Goal: Task Accomplishment & Management: Use online tool/utility

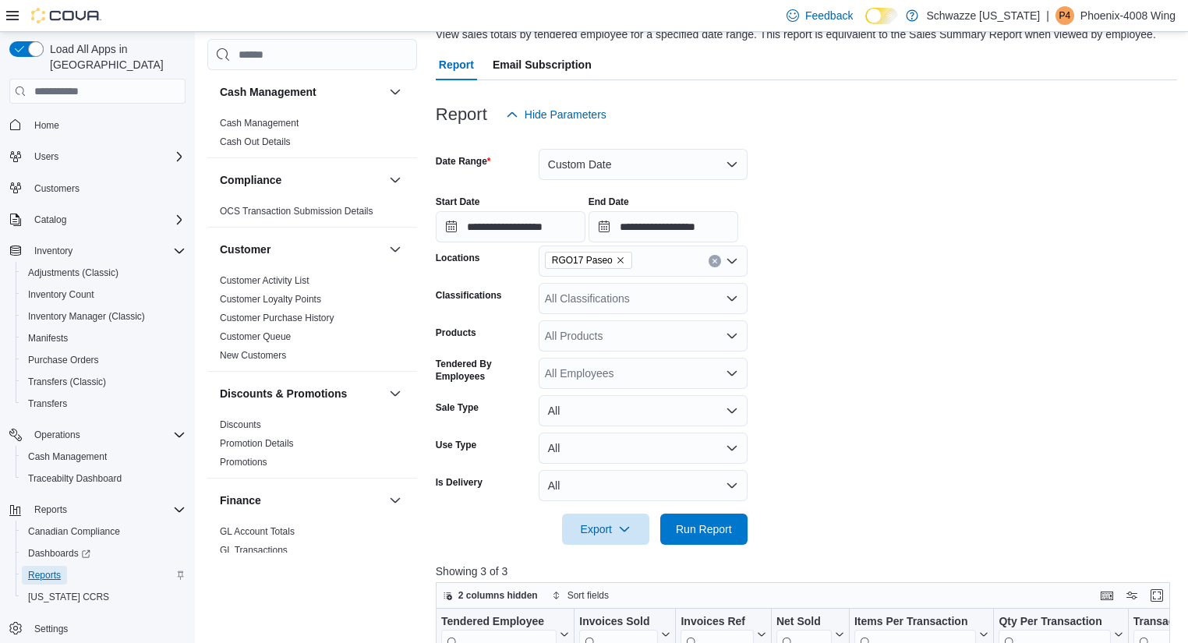
click at [47, 569] on span "Reports" at bounding box center [44, 575] width 33 height 12
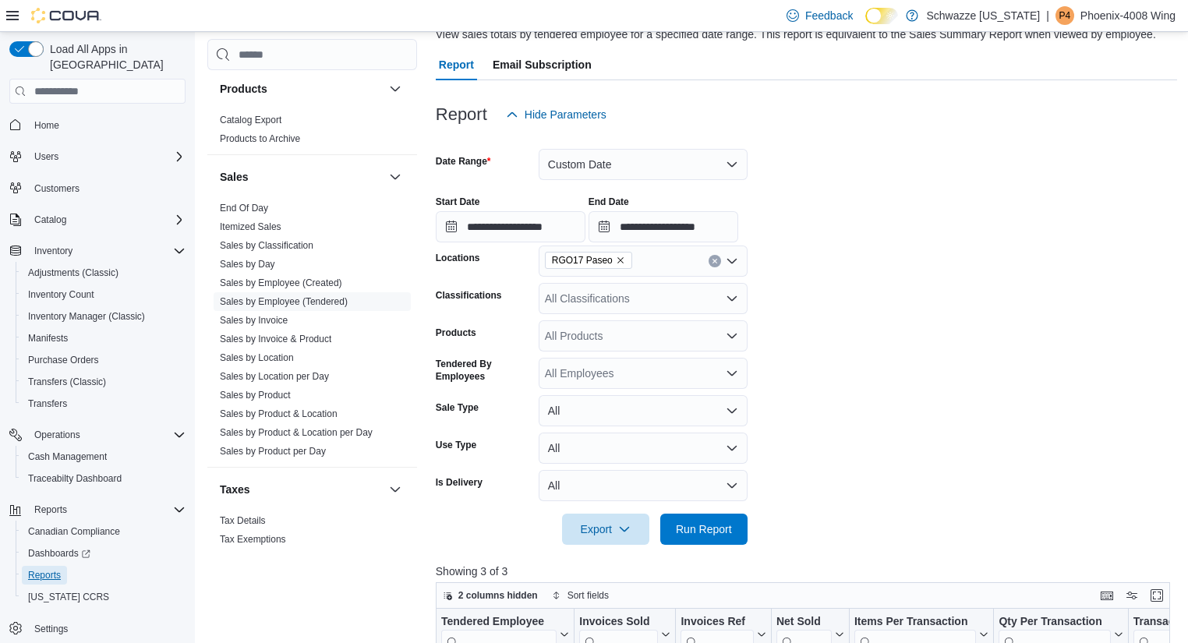
scroll to position [1019, 0]
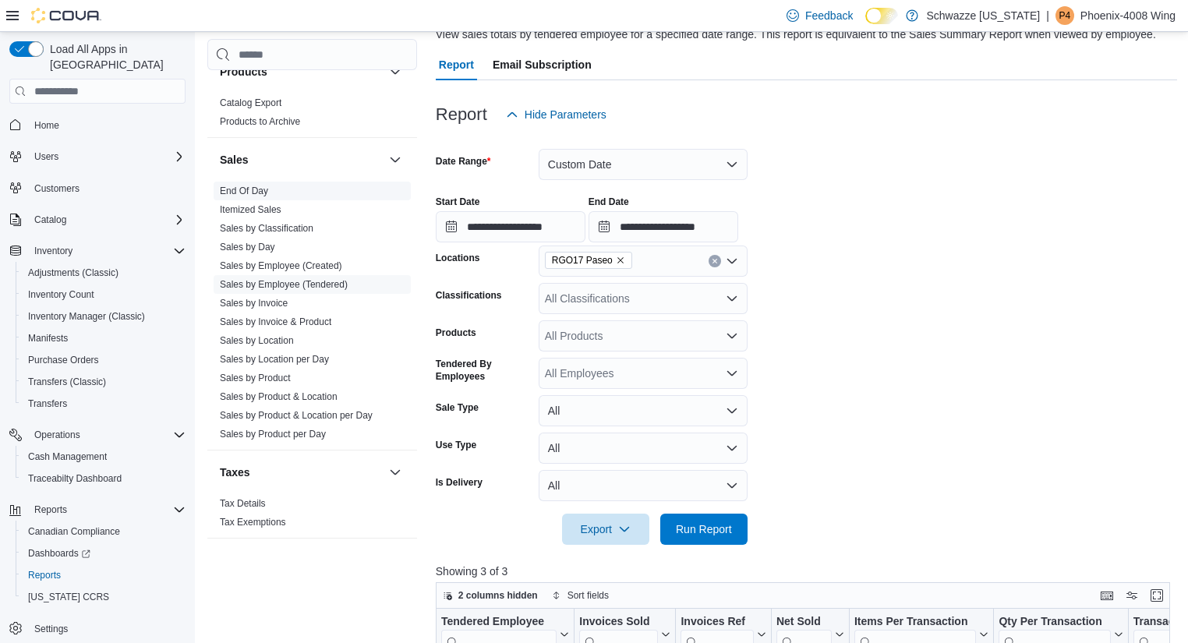
click at [251, 193] on link "End Of Day" at bounding box center [244, 190] width 48 height 11
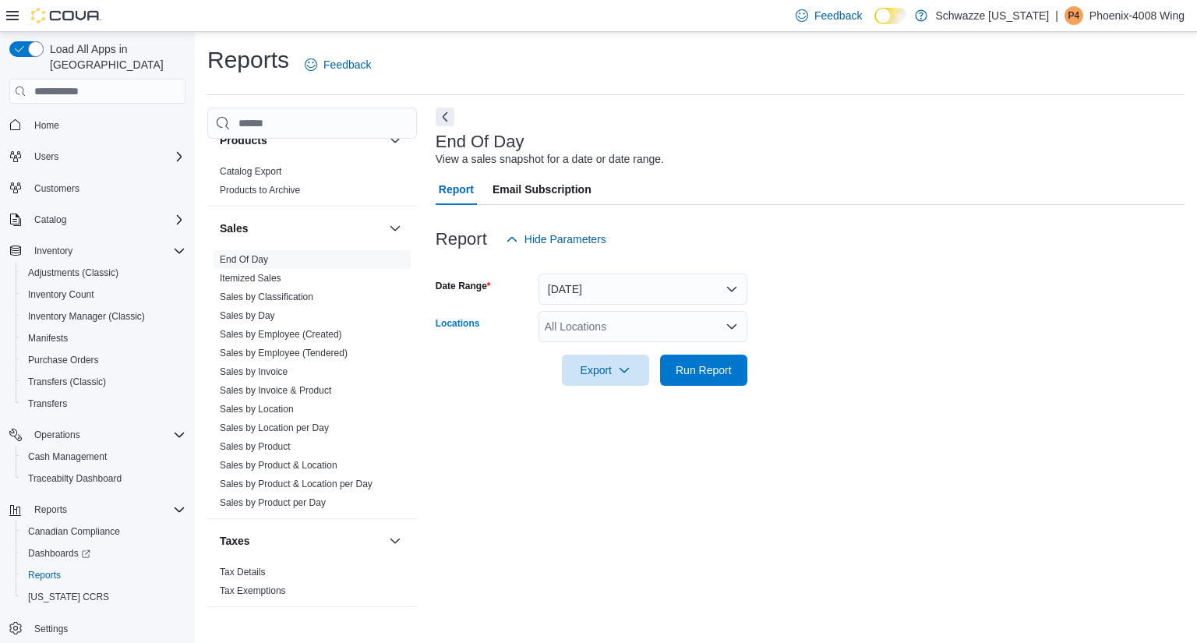
click at [646, 321] on div "All Locations" at bounding box center [643, 326] width 209 height 31
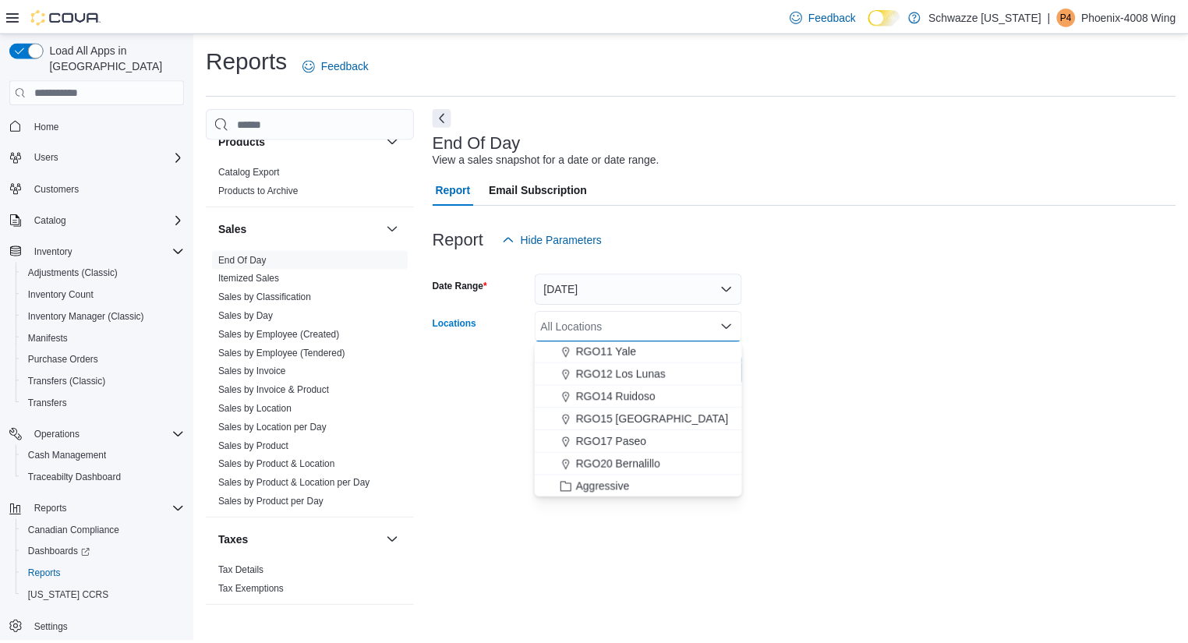
scroll to position [613, 0]
click at [630, 438] on span "RGO17 Paseo" at bounding box center [615, 441] width 71 height 16
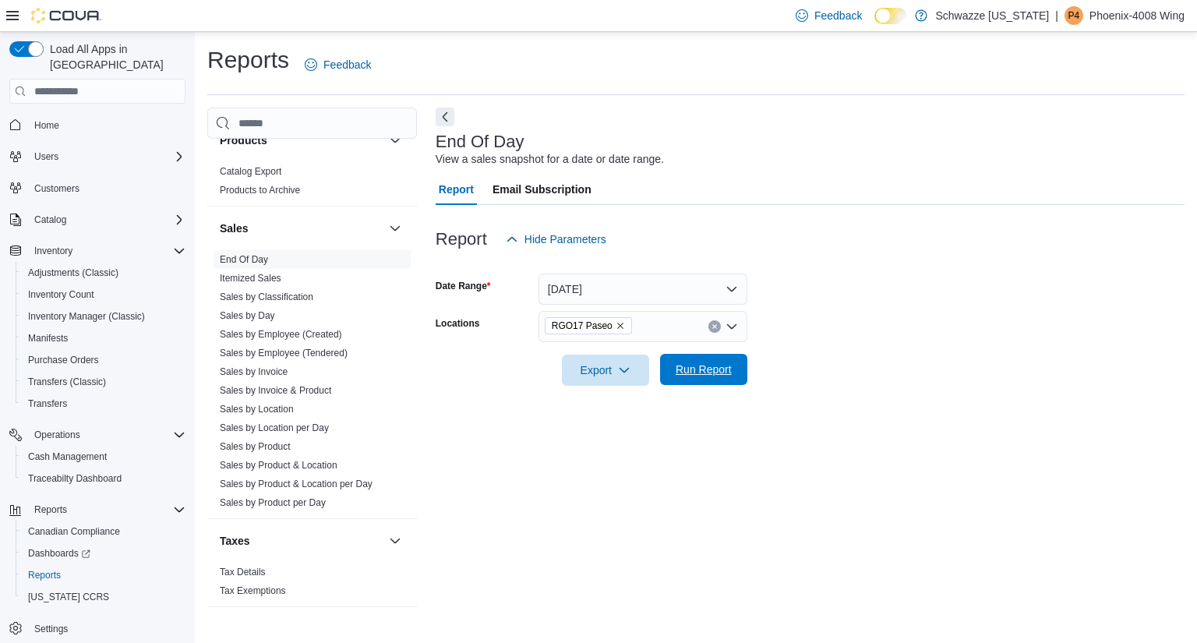
drag, startPoint x: 843, startPoint y: 370, endPoint x: 730, endPoint y: 384, distance: 113.9
click at [730, 384] on form "Date Range [DATE] Locations RGO17 Paseo Export Run Report" at bounding box center [810, 320] width 749 height 131
click at [730, 384] on span "Run Report" at bounding box center [704, 369] width 69 height 31
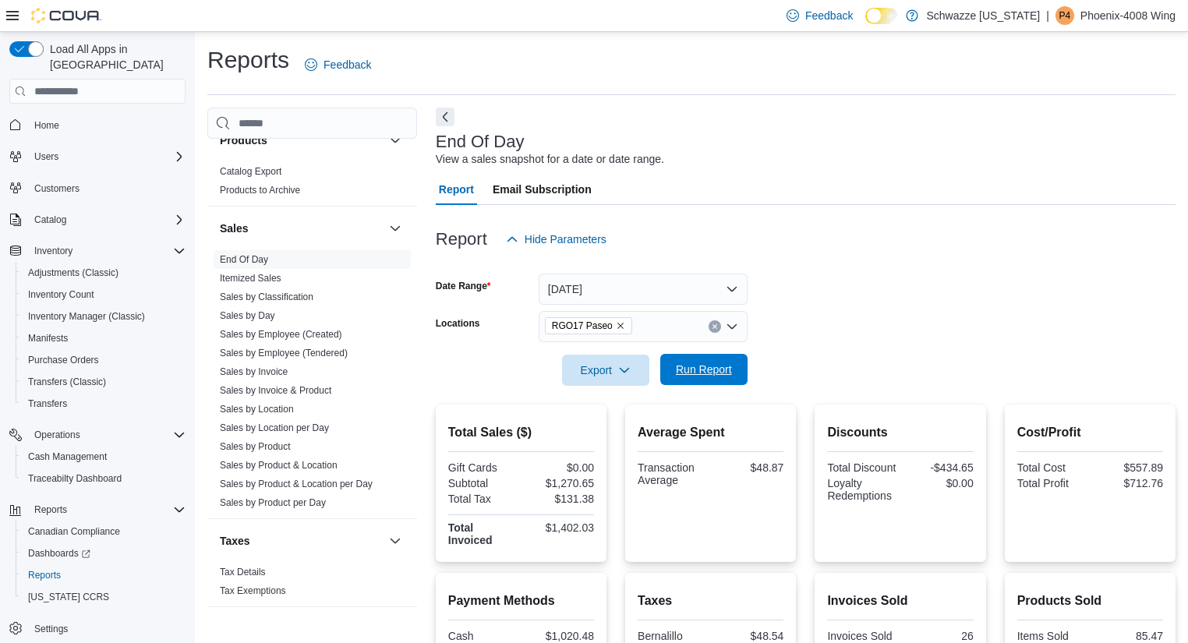
click at [725, 376] on span "Run Report" at bounding box center [704, 370] width 56 height 16
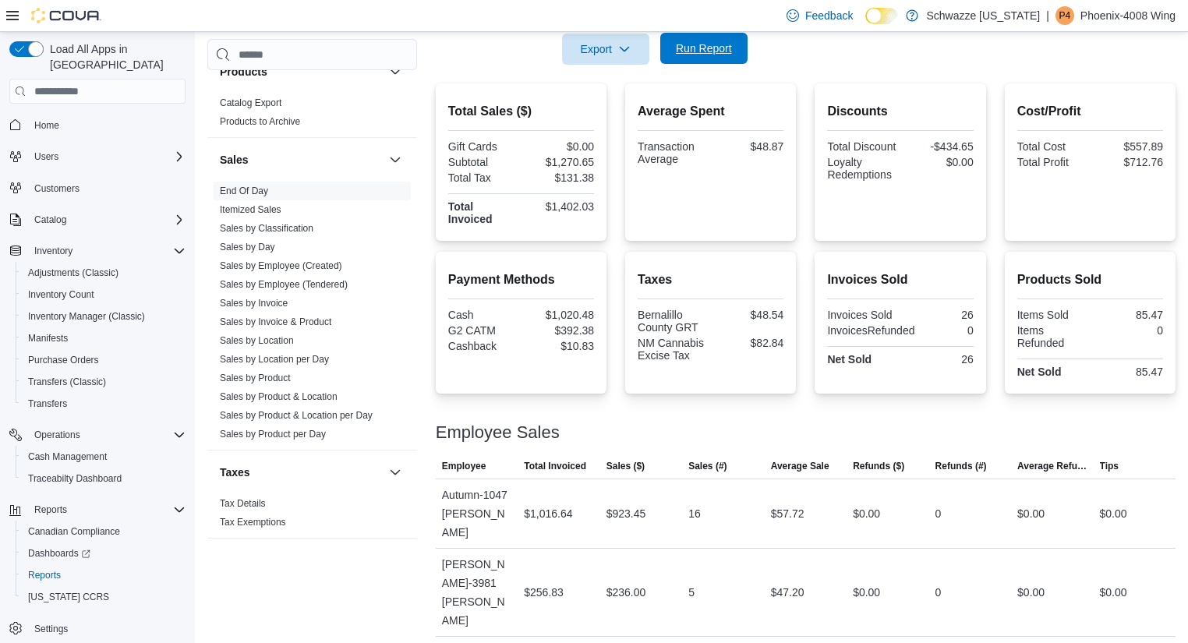
click at [712, 47] on span "Run Report" at bounding box center [704, 49] width 56 height 16
click at [715, 60] on span "Run Report" at bounding box center [704, 48] width 69 height 31
click at [720, 48] on span "Run Report" at bounding box center [704, 49] width 56 height 16
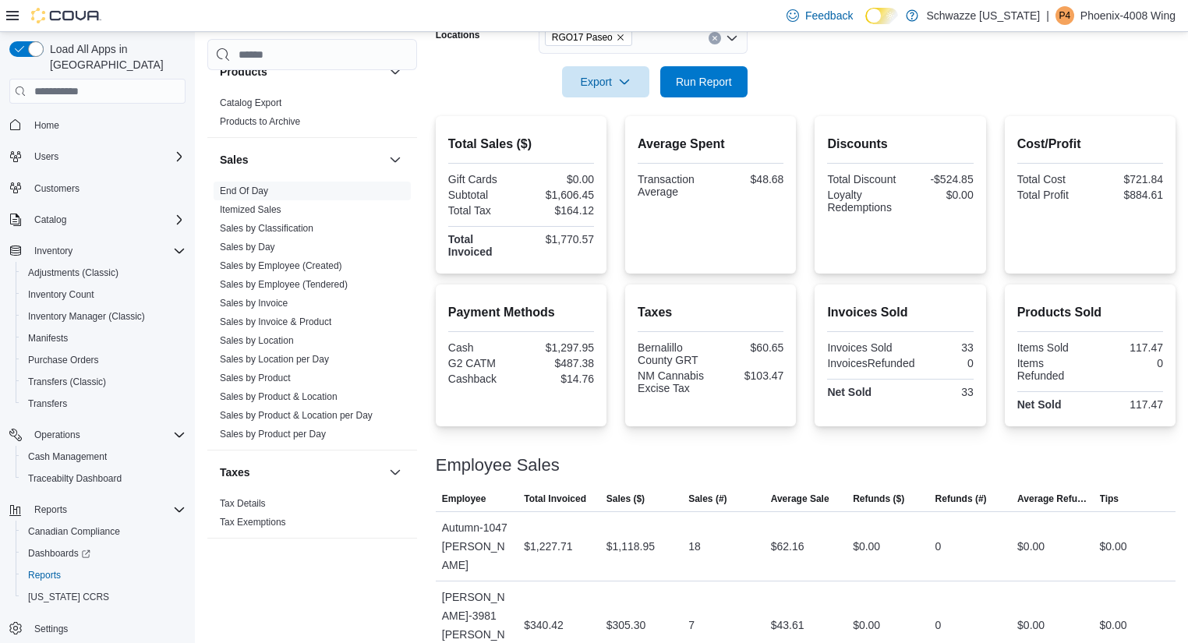
scroll to position [285, 0]
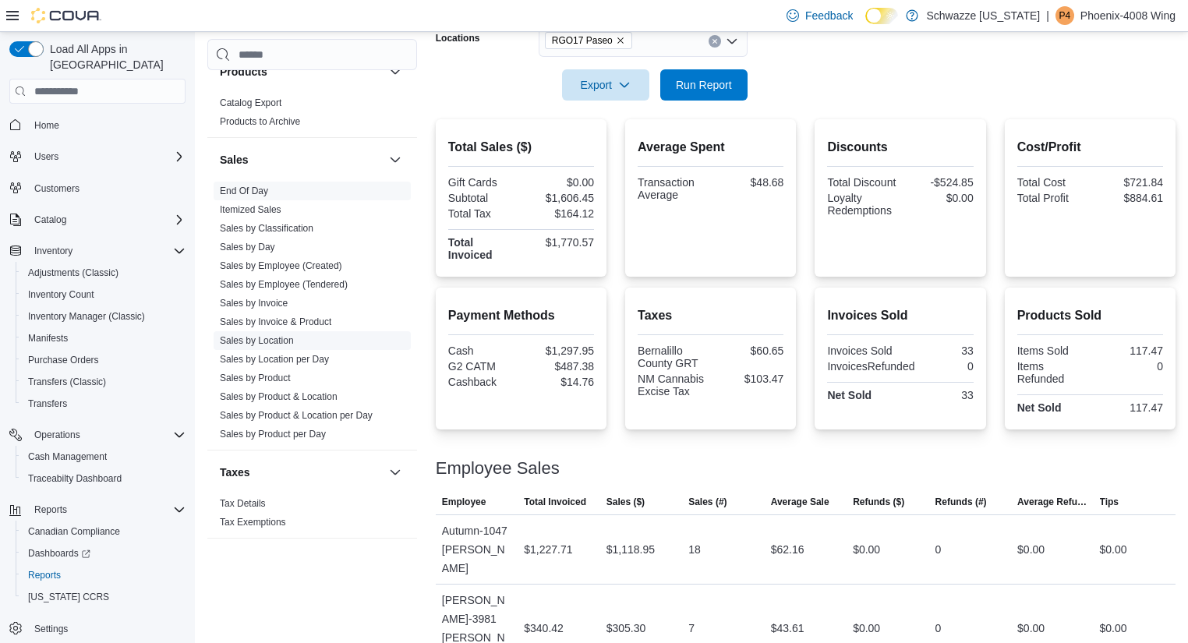
click at [299, 341] on span "Sales by Location" at bounding box center [312, 340] width 197 height 19
click at [283, 337] on link "Sales by Location" at bounding box center [257, 340] width 74 height 11
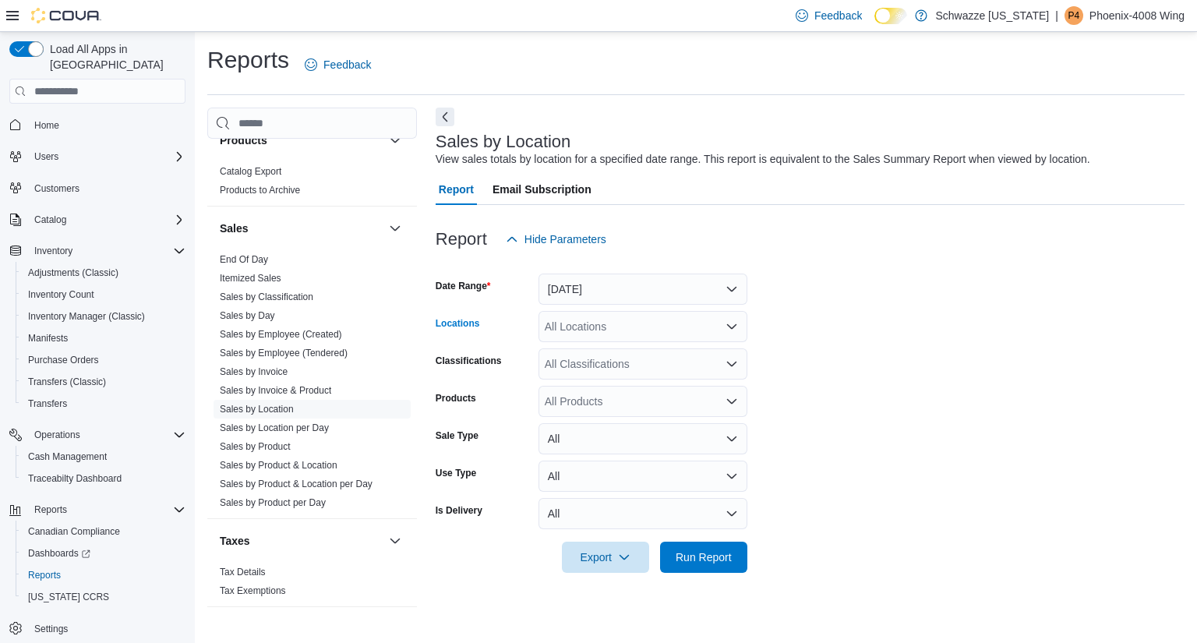
click at [651, 337] on div "All Locations" at bounding box center [643, 326] width 209 height 31
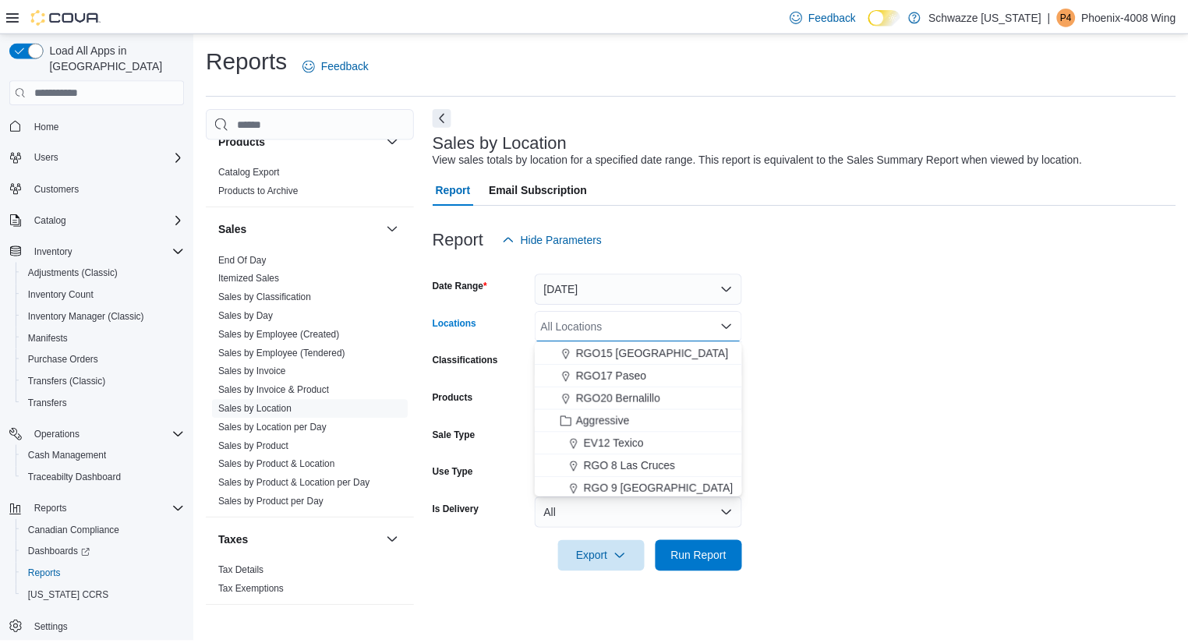
scroll to position [677, 0]
click at [628, 380] on span "RGO17 Paseo" at bounding box center [615, 377] width 71 height 16
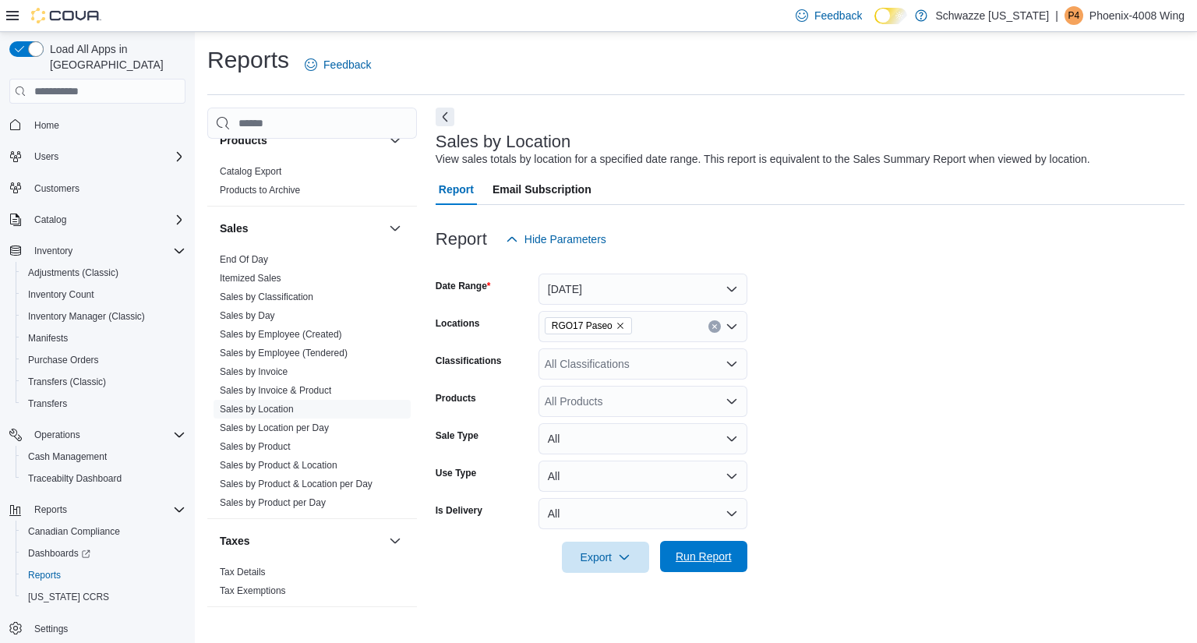
click at [728, 558] on span "Run Report" at bounding box center [704, 557] width 56 height 16
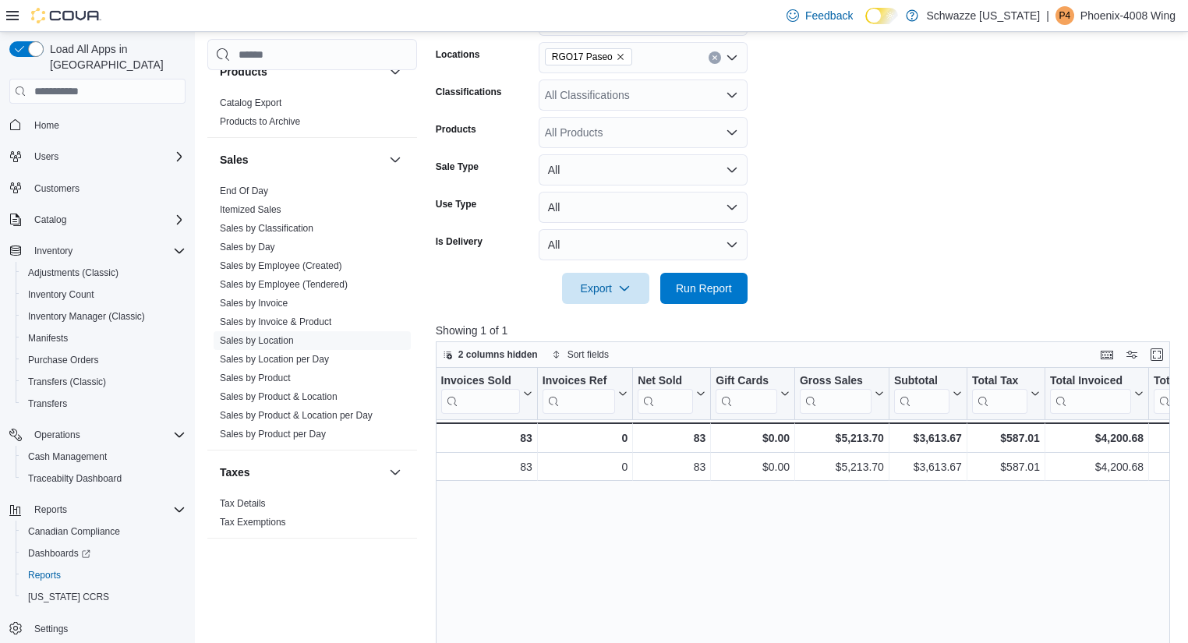
scroll to position [0, 103]
click at [680, 293] on span "Run Report" at bounding box center [704, 288] width 56 height 16
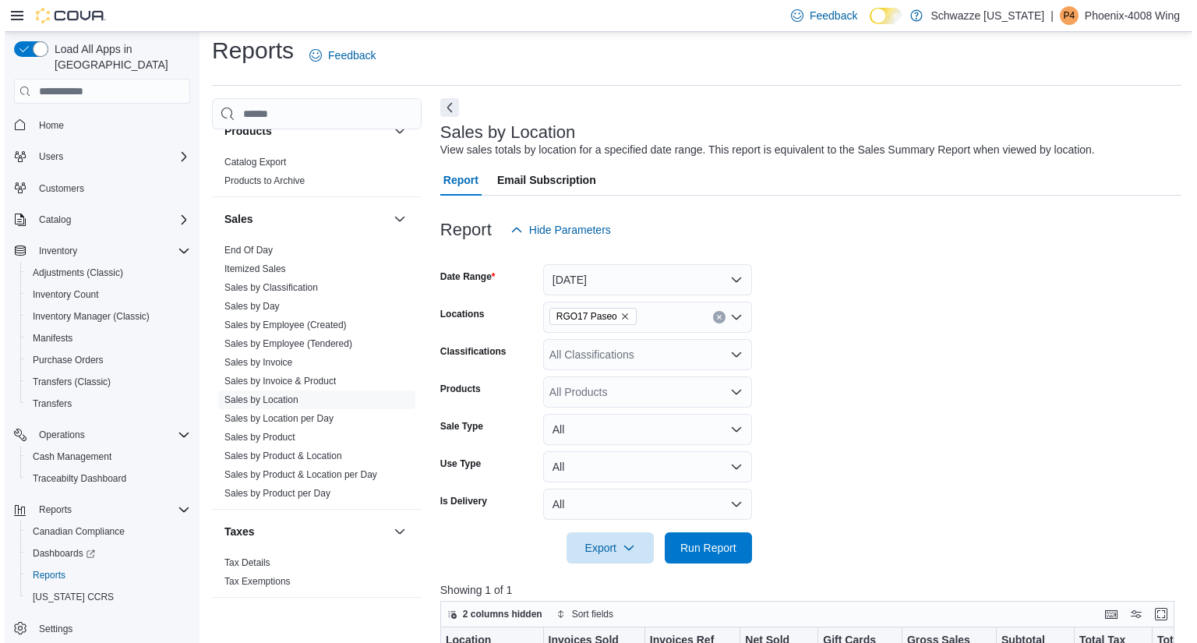
scroll to position [0, 0]
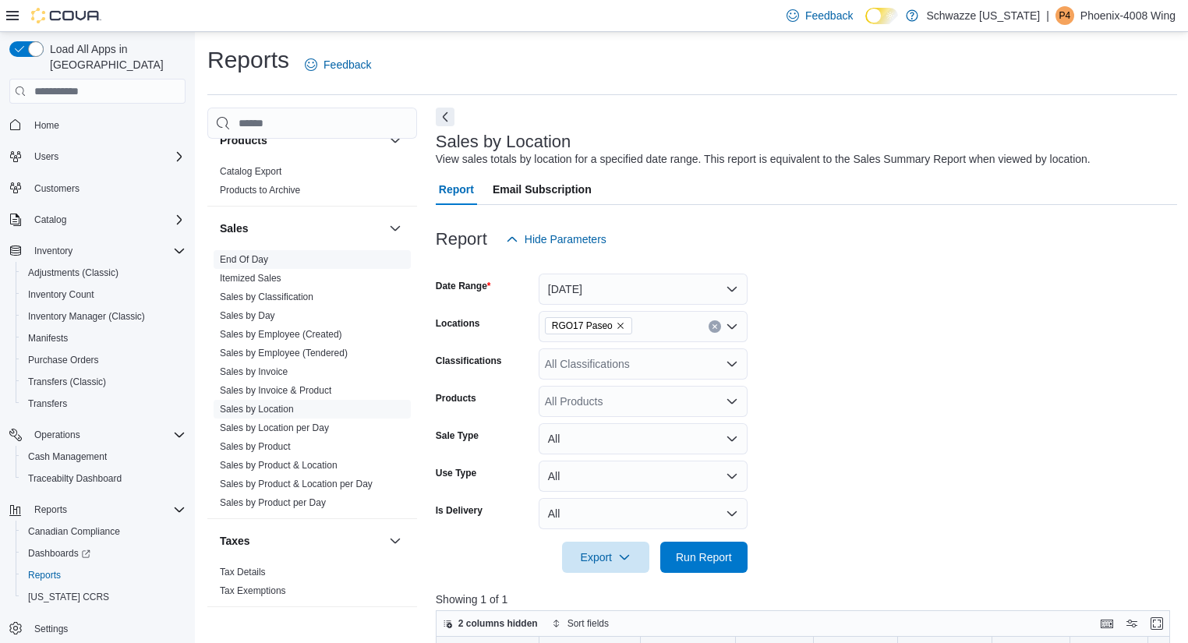
click at [272, 256] on span "End Of Day" at bounding box center [312, 259] width 197 height 19
click at [249, 263] on span "End Of Day" at bounding box center [244, 259] width 48 height 12
click at [253, 261] on link "End Of Day" at bounding box center [244, 259] width 48 height 11
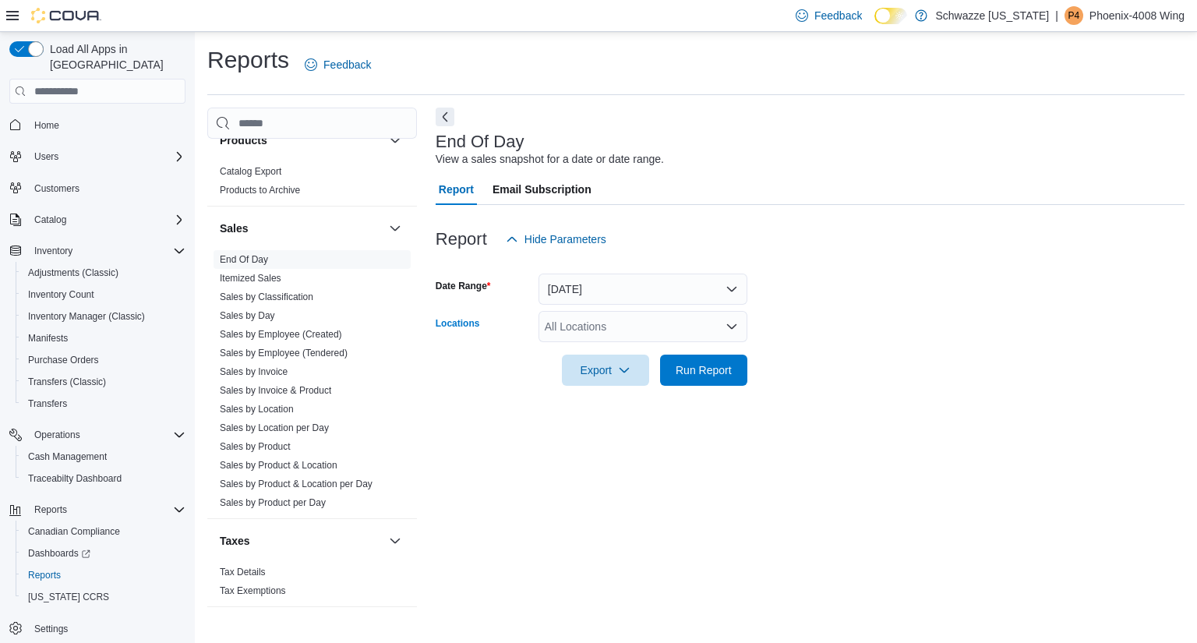
click at [626, 325] on div "All Locations" at bounding box center [643, 326] width 209 height 31
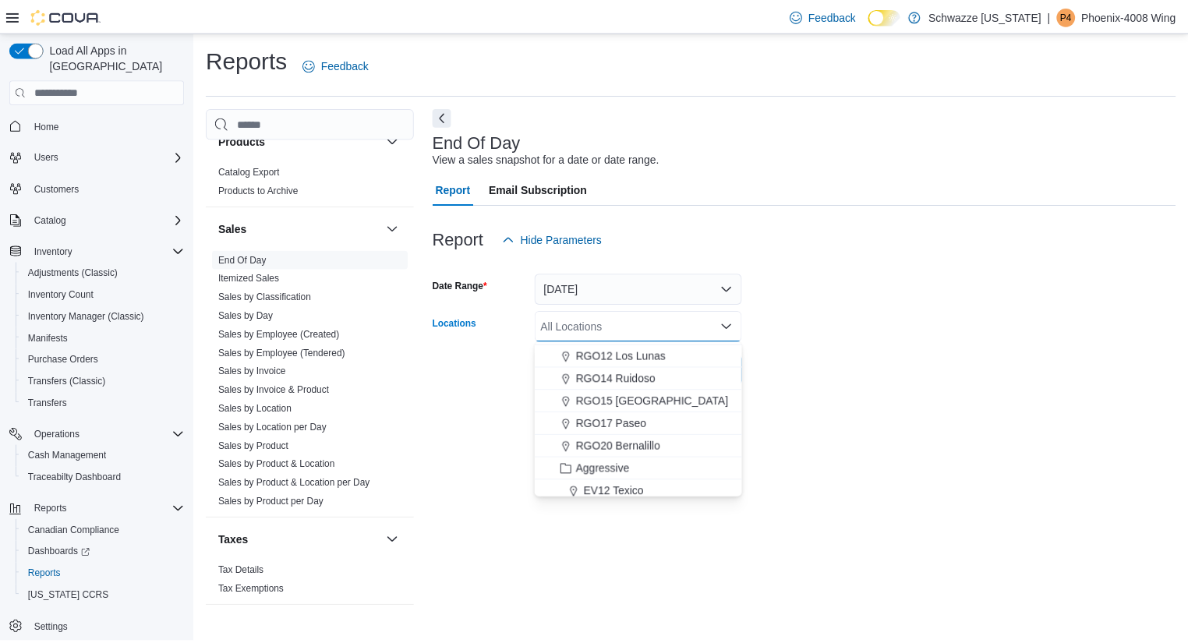
scroll to position [630, 0]
click at [634, 433] on button "RGO17 Paseo" at bounding box center [643, 424] width 209 height 23
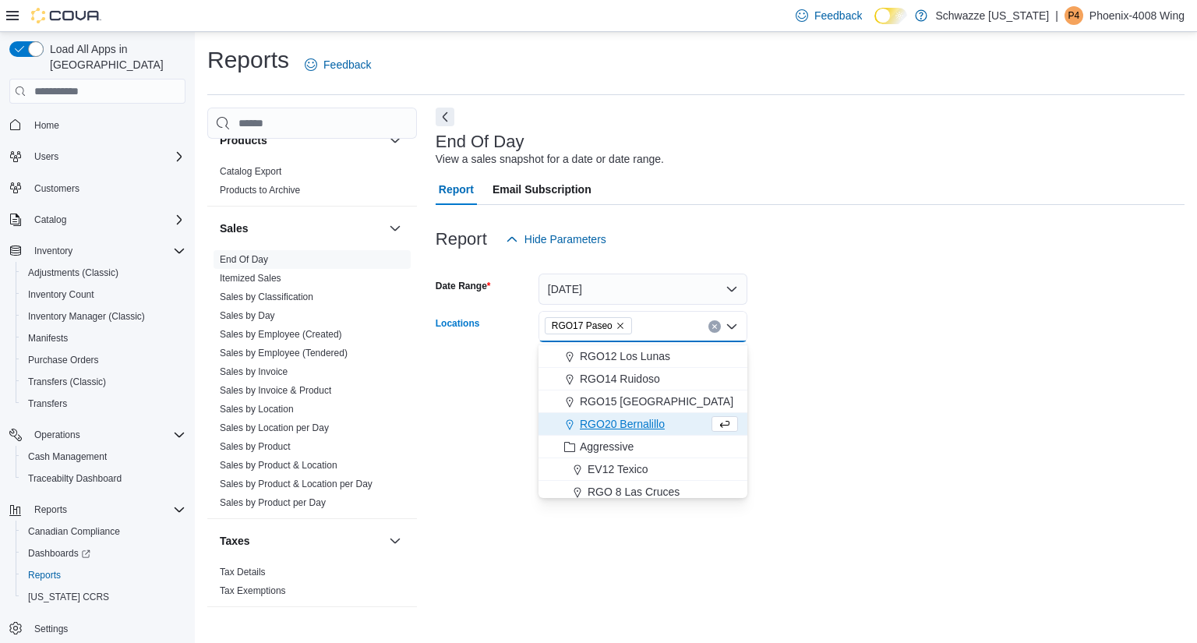
click at [805, 461] on div "End Of Day View a sales snapshot for a date or date range. Report Email Subscri…" at bounding box center [810, 365] width 749 height 514
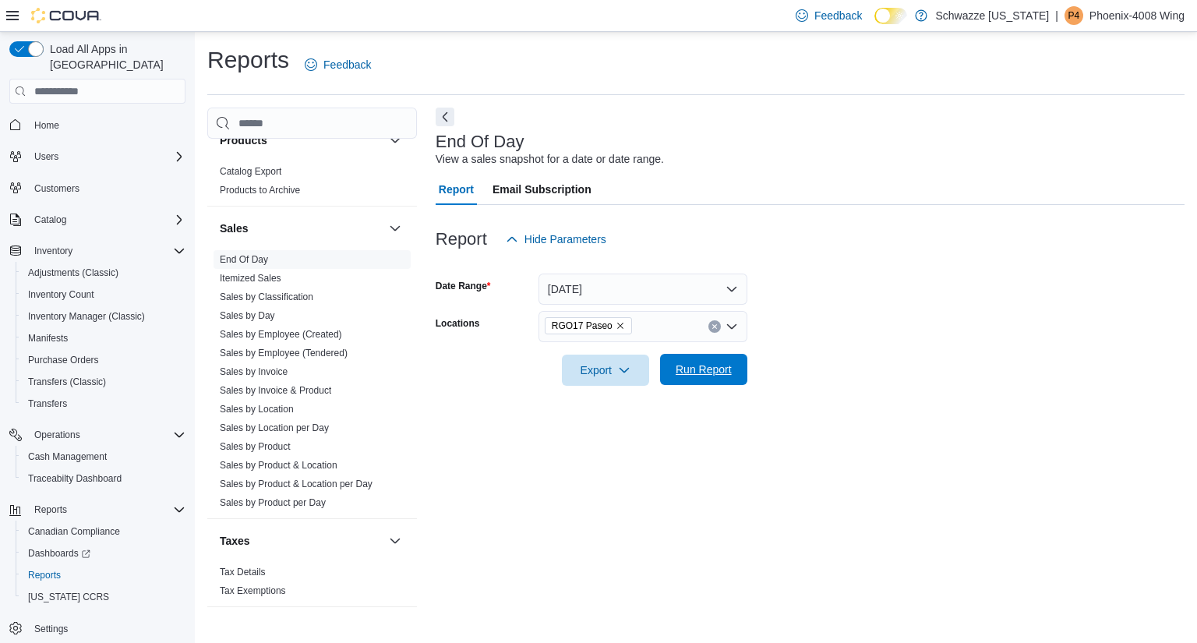
click at [720, 380] on span "Run Report" at bounding box center [704, 369] width 69 height 31
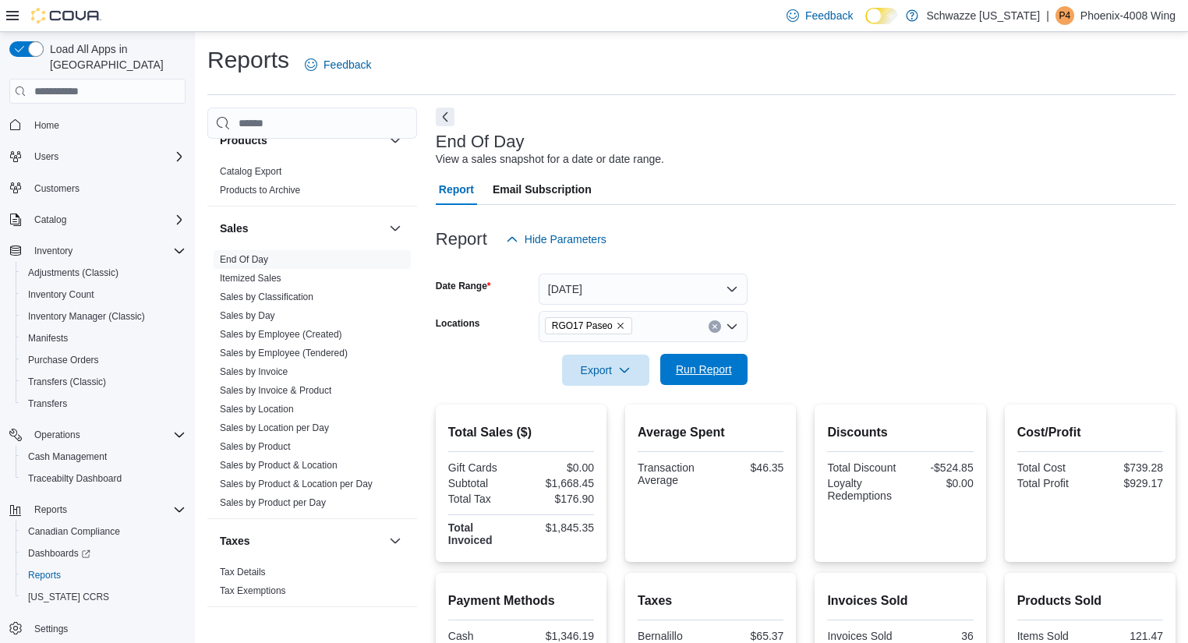
click at [720, 380] on span "Run Report" at bounding box center [704, 369] width 69 height 31
drag, startPoint x: 702, startPoint y: 374, endPoint x: 689, endPoint y: 368, distance: 14.6
click at [689, 368] on span "Run Report" at bounding box center [704, 370] width 56 height 16
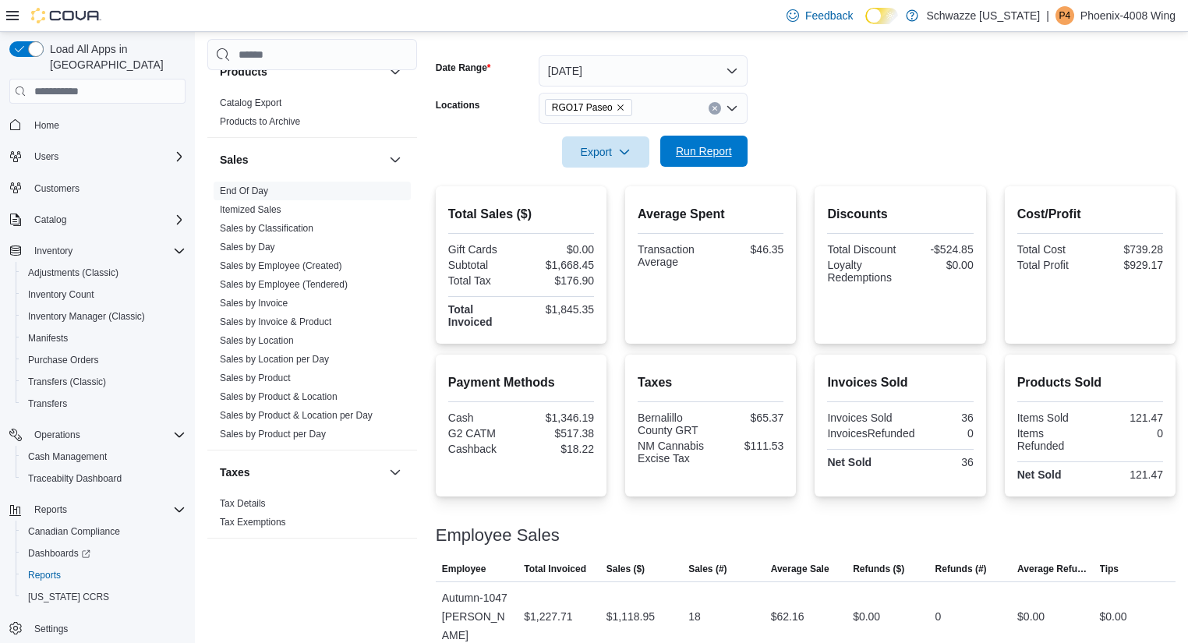
scroll to position [216, 0]
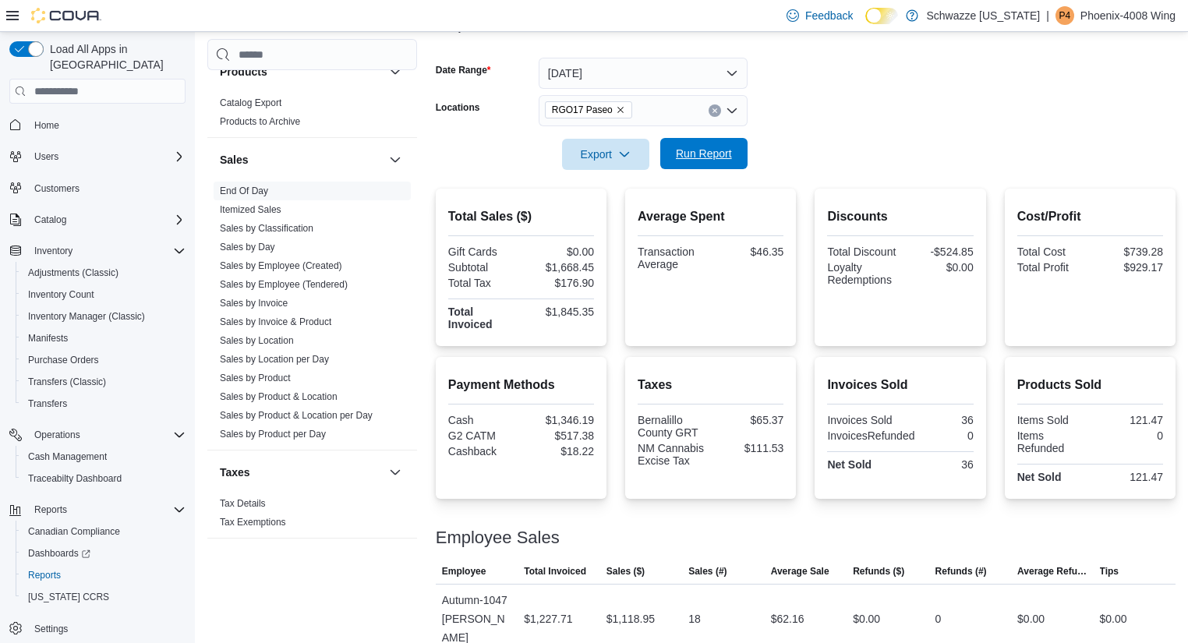
drag, startPoint x: 701, startPoint y: 159, endPoint x: 686, endPoint y: 147, distance: 19.5
click at [686, 147] on span "Run Report" at bounding box center [704, 154] width 56 height 16
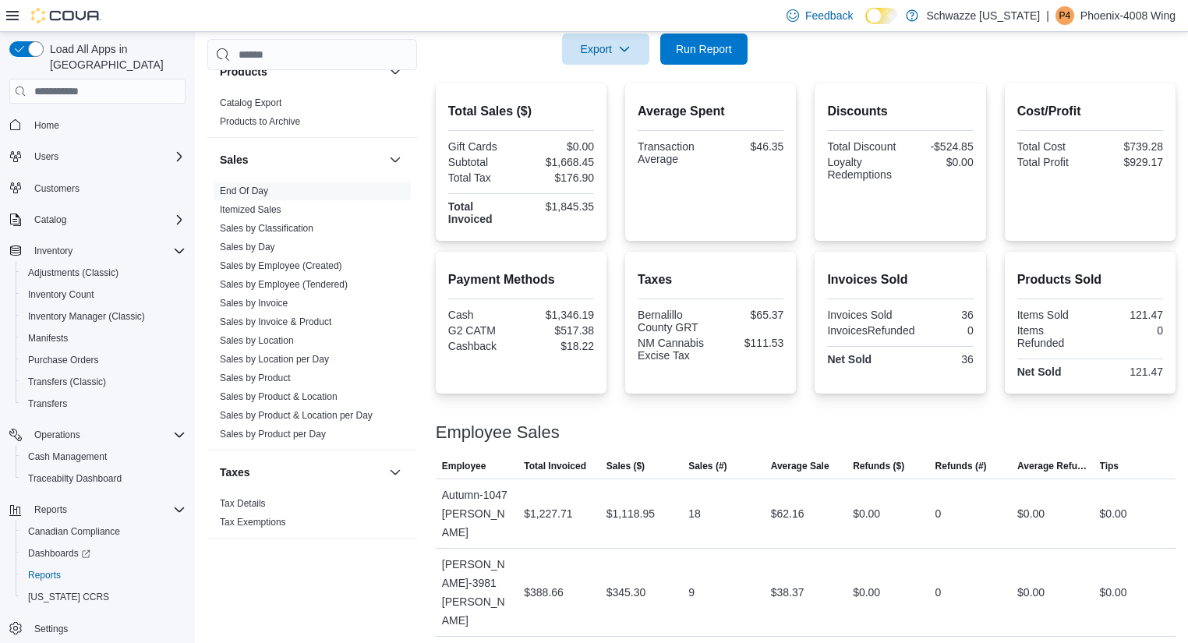
drag, startPoint x: 601, startPoint y: 366, endPoint x: 578, endPoint y: 394, distance: 36.5
click at [578, 394] on div "Total Sales ($) Gift Cards $0.00 Subtotal $1,668.45 Total Tax $176.90 Total Inv…" at bounding box center [806, 385] width 740 height 604
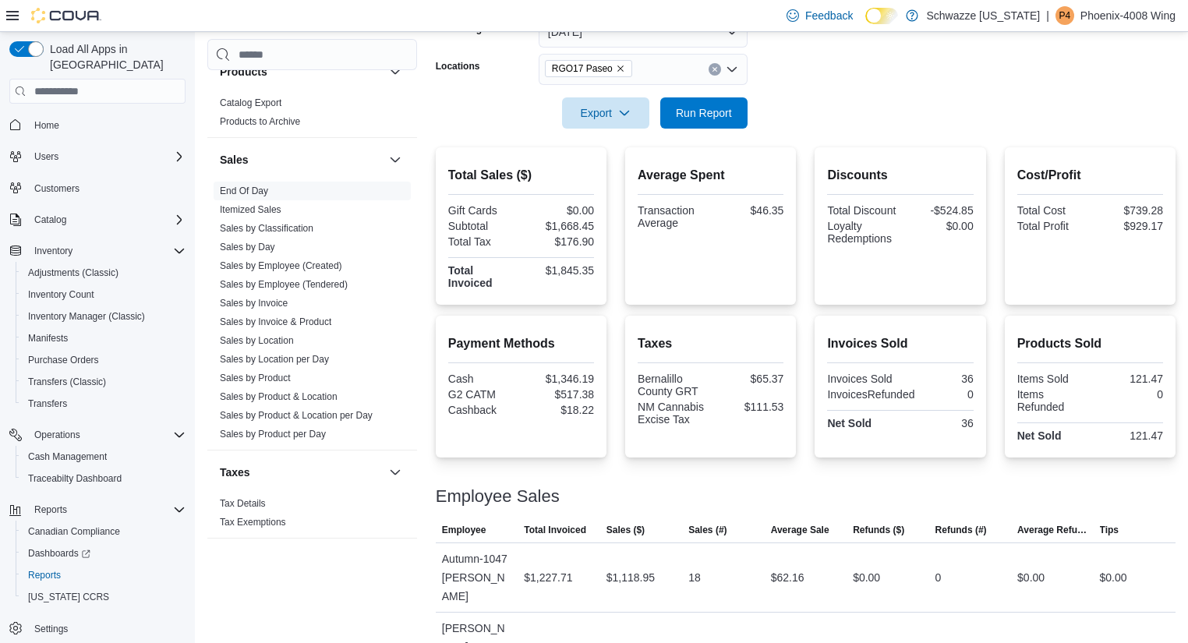
scroll to position [256, 0]
drag, startPoint x: 694, startPoint y: 115, endPoint x: 684, endPoint y: 109, distance: 12.6
click at [684, 109] on span "Run Report" at bounding box center [704, 113] width 56 height 16
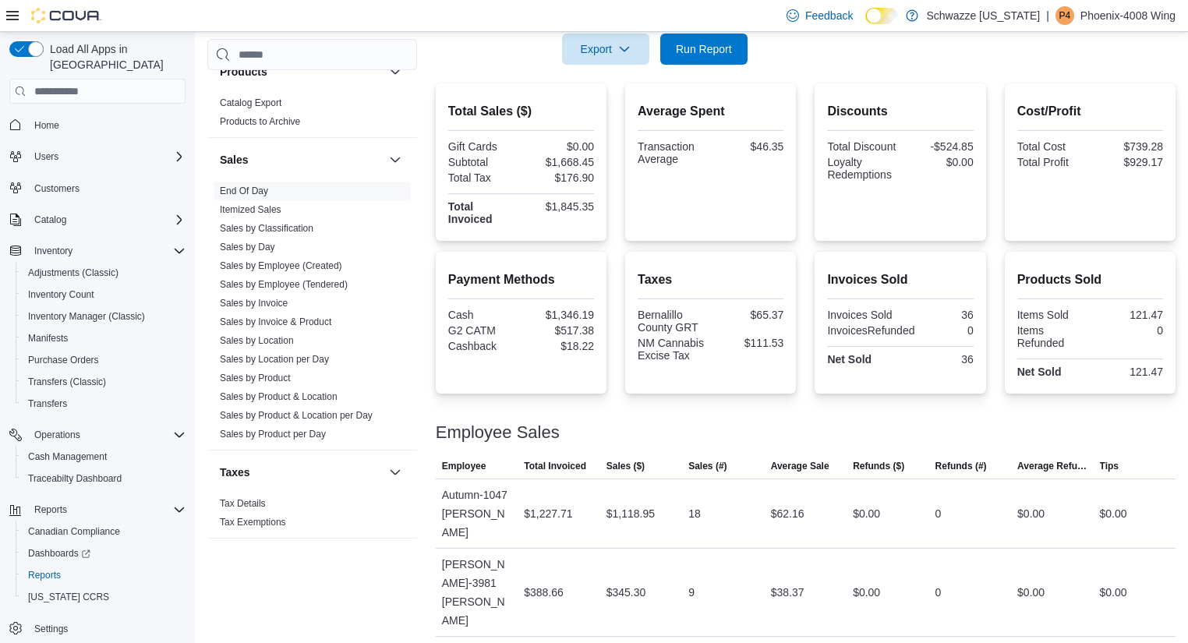
scroll to position [318, 0]
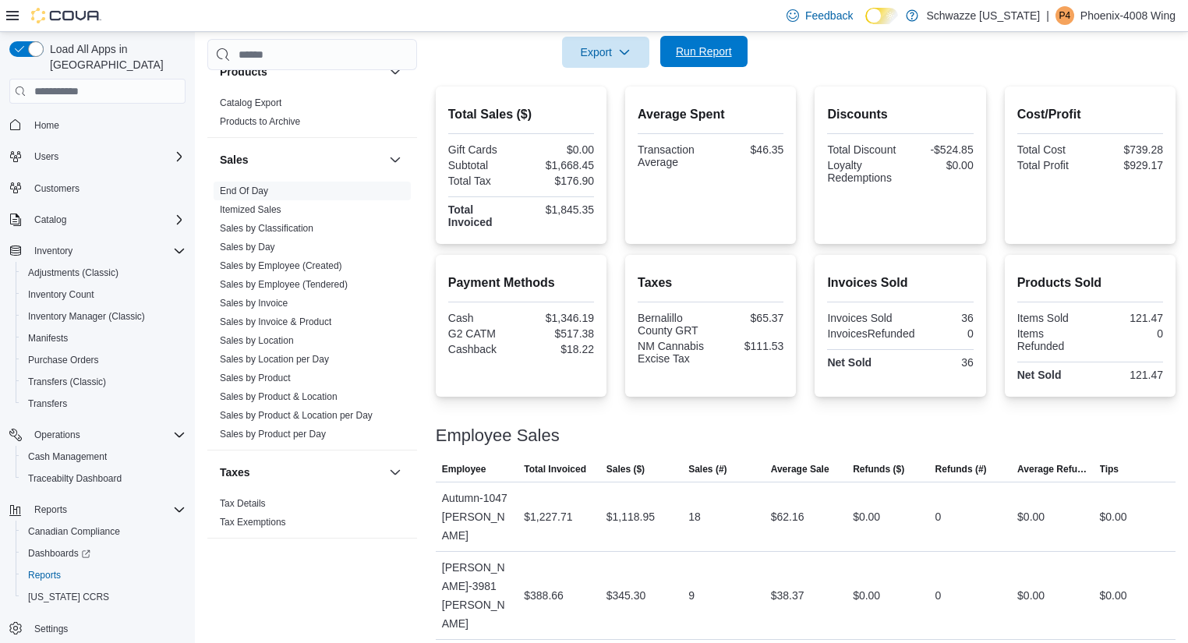
click at [708, 58] on span "Run Report" at bounding box center [704, 52] width 56 height 16
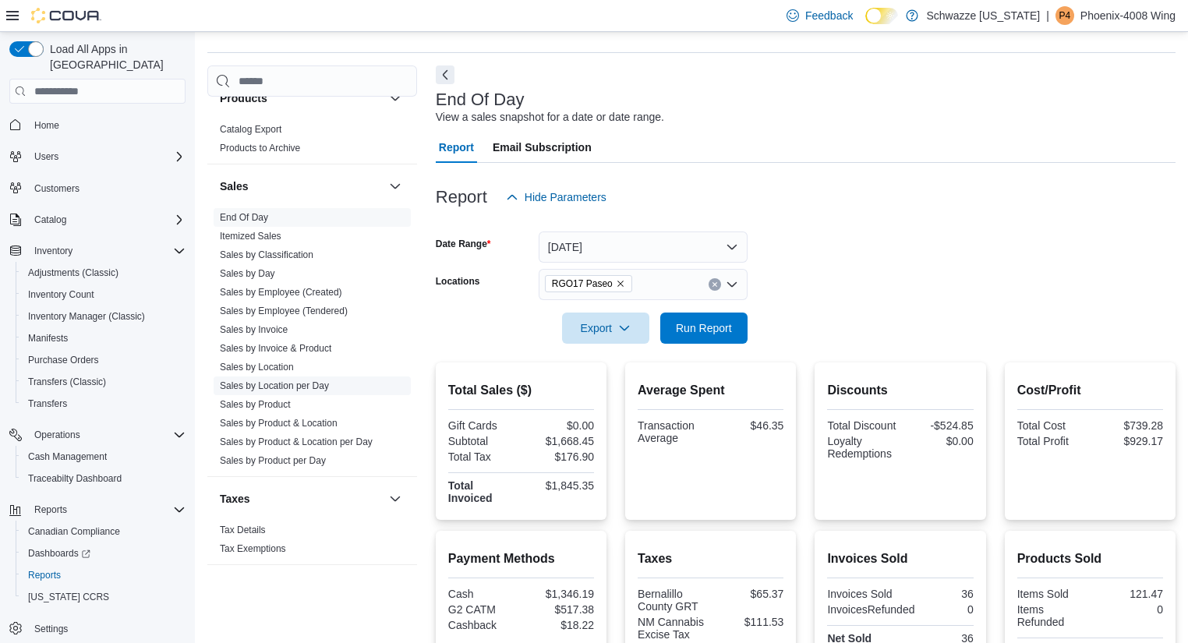
scroll to position [43, 0]
click at [308, 309] on link "Sales by Employee (Tendered)" at bounding box center [284, 310] width 128 height 11
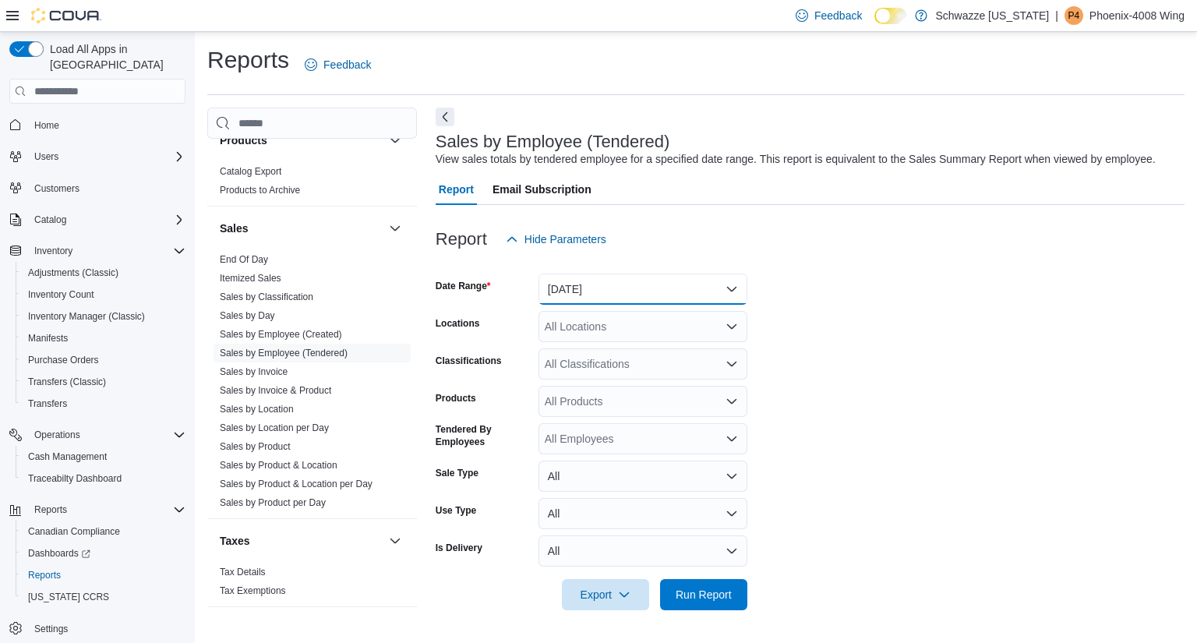
click at [662, 282] on button "[DATE]" at bounding box center [643, 289] width 209 height 31
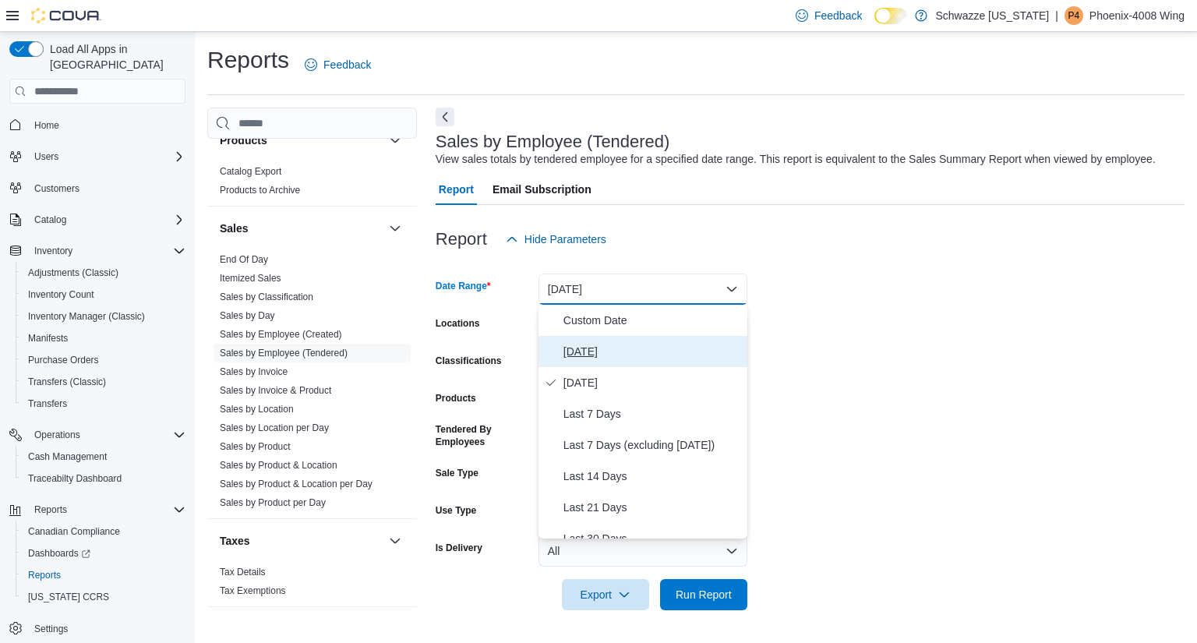
click at [587, 361] on span "[DATE]" at bounding box center [653, 351] width 178 height 19
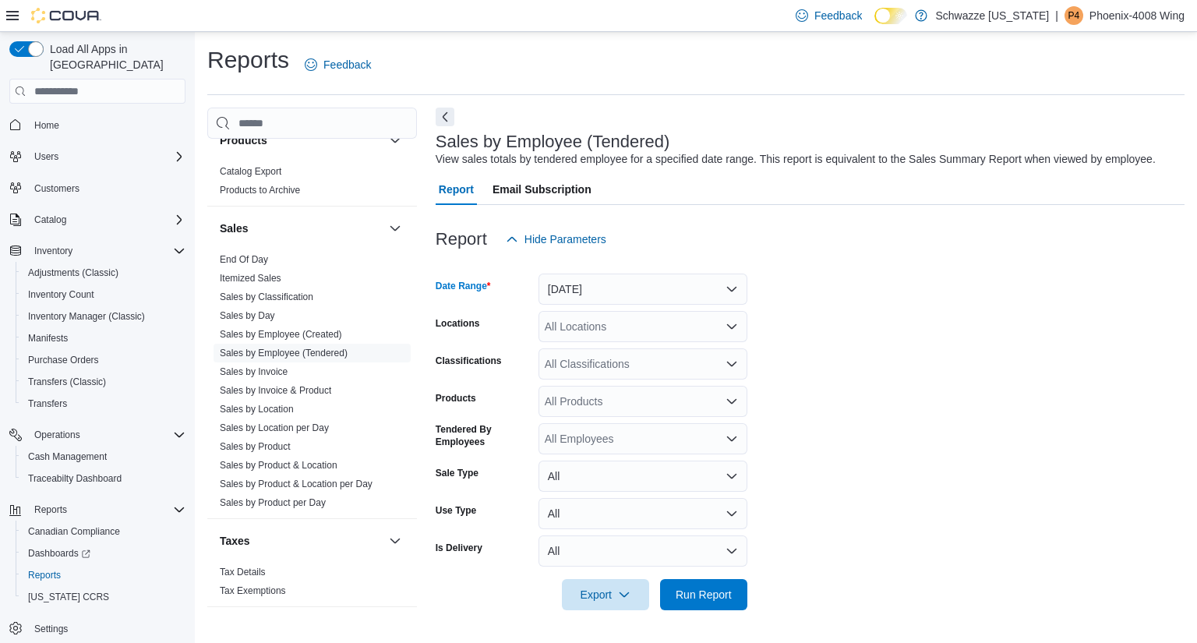
click at [617, 327] on div "All Locations" at bounding box center [643, 326] width 209 height 31
type input "*****"
click at [648, 344] on button "RGO17 Paseo" at bounding box center [643, 353] width 209 height 23
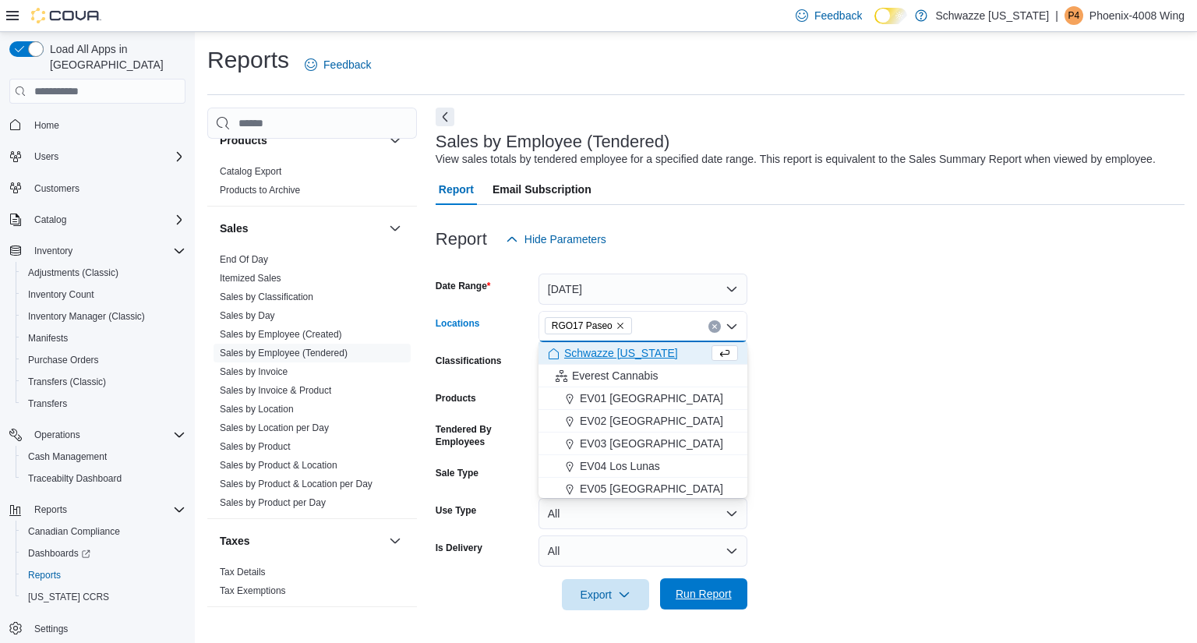
click at [705, 605] on span "Run Report" at bounding box center [704, 593] width 69 height 31
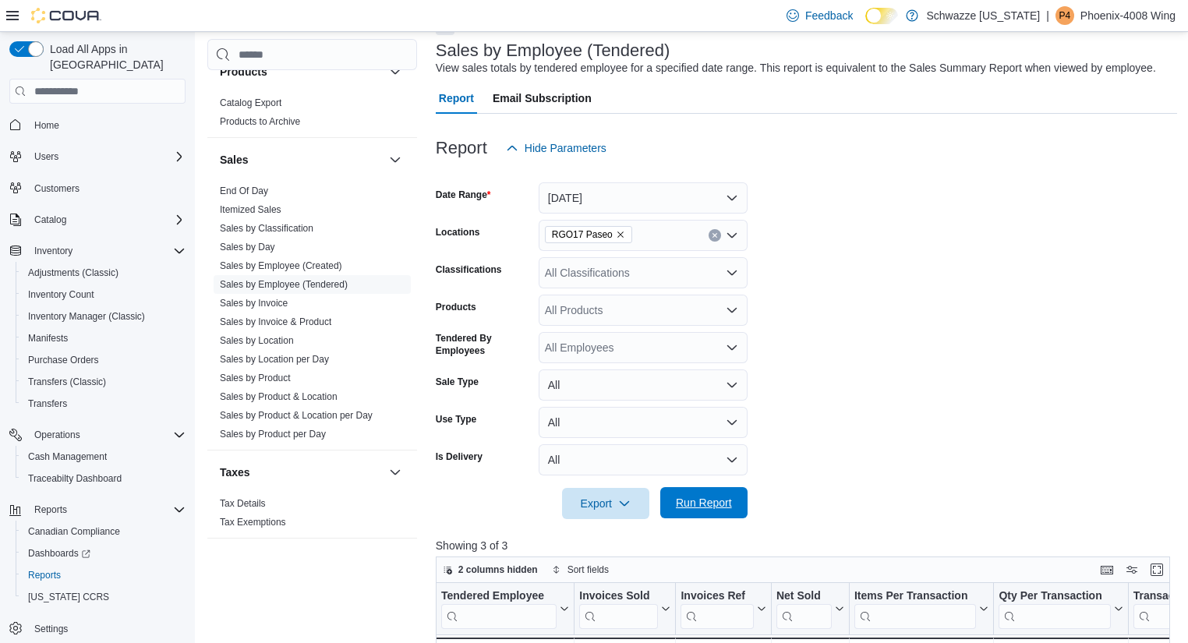
scroll to position [44, 0]
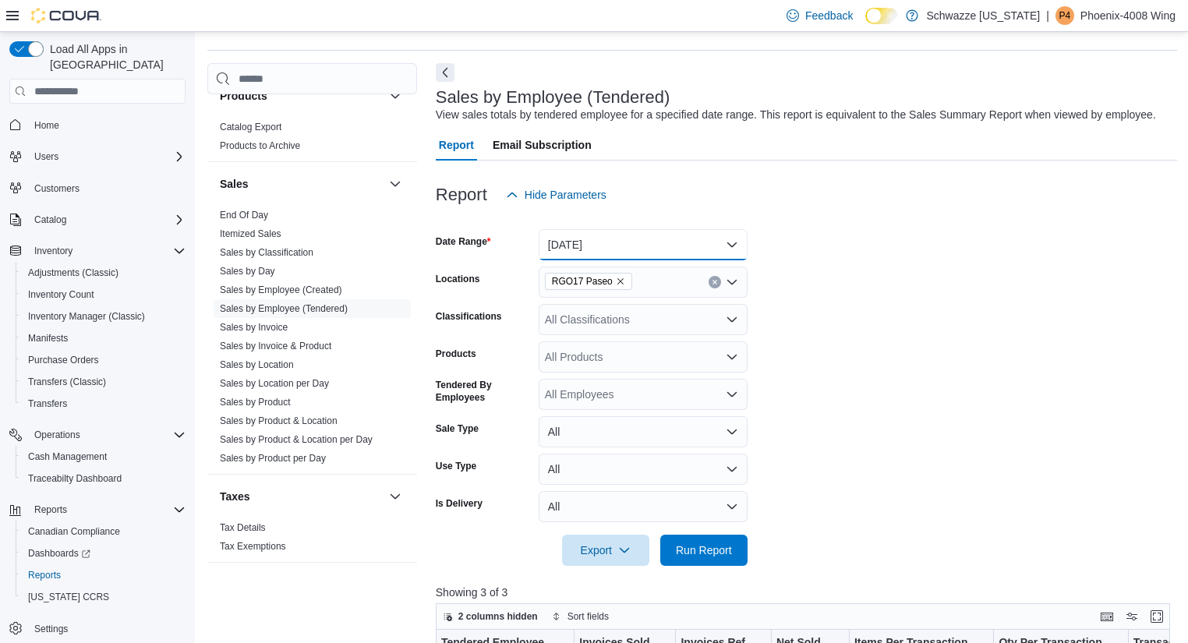
click at [602, 250] on button "[DATE]" at bounding box center [643, 244] width 209 height 31
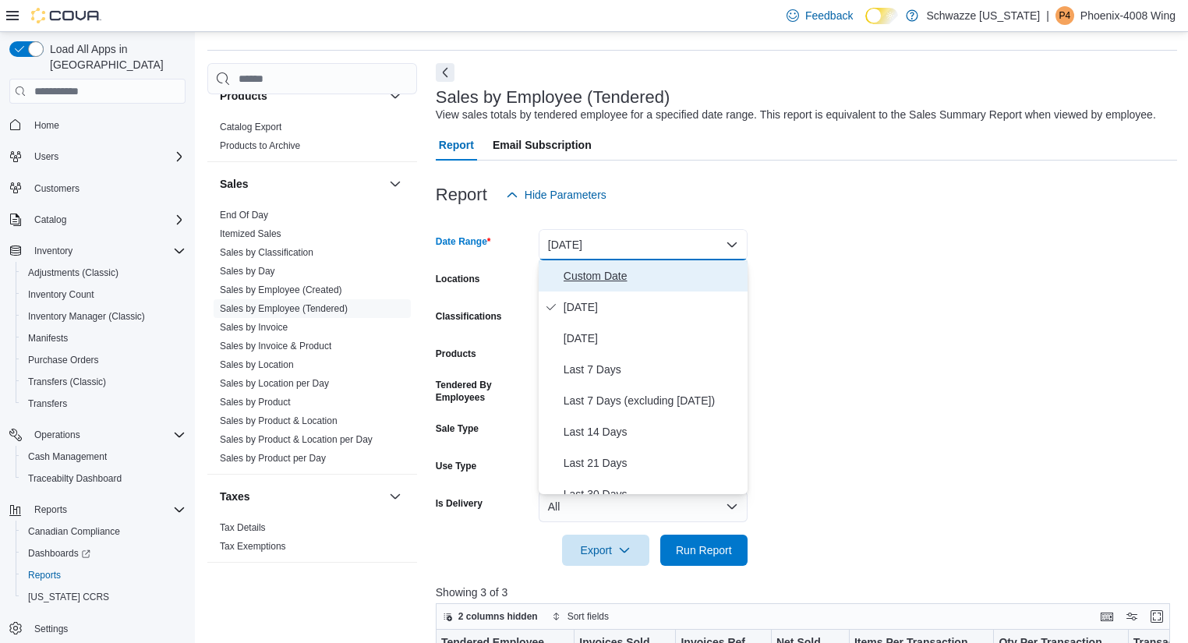
click at [662, 273] on span "Custom Date" at bounding box center [653, 276] width 178 height 19
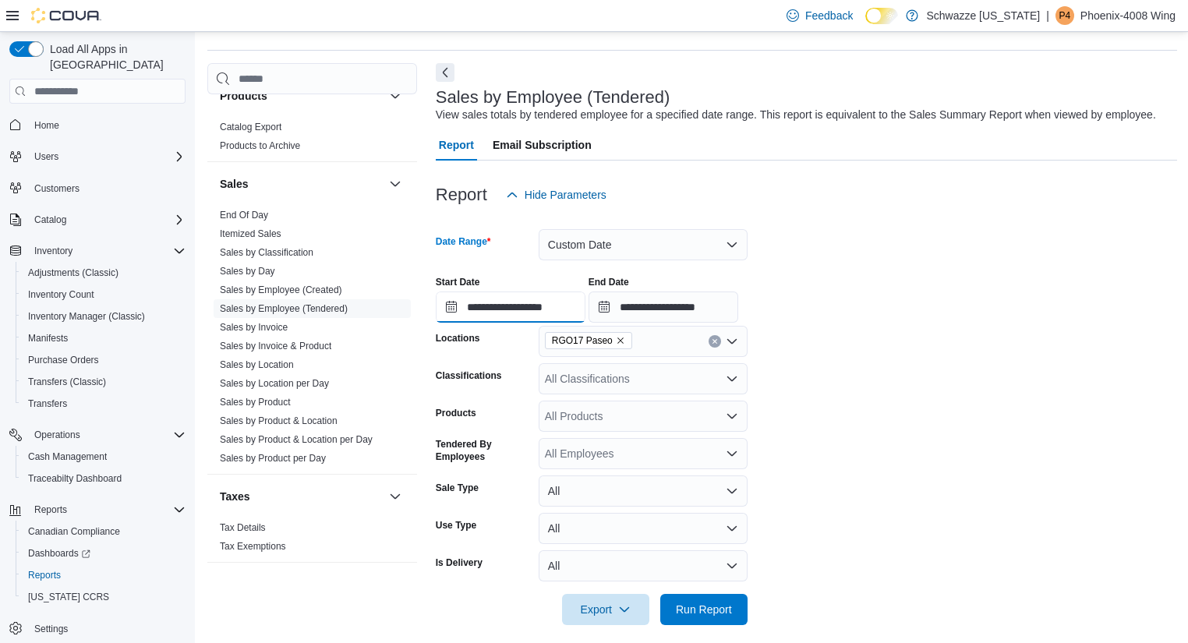
click at [559, 308] on input "**********" at bounding box center [511, 306] width 150 height 31
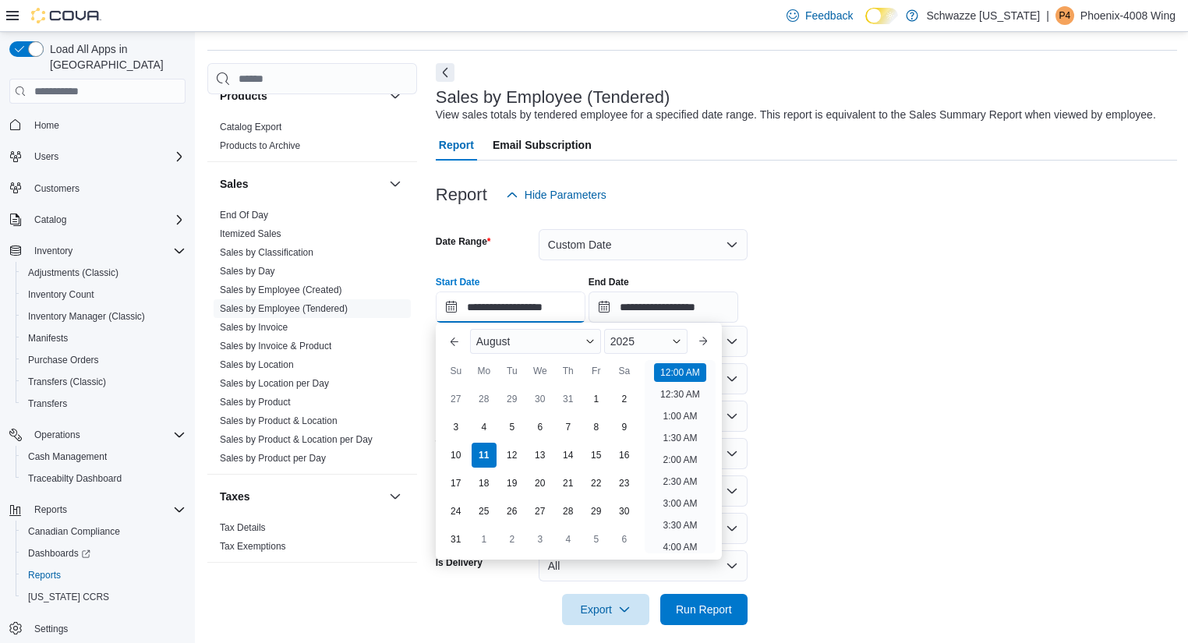
scroll to position [48, 0]
click at [595, 398] on div "1" at bounding box center [595, 399] width 27 height 27
type input "**********"
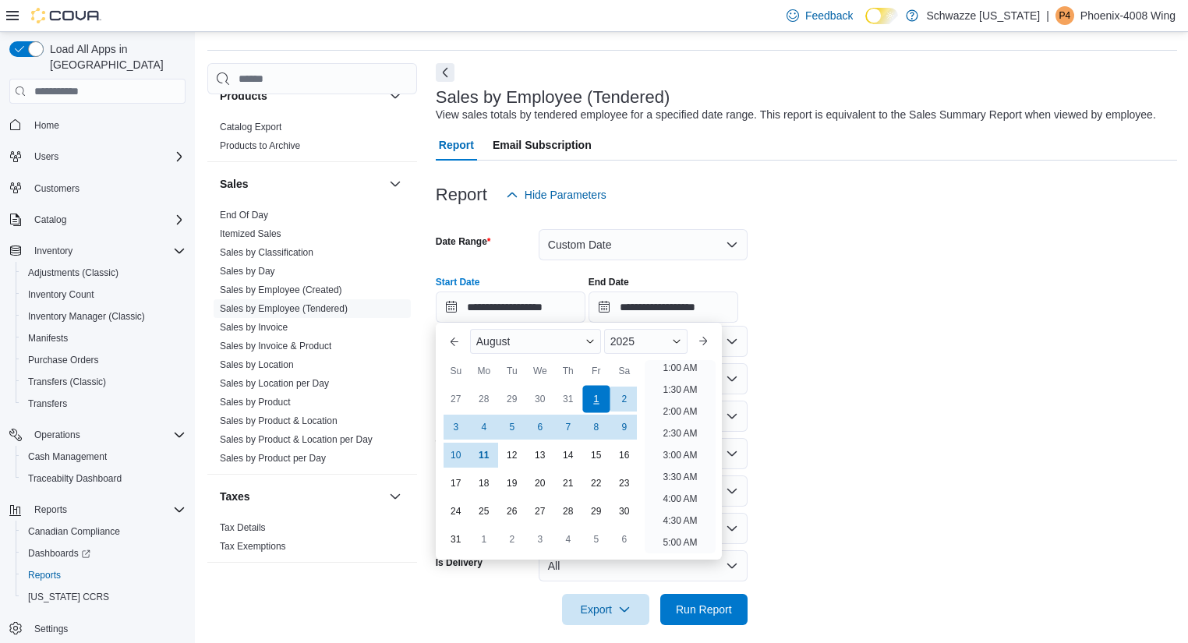
scroll to position [3, 0]
click at [738, 309] on input "**********" at bounding box center [663, 306] width 150 height 31
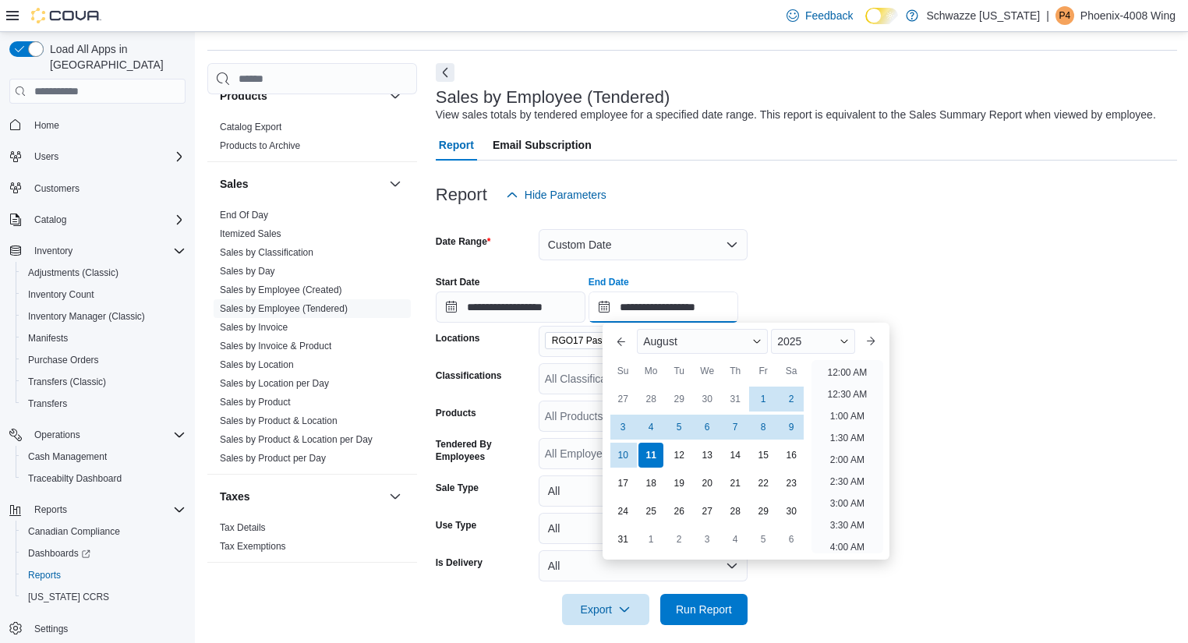
scroll to position [857, 0]
click at [660, 453] on div "11" at bounding box center [651, 455] width 27 height 27
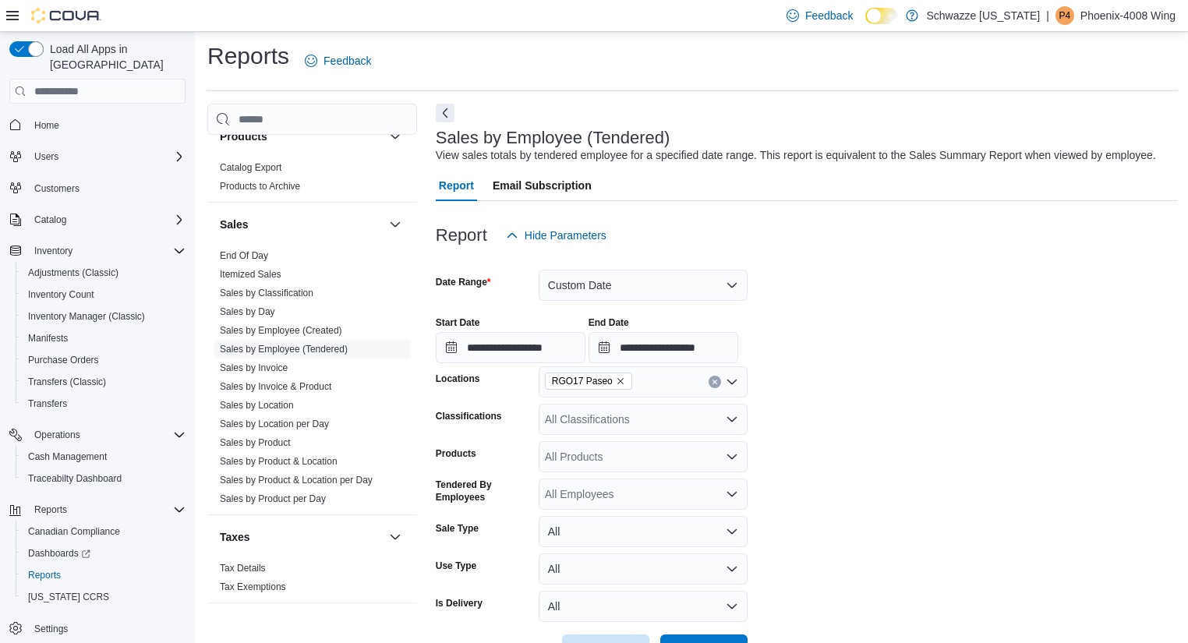
scroll to position [0, 0]
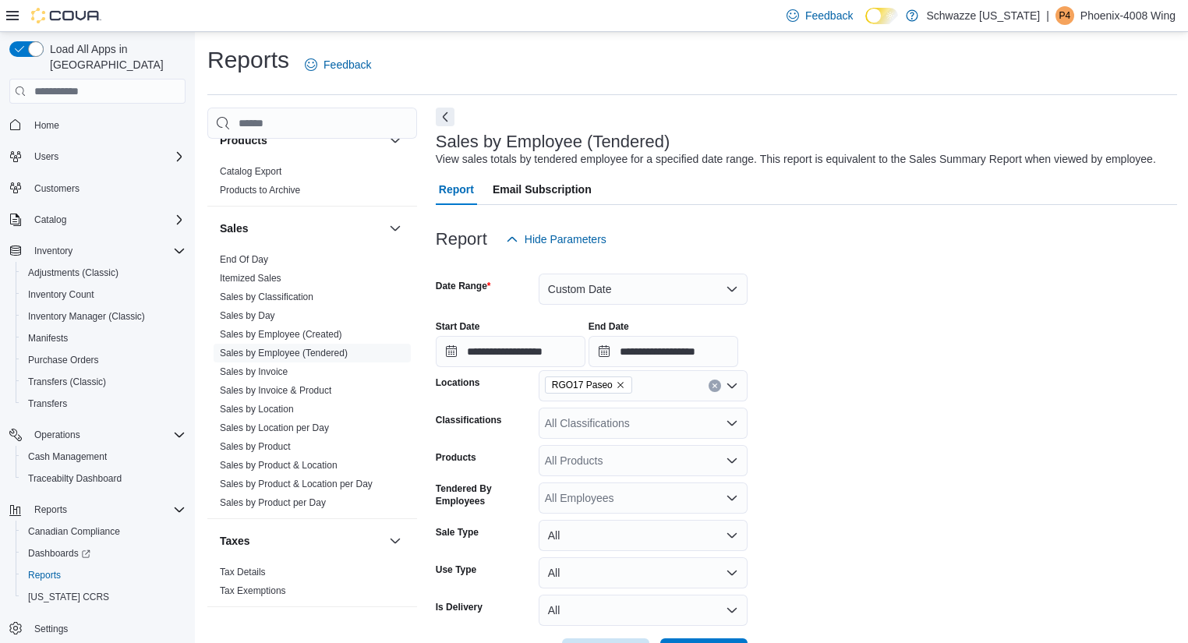
click at [617, 384] on icon "Remove RGO17 Paseo from selection in this group" at bounding box center [620, 385] width 6 height 6
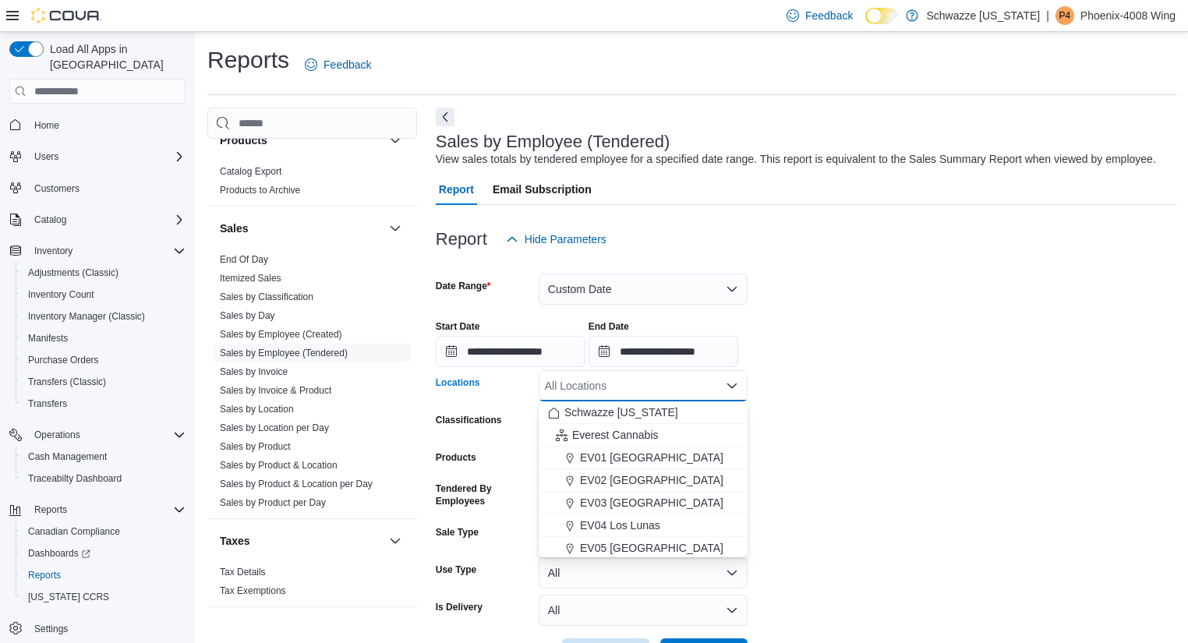
click at [626, 380] on div "All Locations Combo box. Selected. Combo box input. All Locations. Type some te…" at bounding box center [643, 385] width 209 height 31
type input "**"
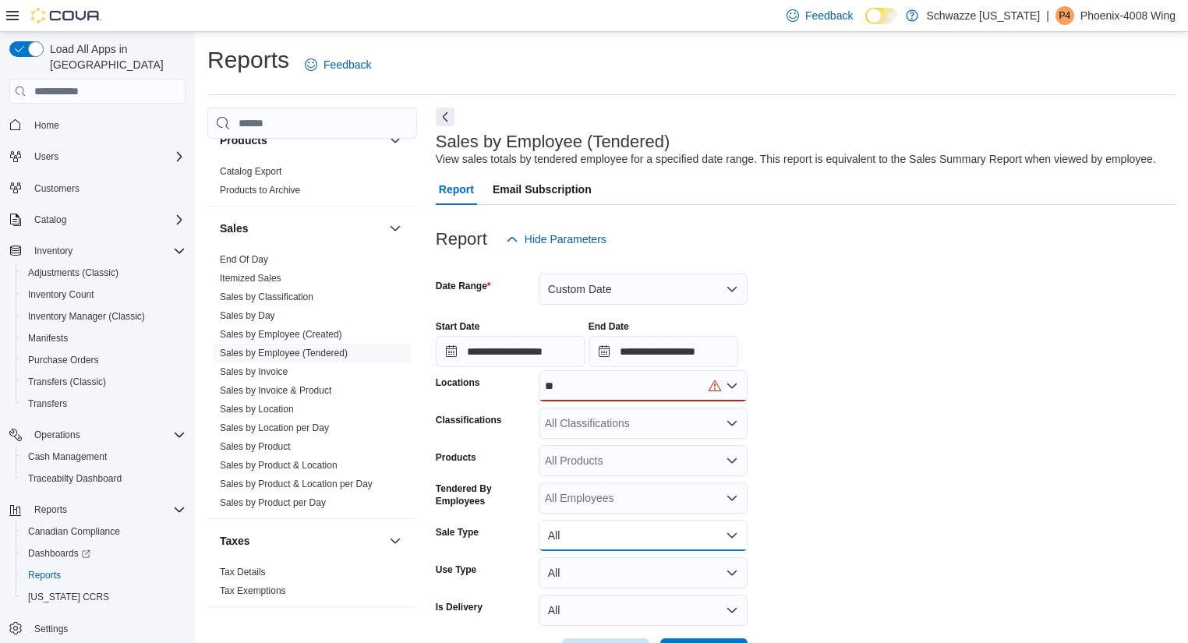
click at [672, 521] on button "All" at bounding box center [643, 535] width 209 height 31
click at [588, 383] on div "**" at bounding box center [643, 385] width 209 height 31
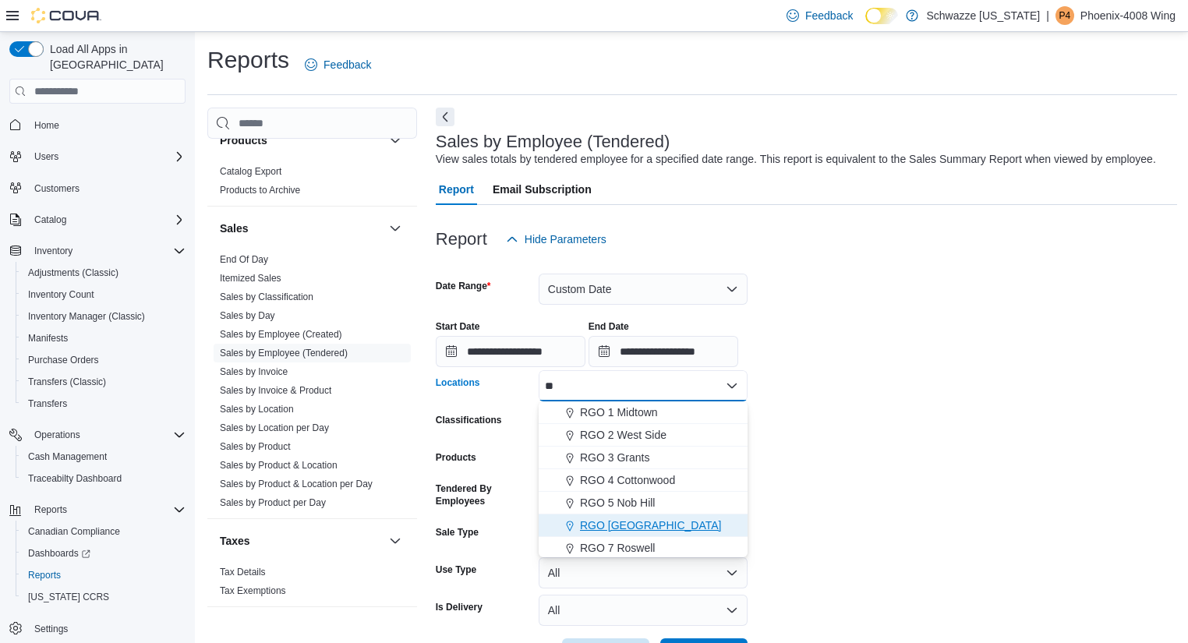
click at [672, 527] on span "RGO [GEOGRAPHIC_DATA]" at bounding box center [651, 526] width 142 height 16
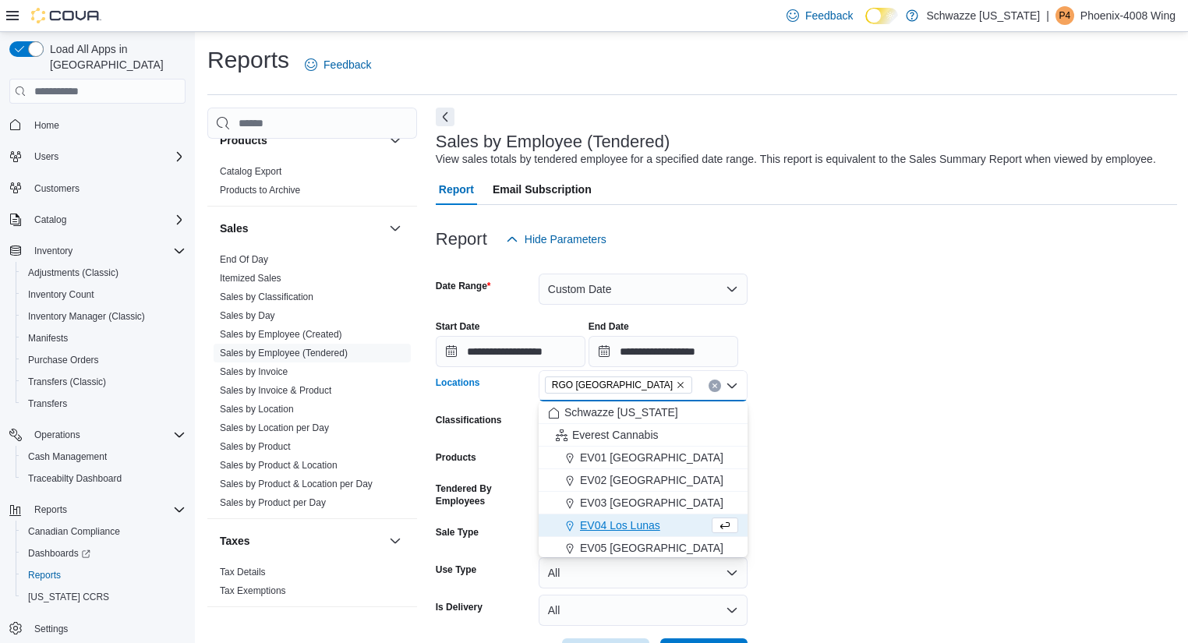
click at [892, 402] on form "**********" at bounding box center [807, 462] width 742 height 415
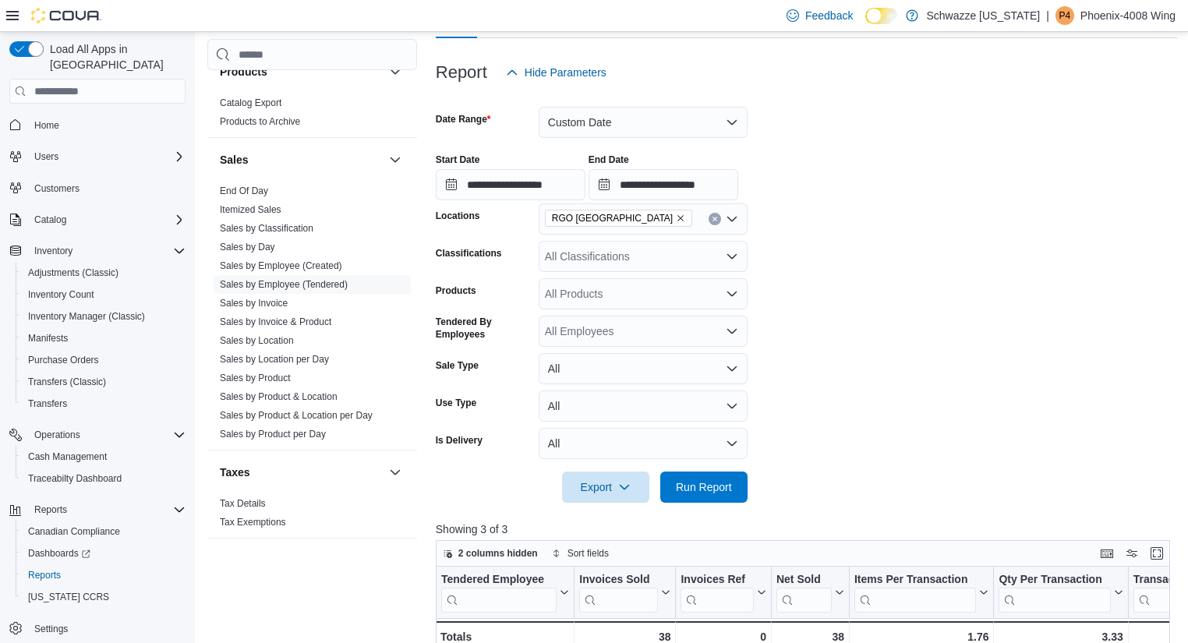
scroll to position [168, 0]
click at [715, 490] on span "Run Report" at bounding box center [704, 486] width 56 height 16
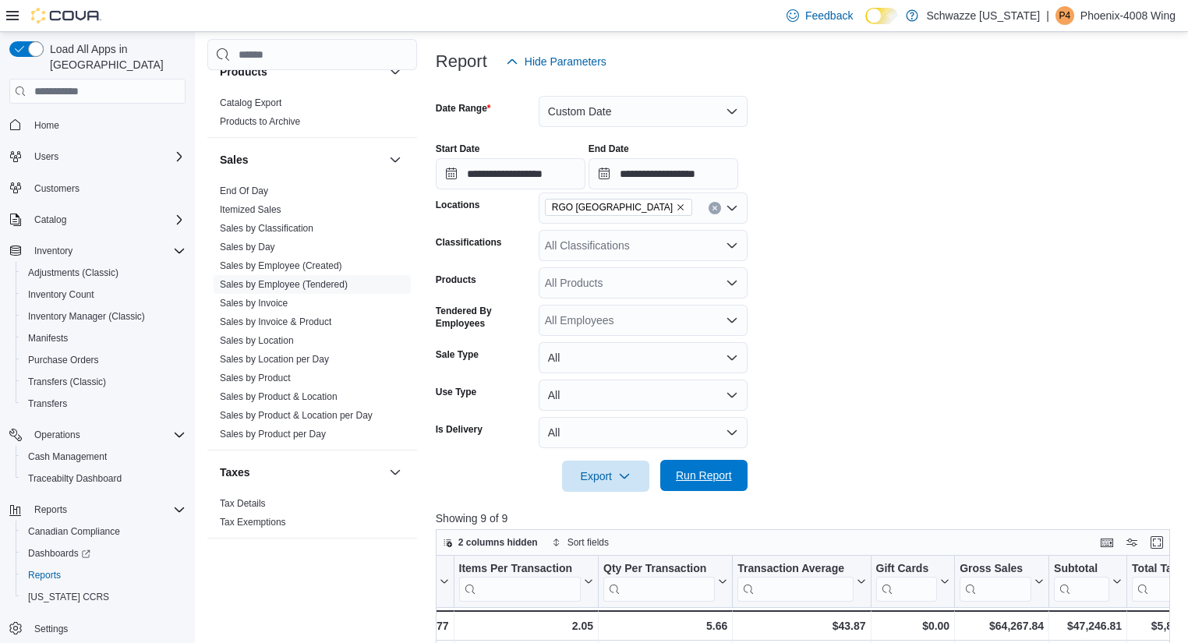
scroll to position [170, 0]
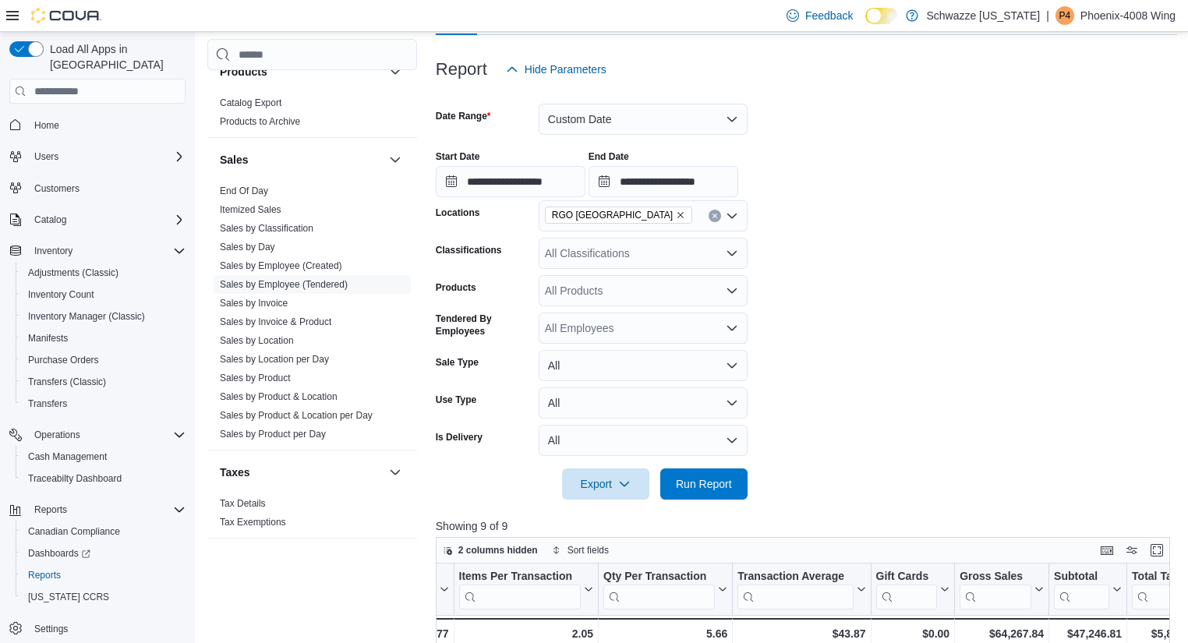
click at [713, 221] on div "RGO [GEOGRAPHIC_DATA]" at bounding box center [643, 215] width 209 height 31
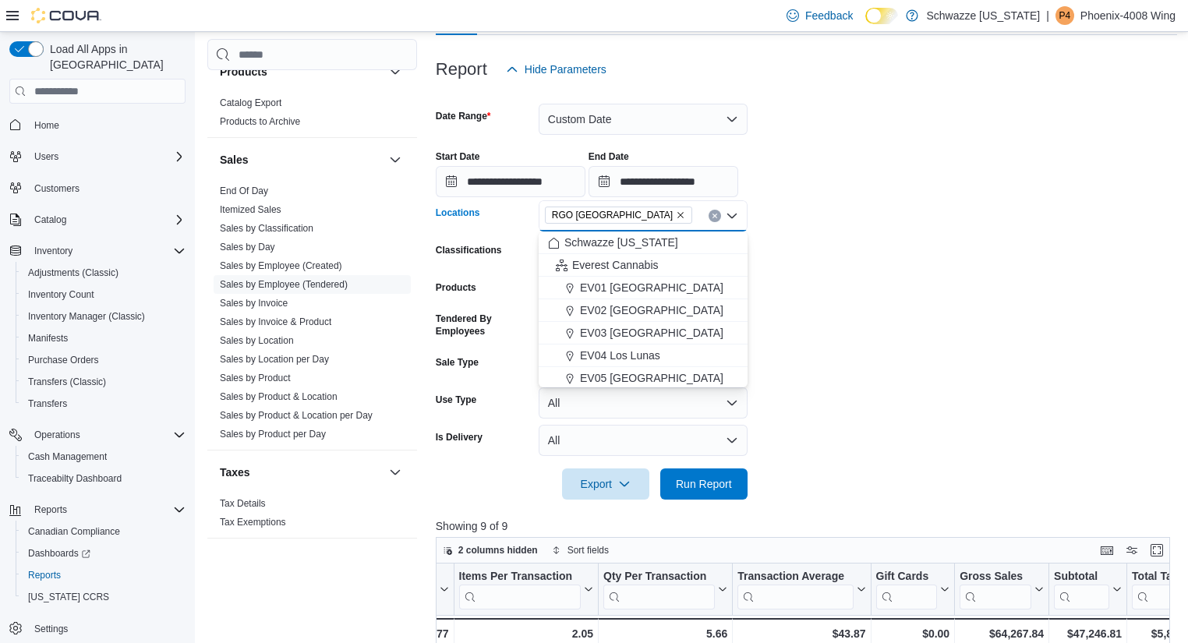
click at [714, 216] on icon "Clear input" at bounding box center [714, 216] width 4 height 4
click at [634, 211] on div "All Locations Combo box. Selected. Combo box input. All Locations. Type some te…" at bounding box center [643, 215] width 209 height 31
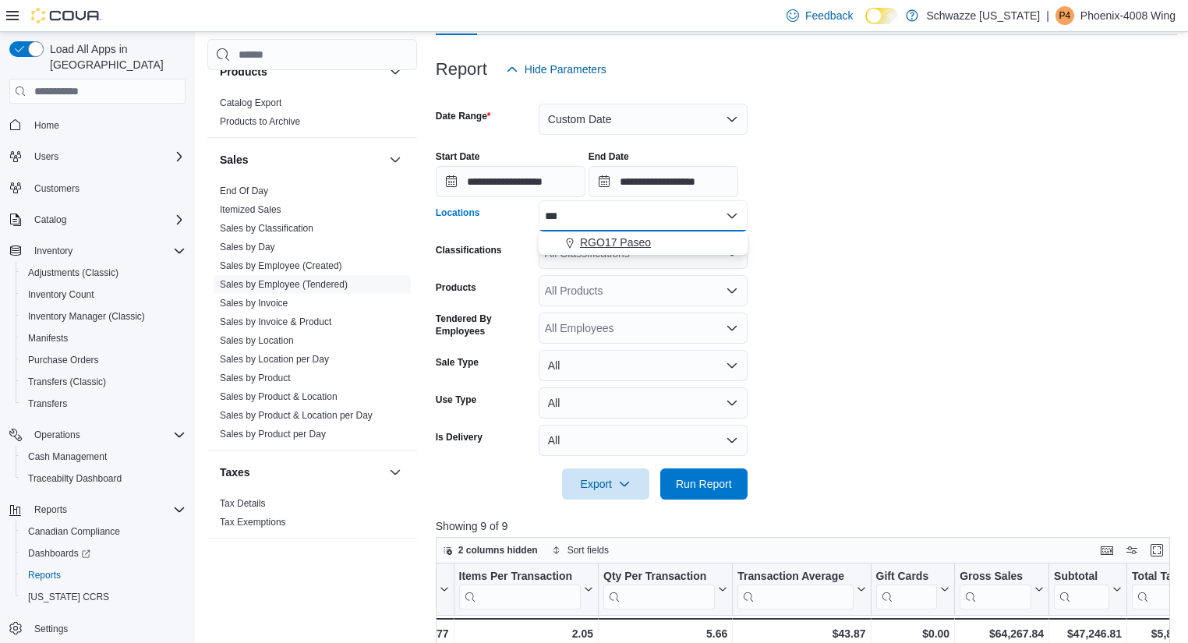
type input "***"
click at [642, 241] on span "RGO17 Paseo" at bounding box center [615, 243] width 71 height 16
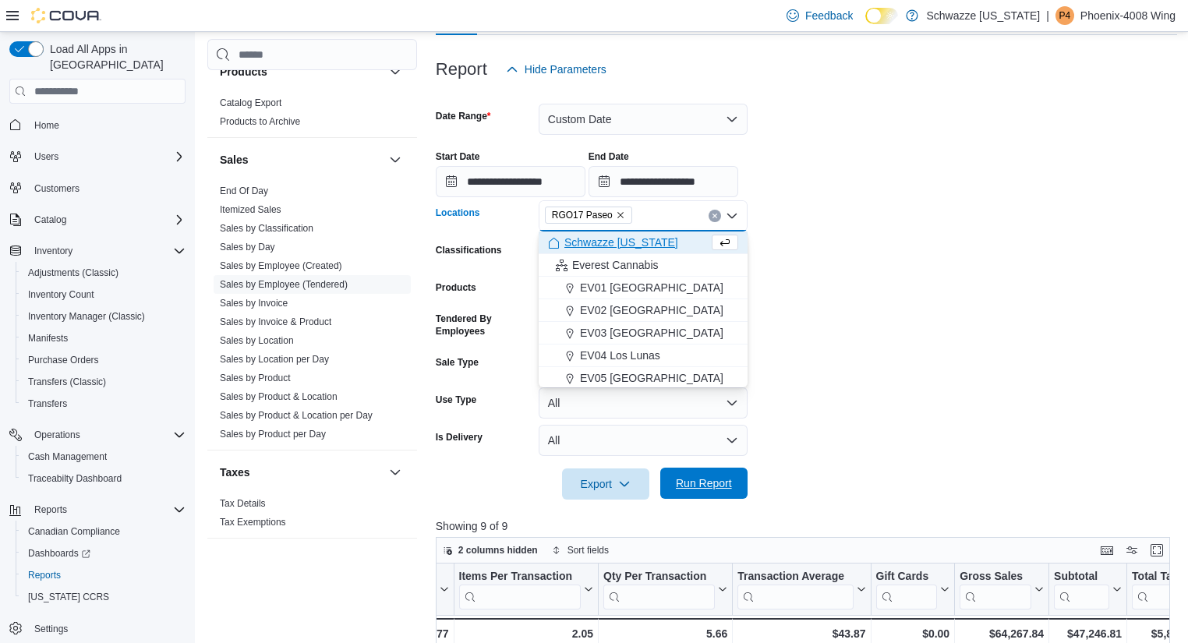
click at [699, 487] on span "Run Report" at bounding box center [704, 483] width 56 height 16
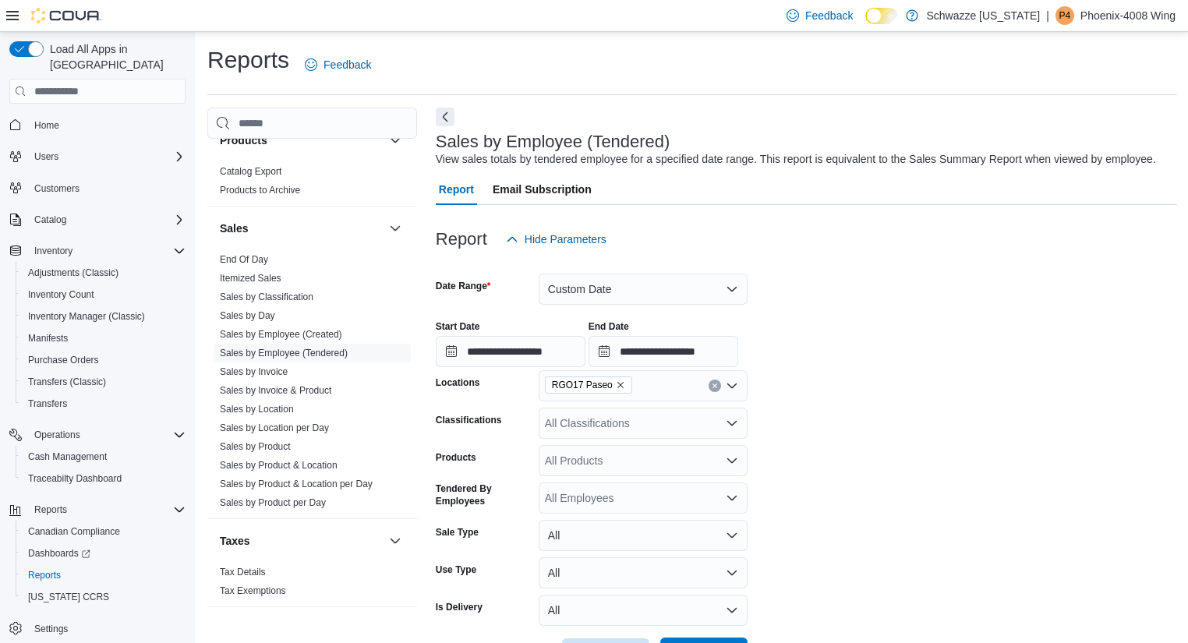
scroll to position [2, 0]
click at [624, 364] on input "**********" at bounding box center [663, 349] width 150 height 31
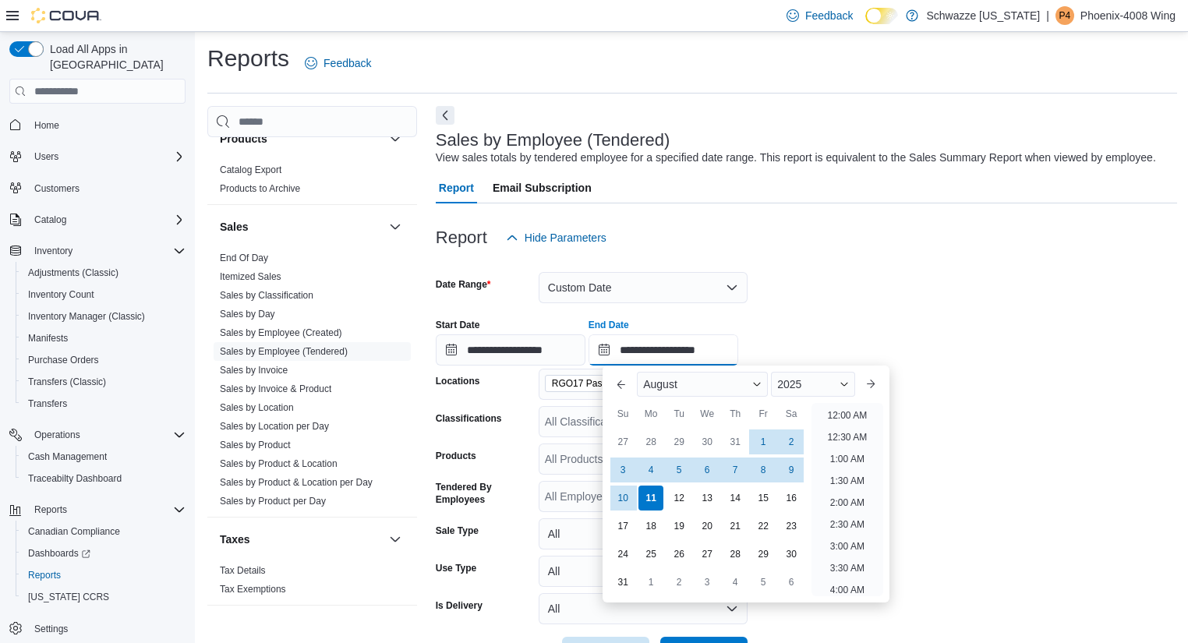
scroll to position [857, 0]
click at [945, 243] on div "Report Hide Parameters" at bounding box center [807, 237] width 742 height 31
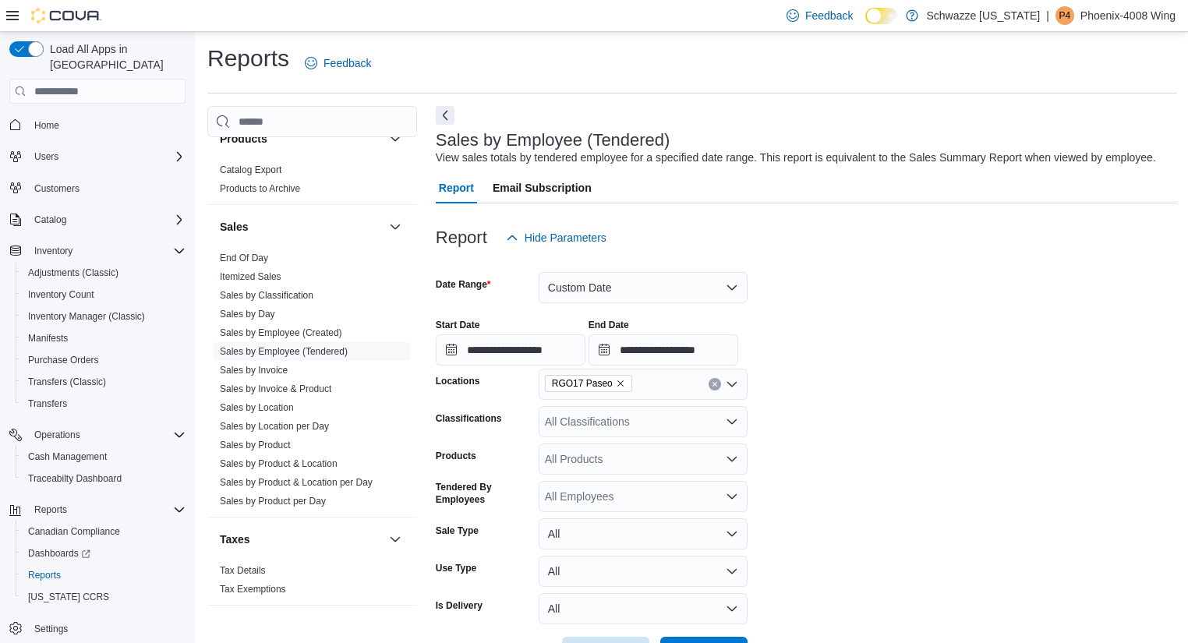
click at [616, 387] on icon "Remove RGO17 Paseo from selection in this group" at bounding box center [620, 383] width 9 height 9
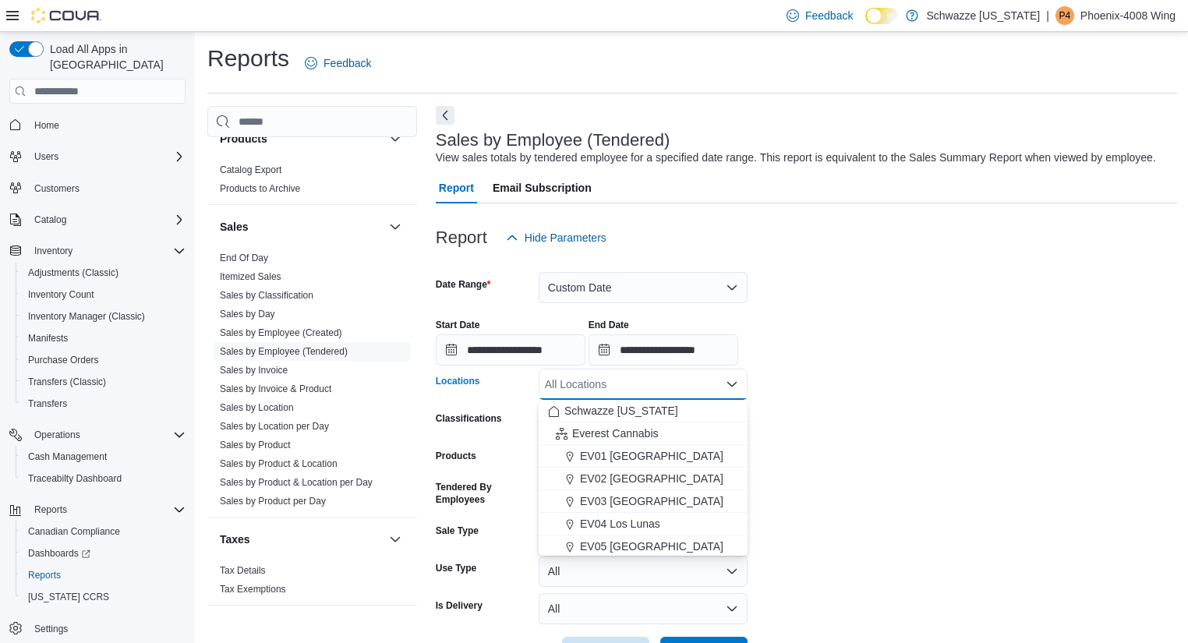
click at [620, 387] on div "All Locations Combo box. Selected. Combo box input. All Locations. Type some te…" at bounding box center [643, 384] width 209 height 31
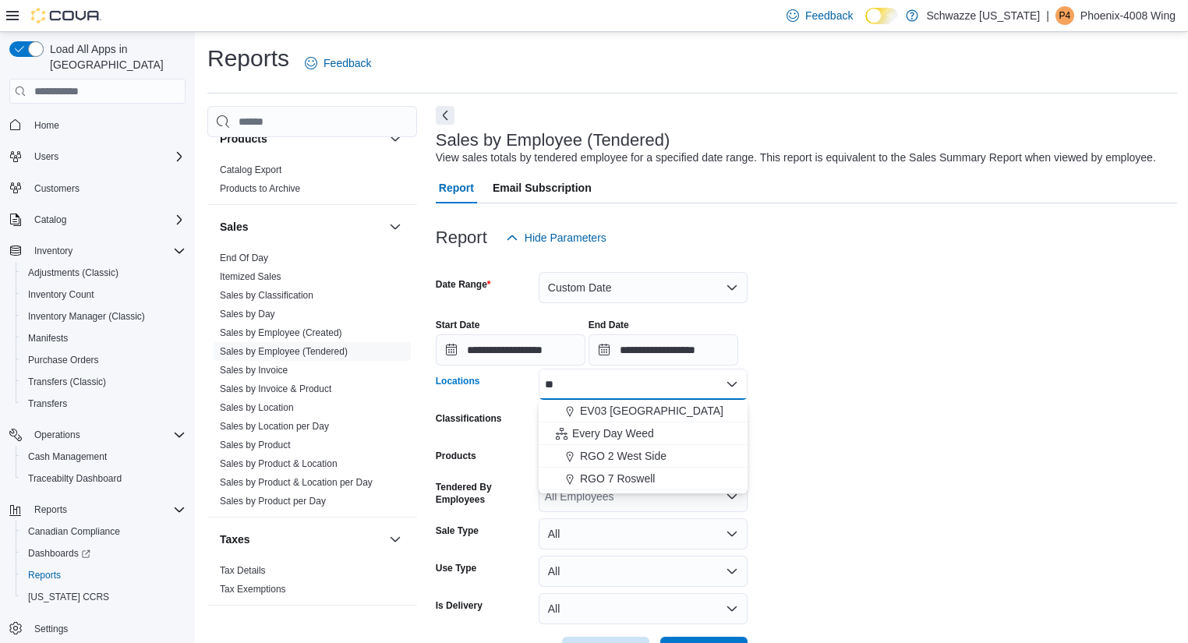
type input "**"
click at [680, 415] on div "EV03 [GEOGRAPHIC_DATA]" at bounding box center [643, 411] width 190 height 16
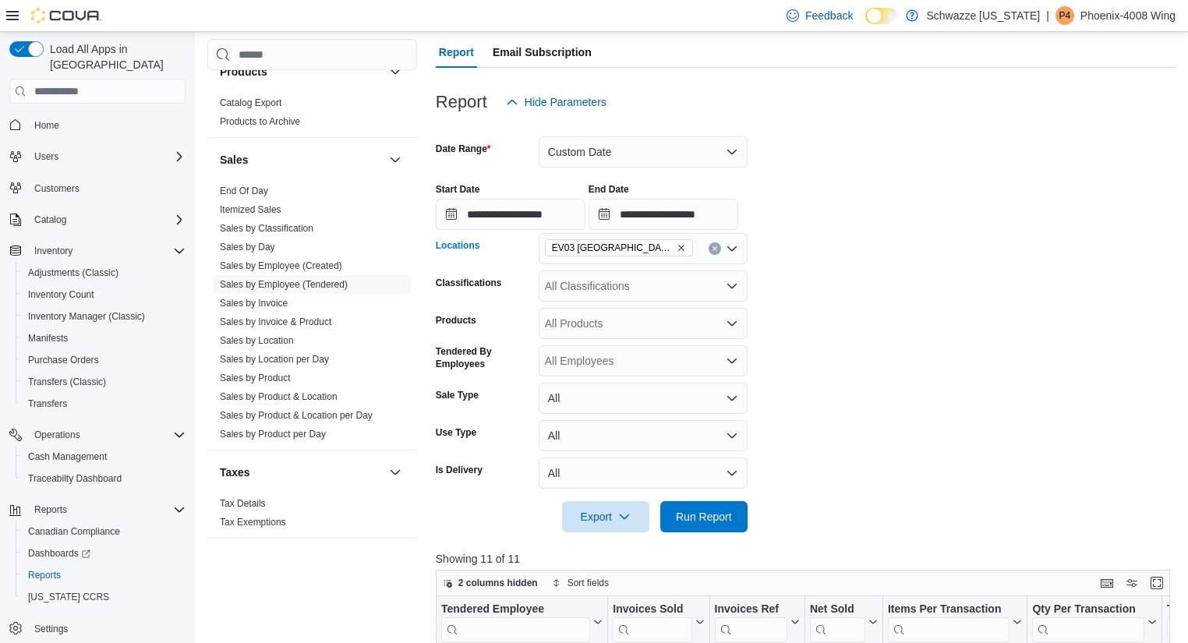
scroll to position [179, 0]
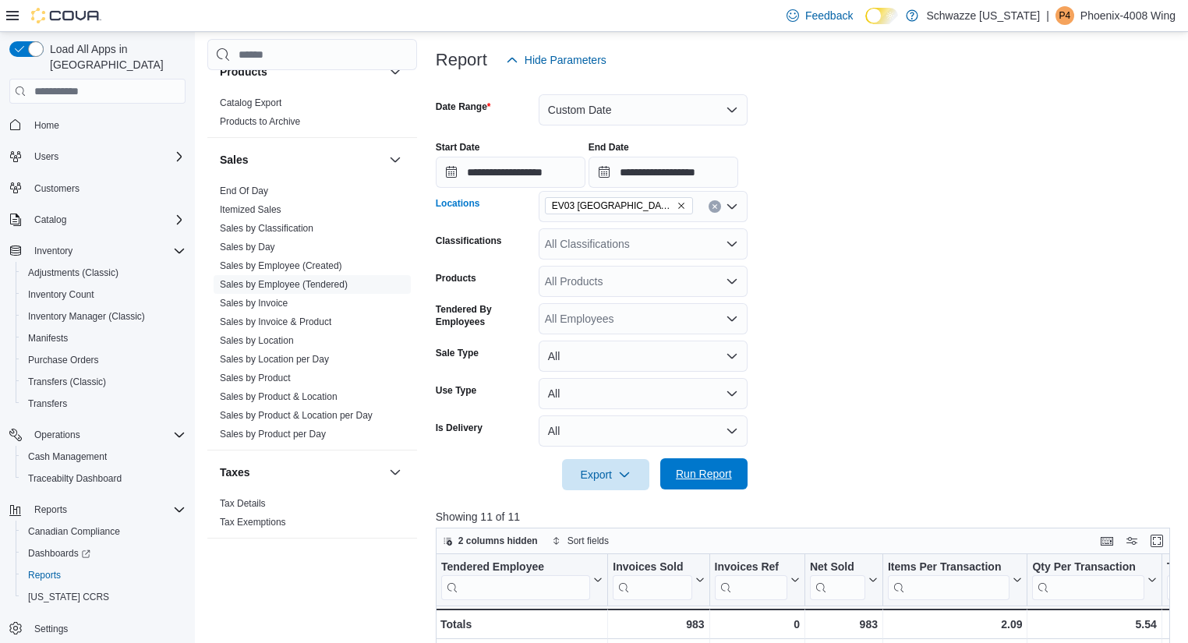
click at [728, 482] on span "Run Report" at bounding box center [704, 473] width 69 height 31
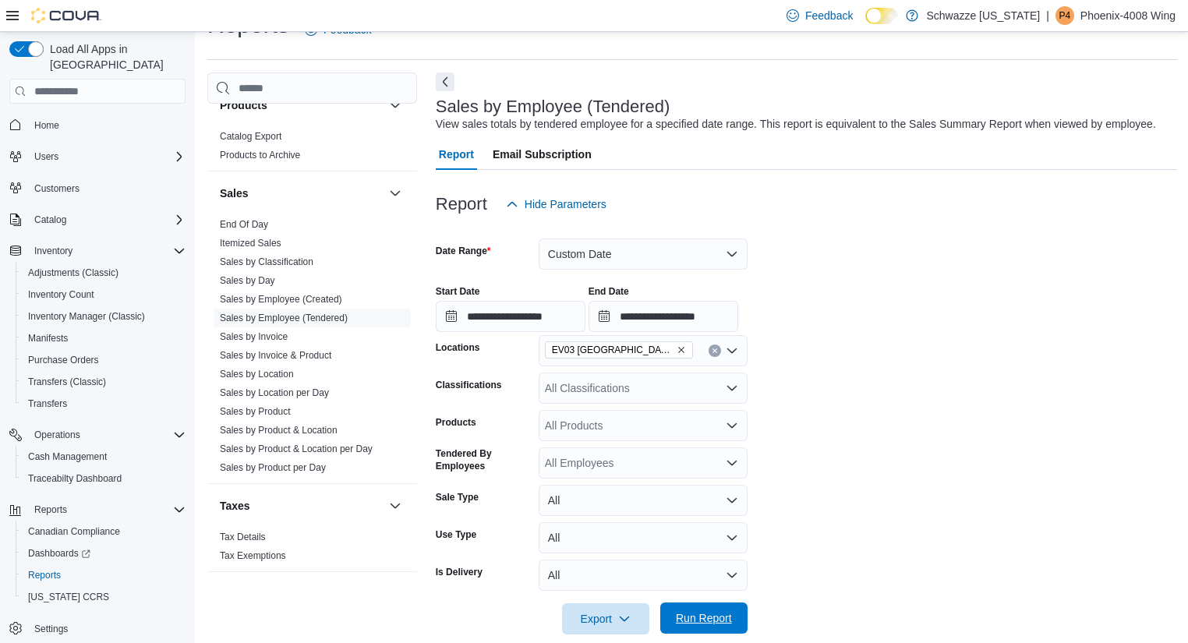
scroll to position [42, 0]
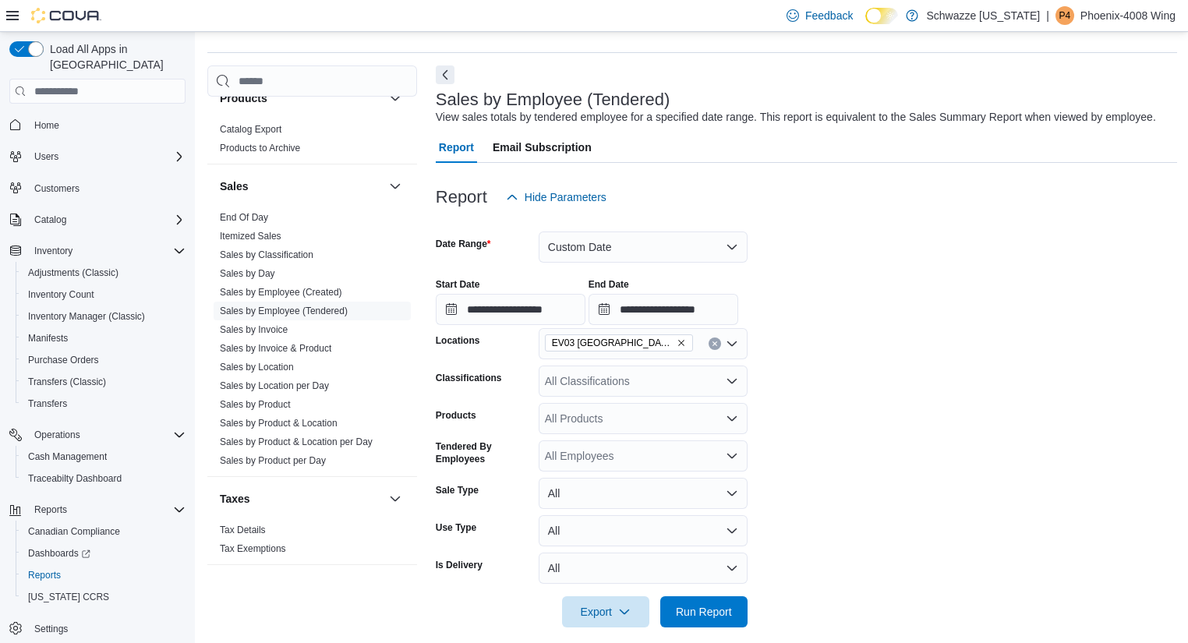
click at [678, 342] on icon "Remove EV03 West Central from selection in this group" at bounding box center [681, 343] width 6 height 6
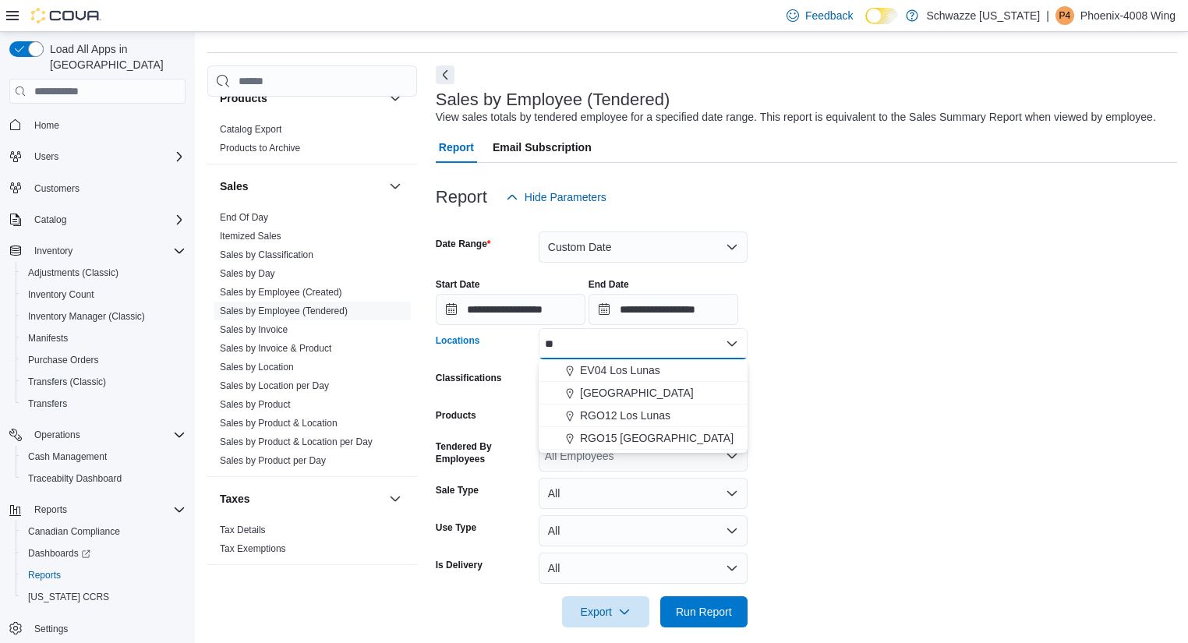
type input "*"
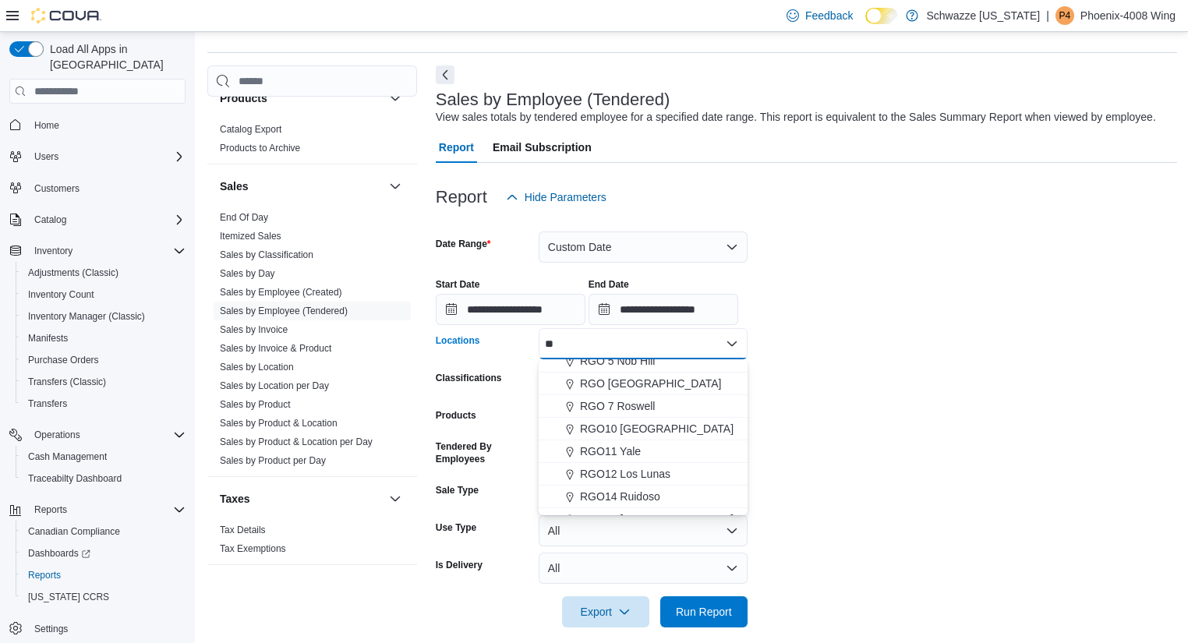
scroll to position [100, 0]
type input "**"
click at [626, 451] on span "RGO11 Yale" at bounding box center [610, 451] width 61 height 16
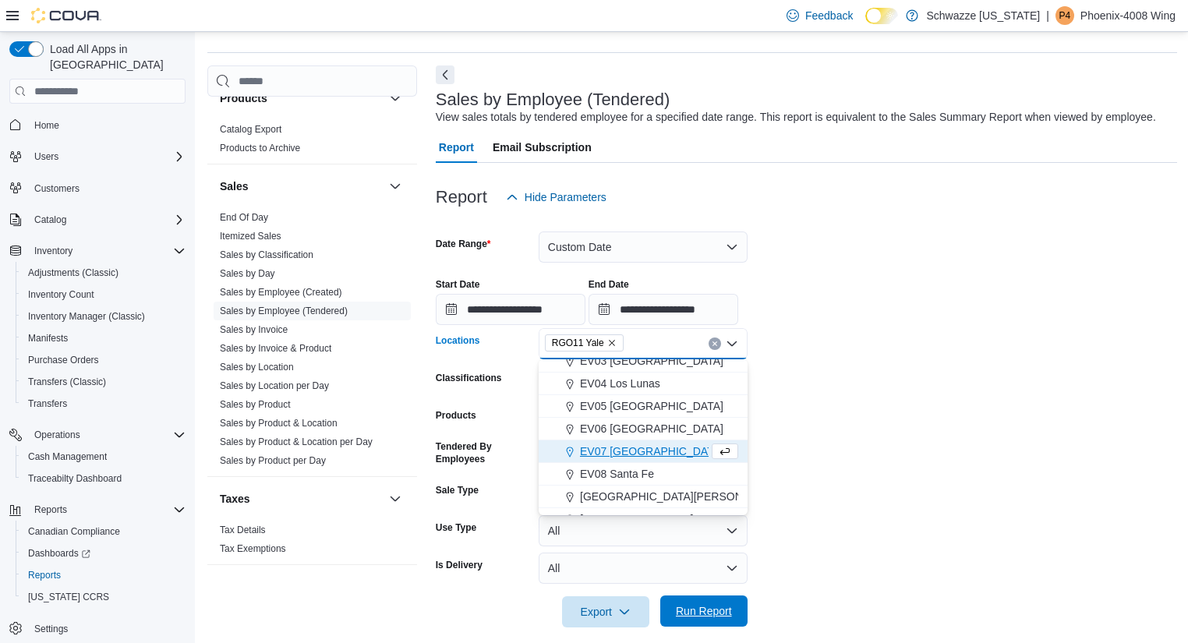
click at [723, 612] on span "Run Report" at bounding box center [704, 611] width 56 height 16
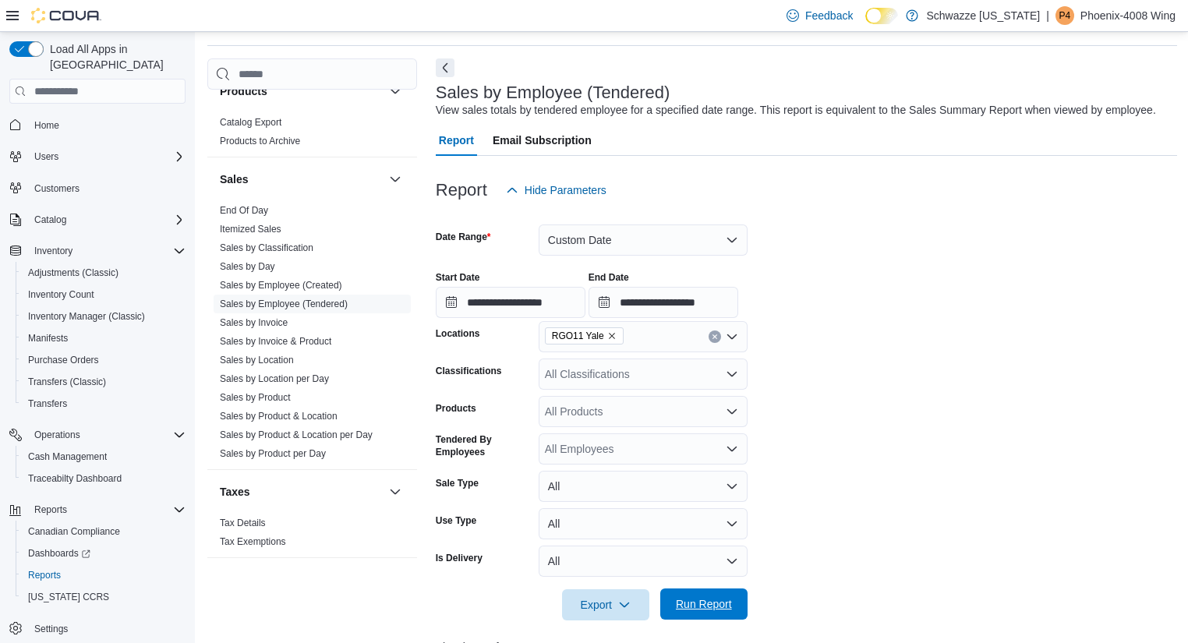
scroll to position [48, 0]
click at [609, 337] on icon "Remove RGO11 Yale from selection in this group" at bounding box center [612, 337] width 6 height 6
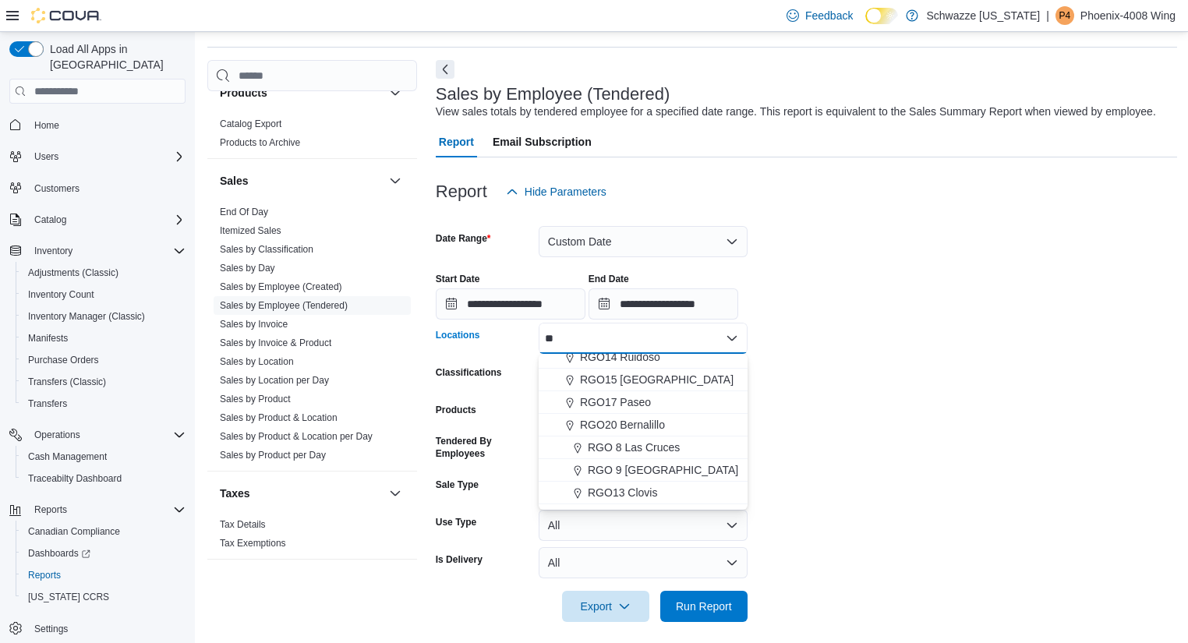
scroll to position [235, 0]
type input "**"
click at [679, 425] on div "RGO20 Bernalillo" at bounding box center [643, 423] width 190 height 16
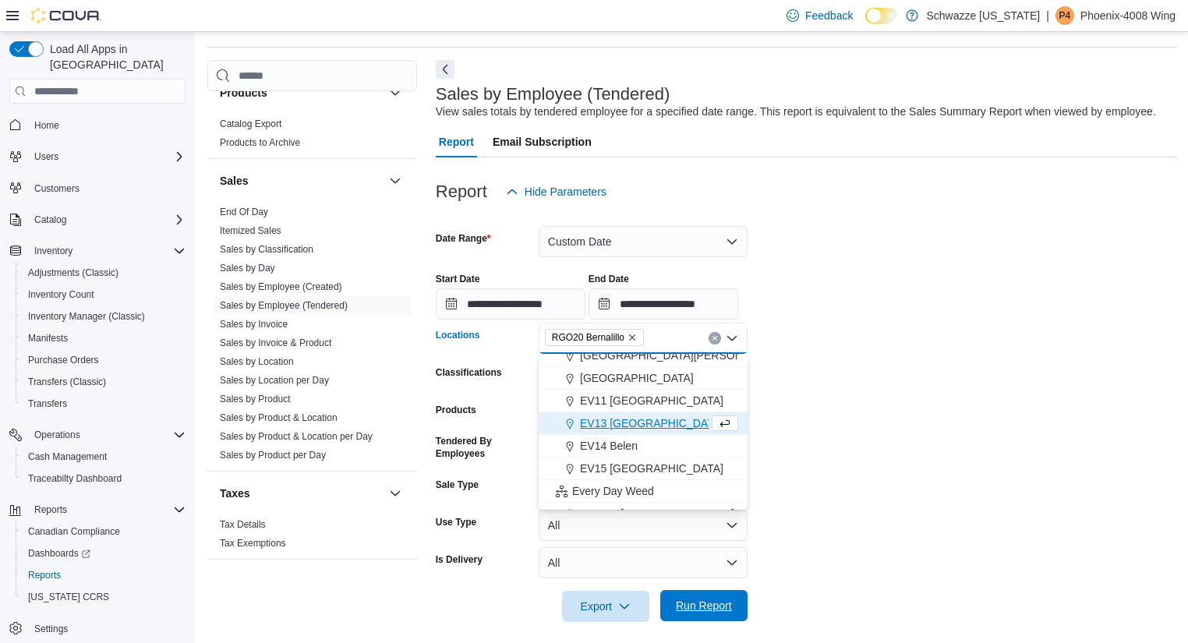
click at [723, 609] on span "Run Report" at bounding box center [704, 606] width 56 height 16
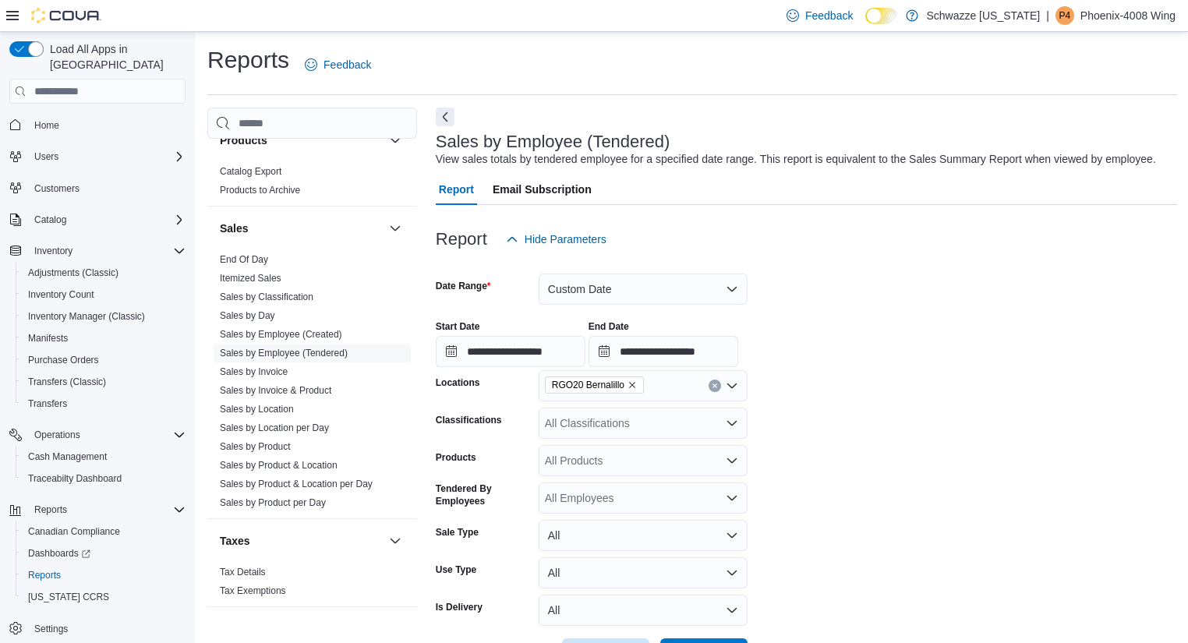
click at [712, 386] on icon "Clear input" at bounding box center [715, 386] width 6 height 6
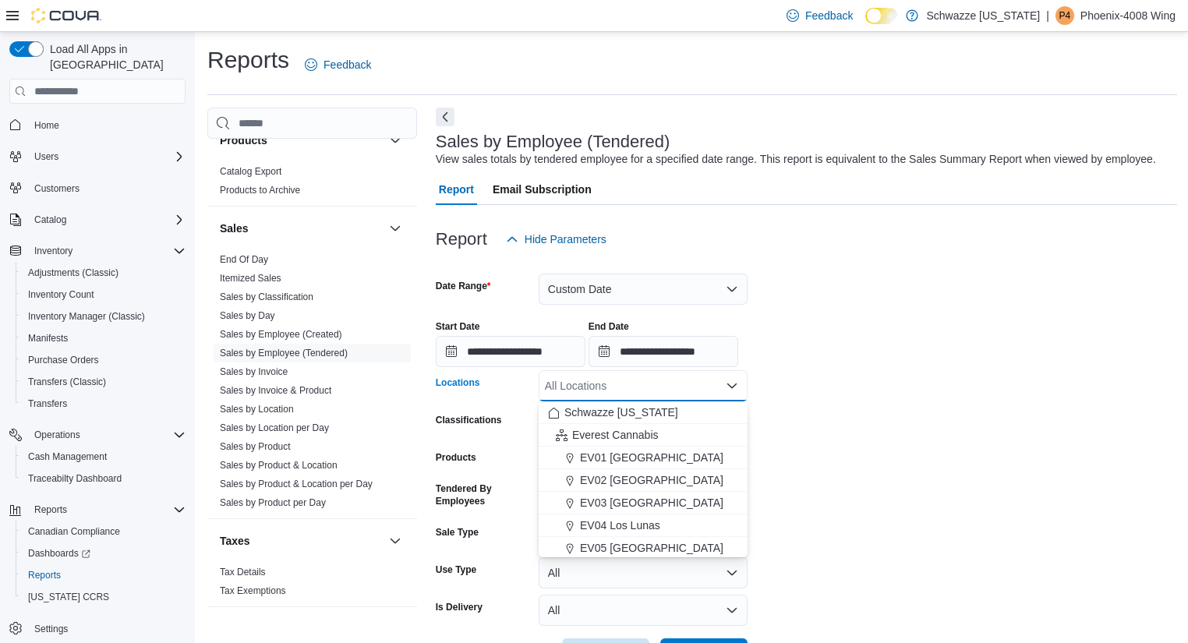
click at [620, 388] on div "All Locations Combo box. Selected. Combo box input. All Locations. Type some te…" at bounding box center [643, 385] width 209 height 31
click at [624, 549] on span "EV05 [GEOGRAPHIC_DATA]" at bounding box center [651, 548] width 143 height 16
click at [904, 419] on form "**********" at bounding box center [807, 462] width 742 height 415
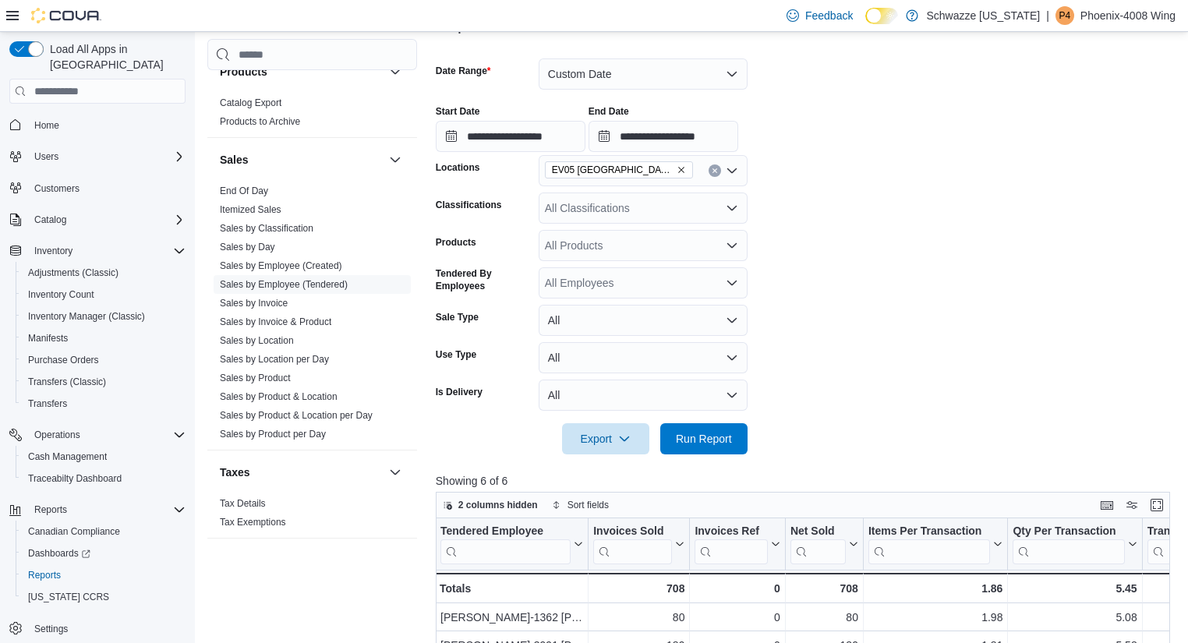
scroll to position [221, 0]
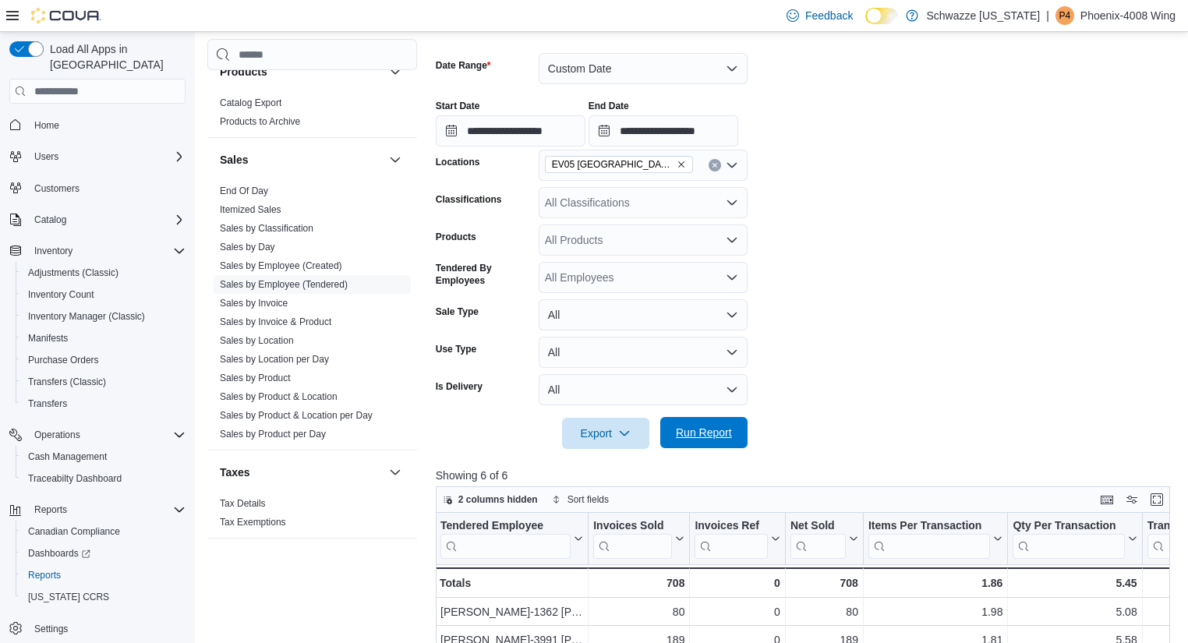
click at [711, 436] on span "Run Report" at bounding box center [704, 433] width 56 height 16
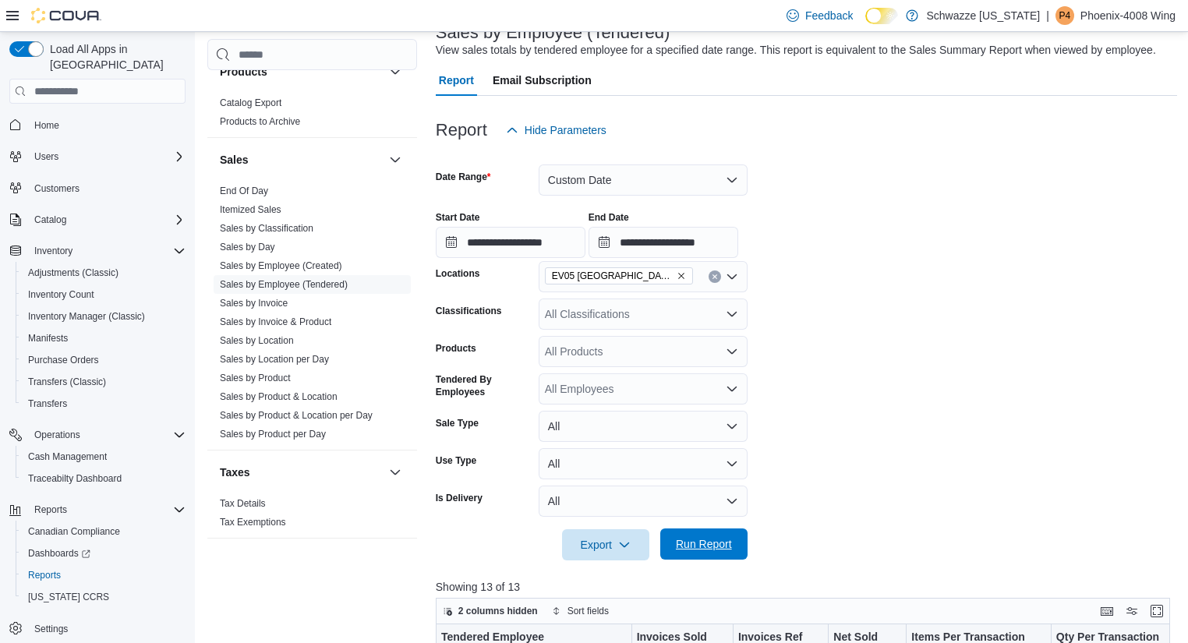
scroll to position [102, 0]
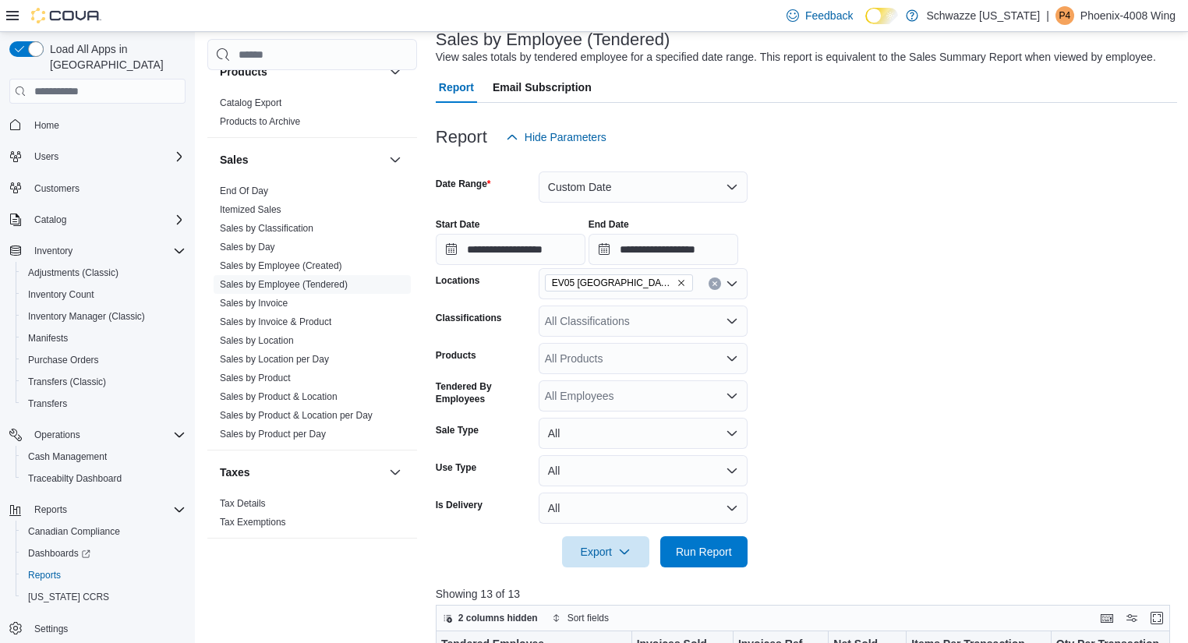
click at [677, 283] on icon "Remove EV05 Uptown from selection in this group" at bounding box center [681, 282] width 9 height 9
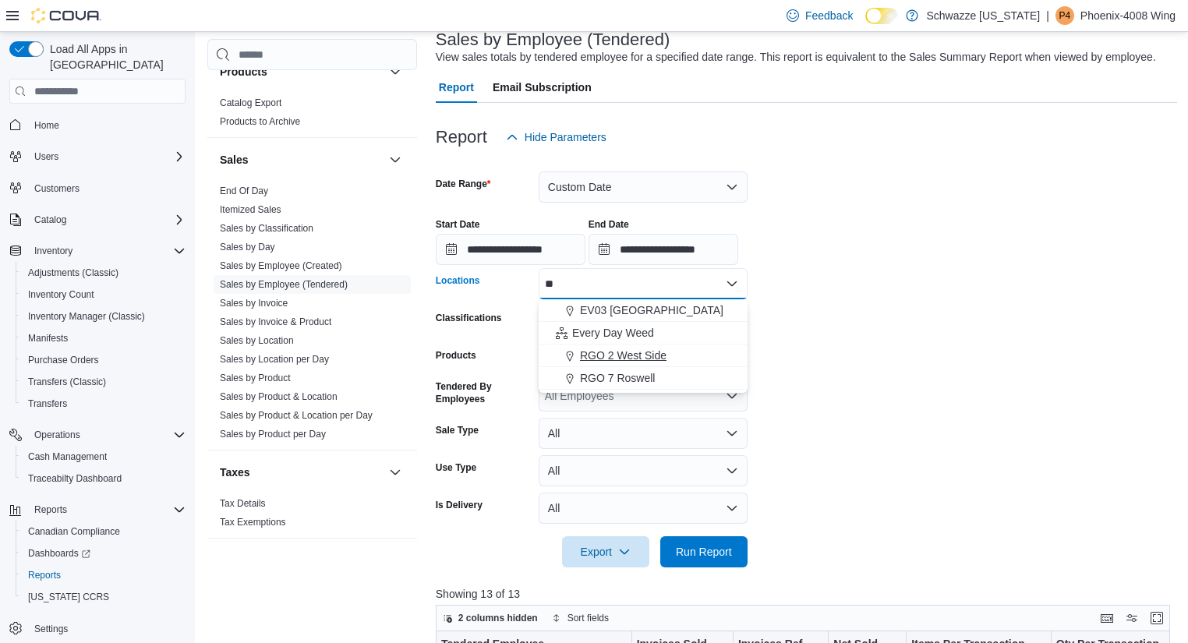
type input "**"
click at [674, 355] on div "RGO 2 West Side" at bounding box center [643, 356] width 190 height 16
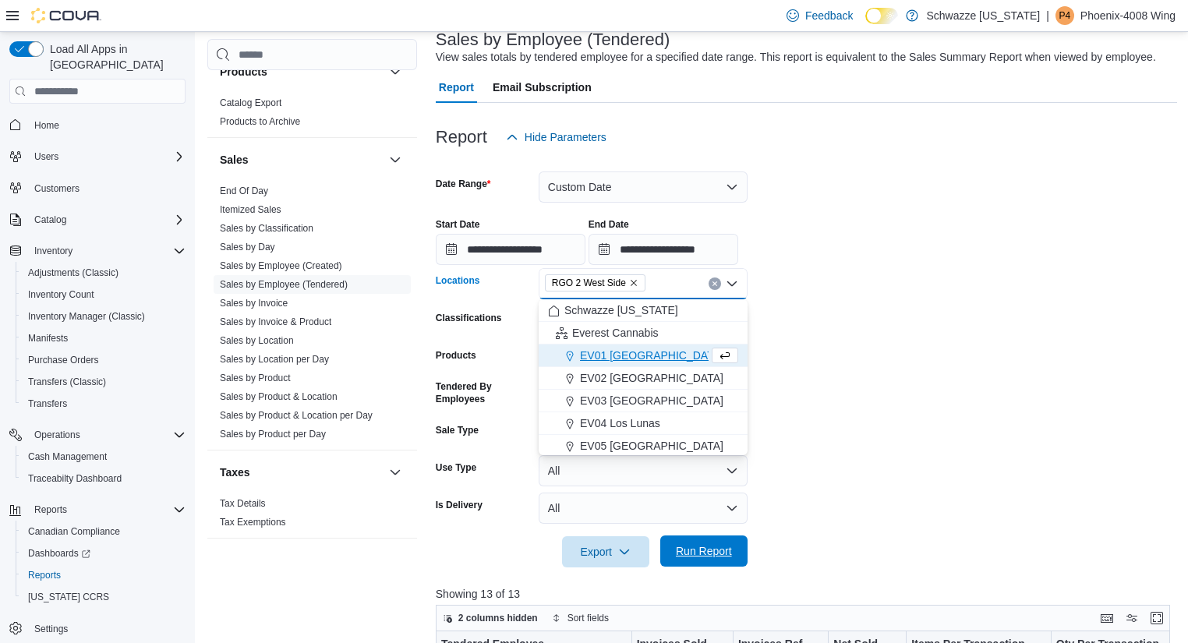
click at [730, 559] on span "Run Report" at bounding box center [704, 551] width 56 height 16
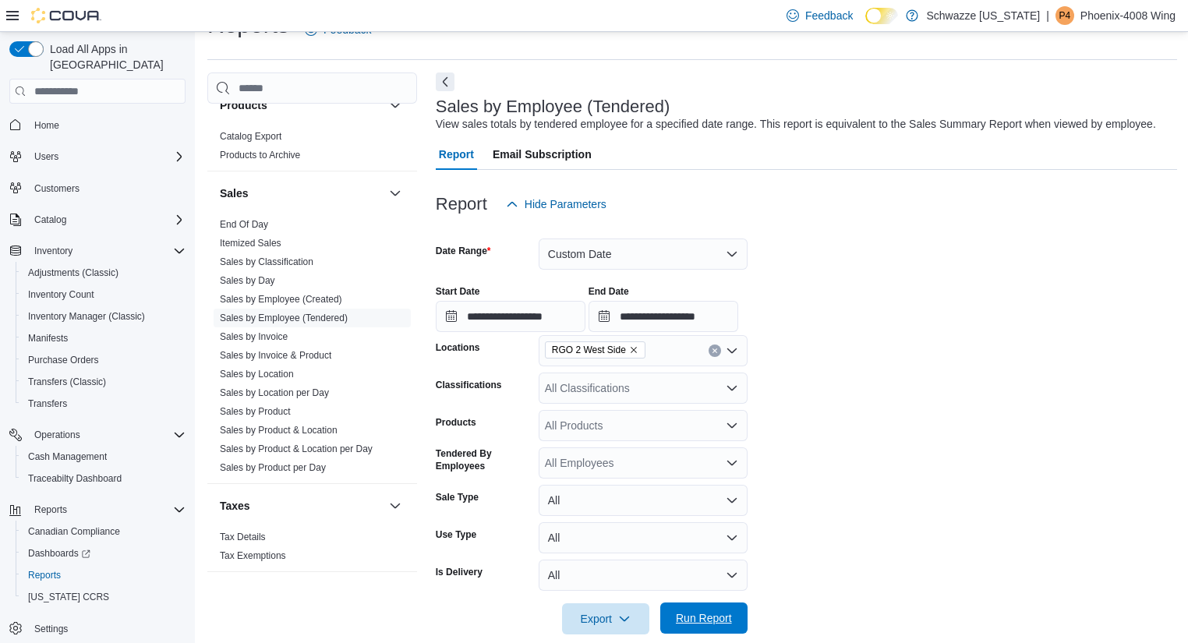
scroll to position [118, 0]
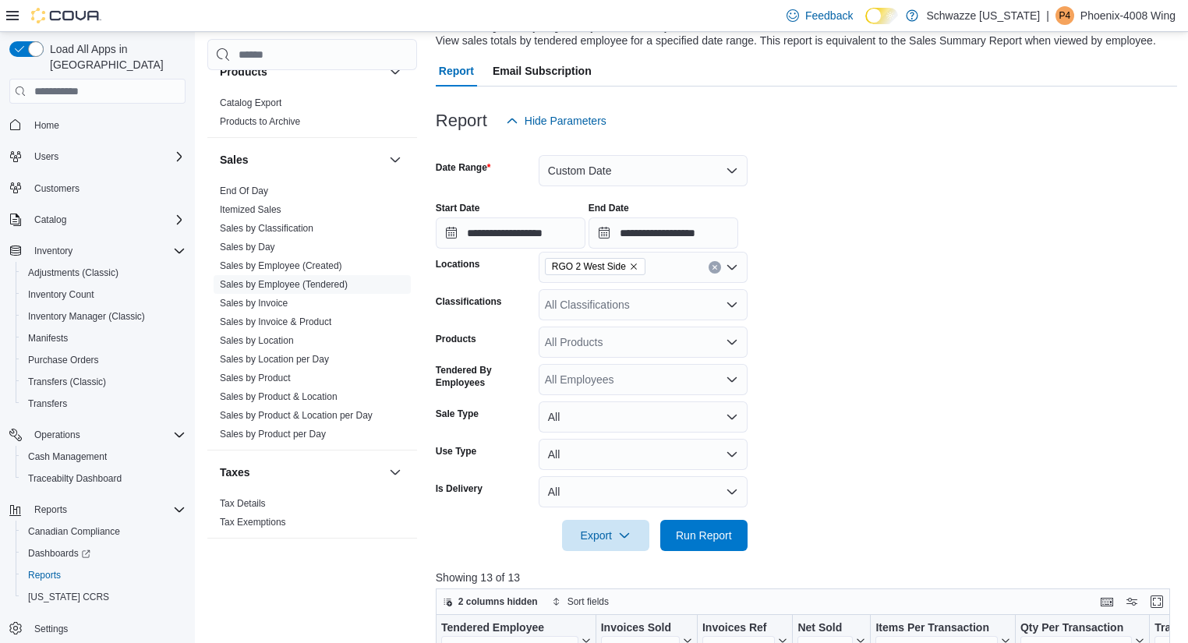
click at [720, 264] on div "RGO 2 West Side" at bounding box center [643, 267] width 209 height 31
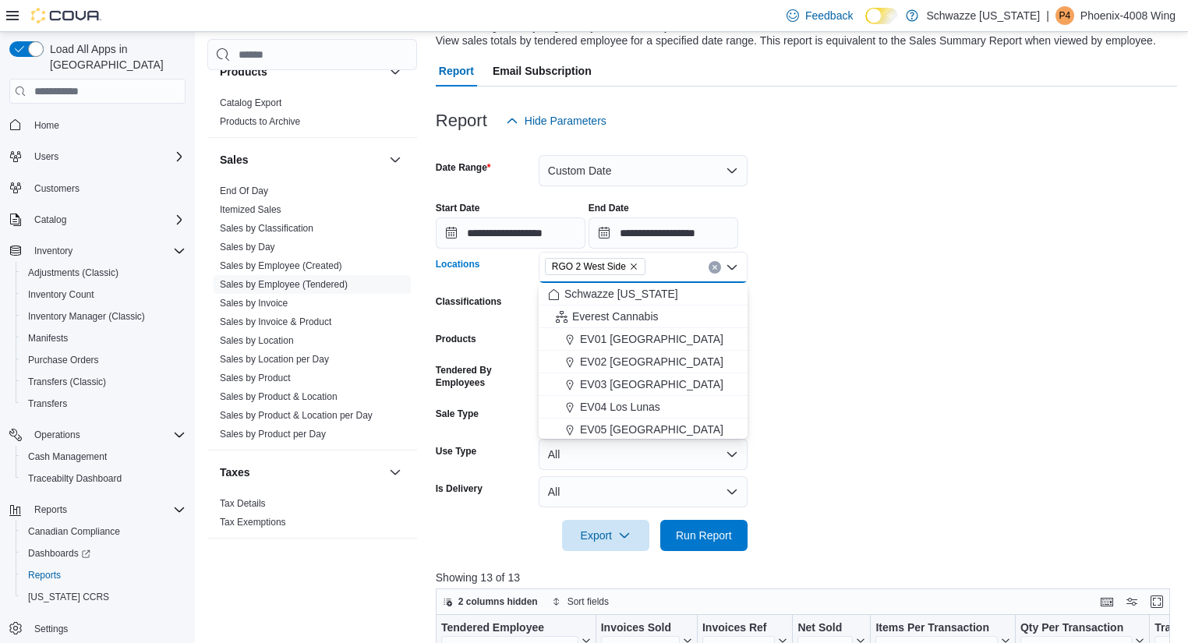
click at [716, 264] on icon "Clear input" at bounding box center [715, 267] width 6 height 6
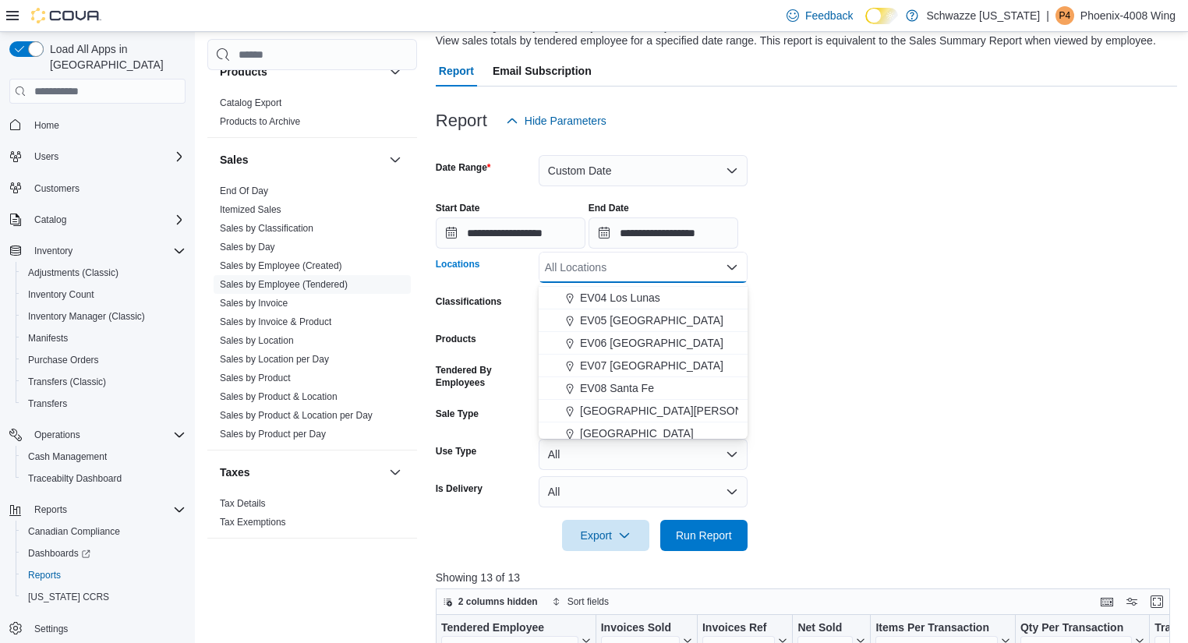
scroll to position [109, 0]
click at [663, 362] on span "EV07 [GEOGRAPHIC_DATA]" at bounding box center [651, 366] width 143 height 16
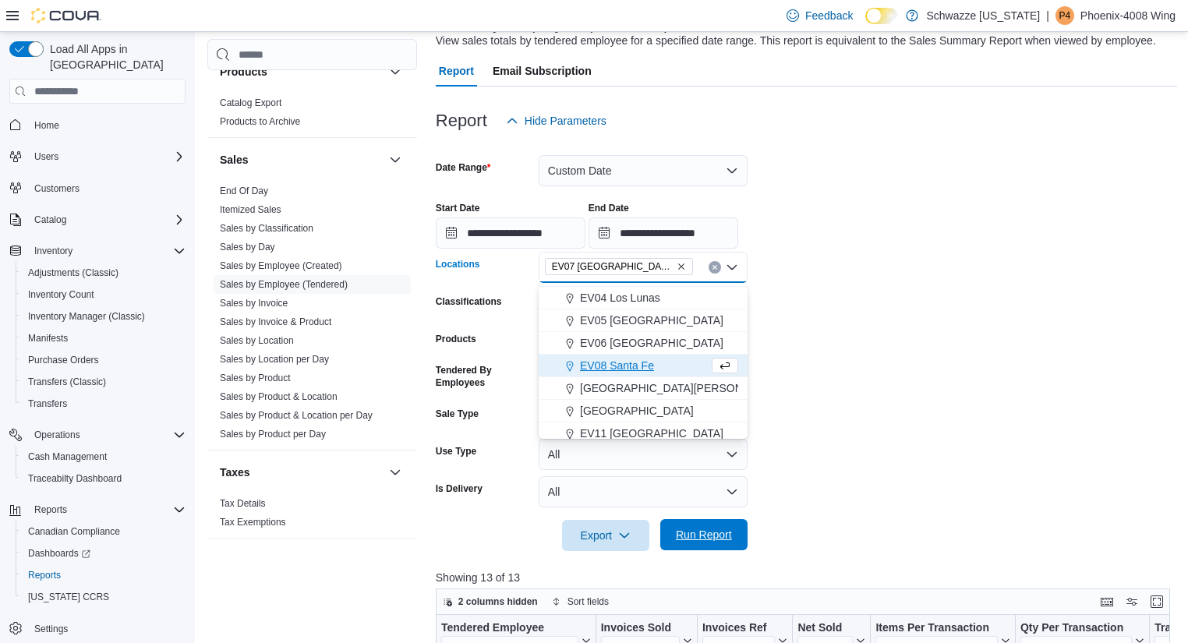
click at [684, 539] on span "Run Report" at bounding box center [704, 535] width 56 height 16
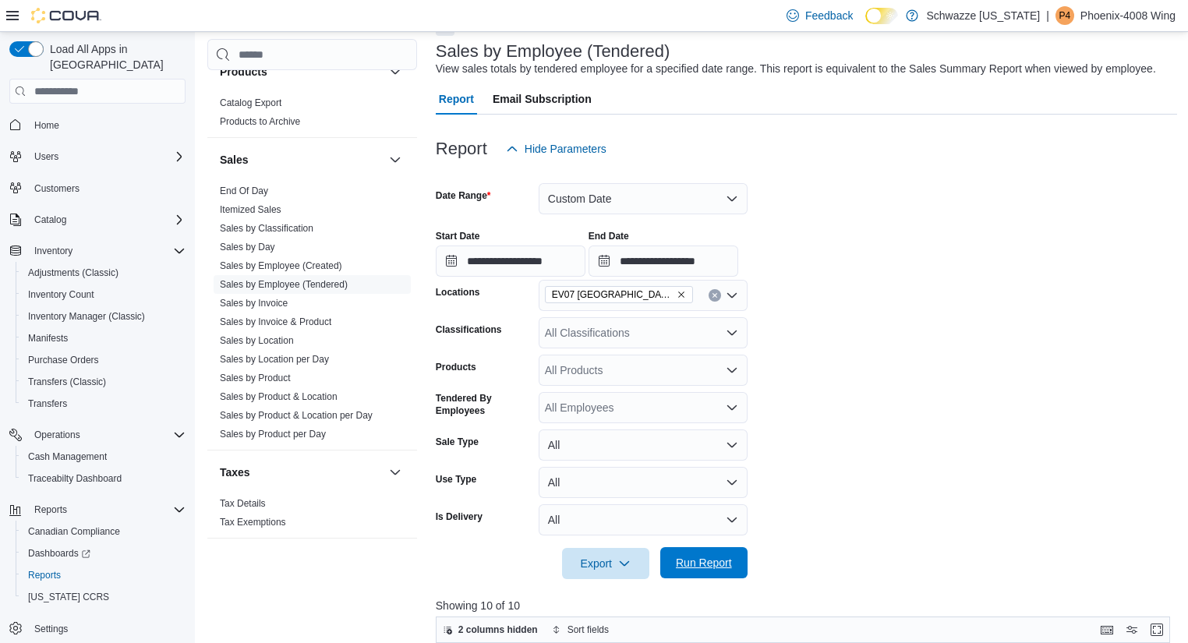
scroll to position [94, 0]
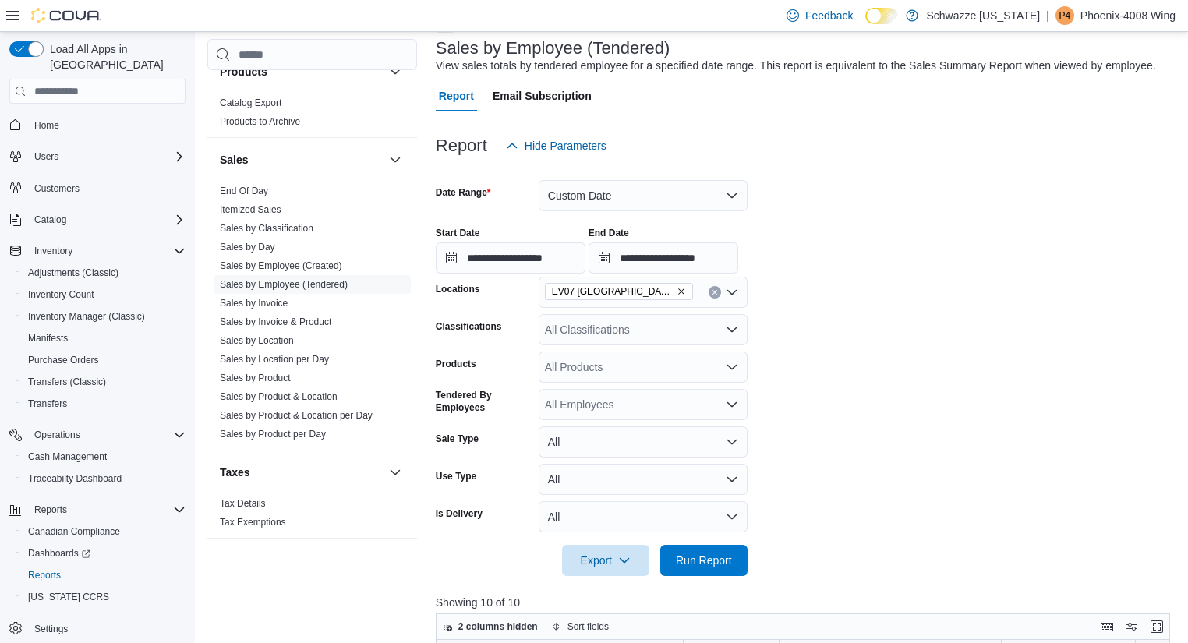
click at [678, 290] on icon "Remove EV07 Paradise Hills from selection in this group" at bounding box center [681, 291] width 6 height 6
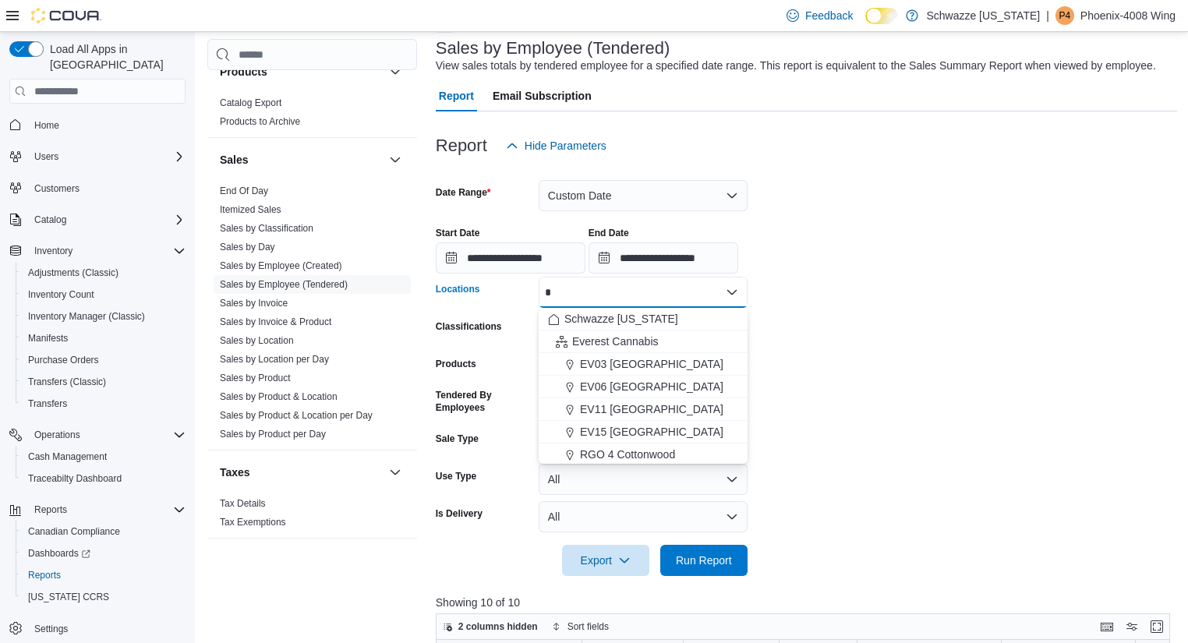
type input "*"
click at [660, 455] on span "RGO 4 Cottonwood" at bounding box center [627, 455] width 95 height 16
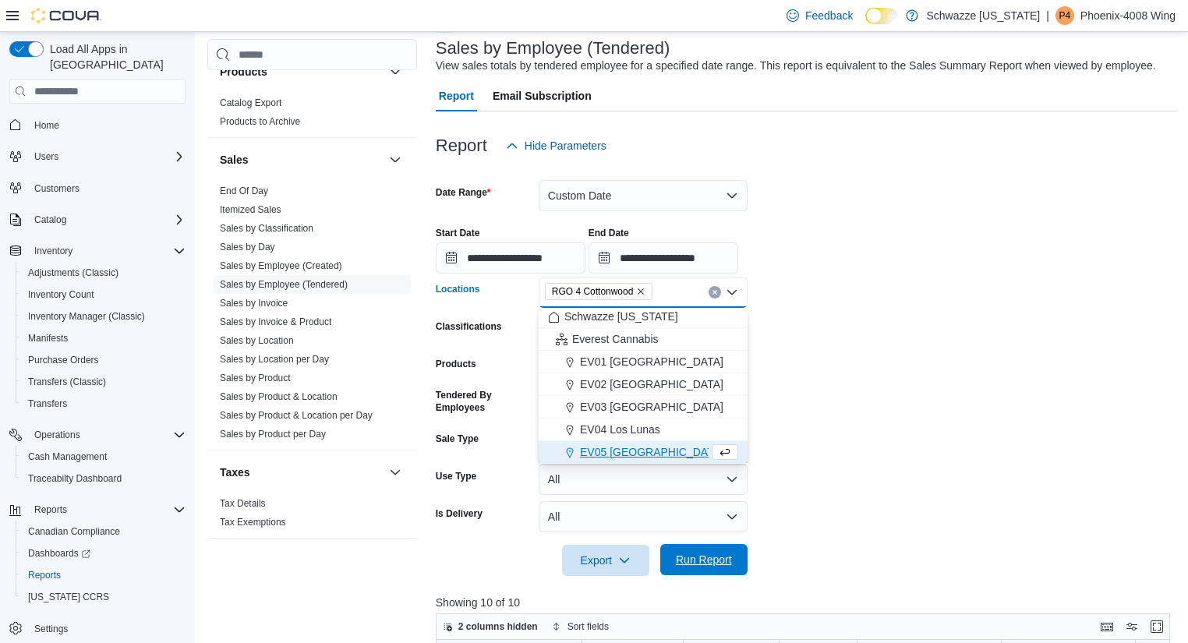
click at [729, 558] on span "Run Report" at bounding box center [704, 560] width 56 height 16
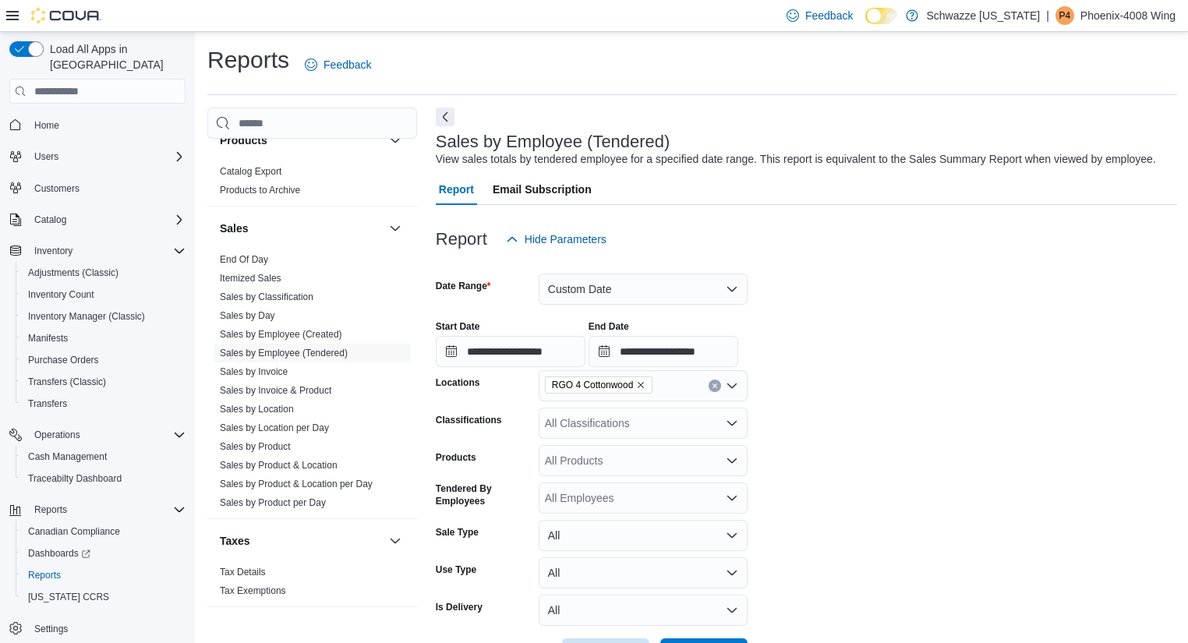
click at [640, 384] on icon "Remove RGO 4 Cottonwood from selection in this group" at bounding box center [640, 384] width 9 height 9
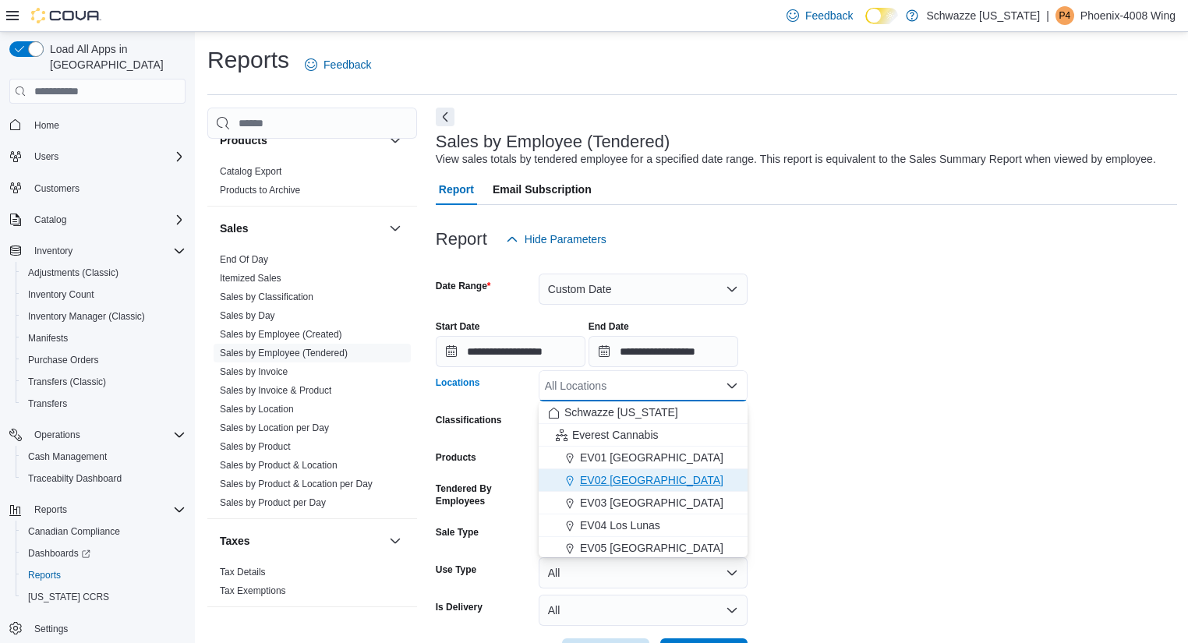
click at [660, 477] on span "EV02 [GEOGRAPHIC_DATA]" at bounding box center [651, 480] width 143 height 16
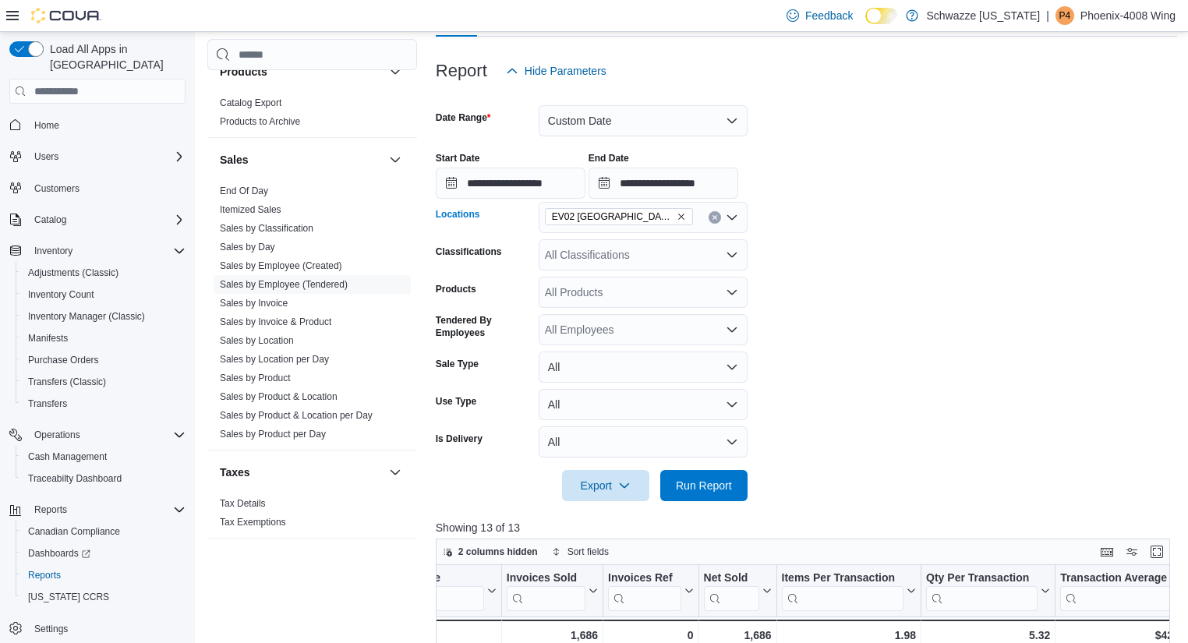
scroll to position [172, 0]
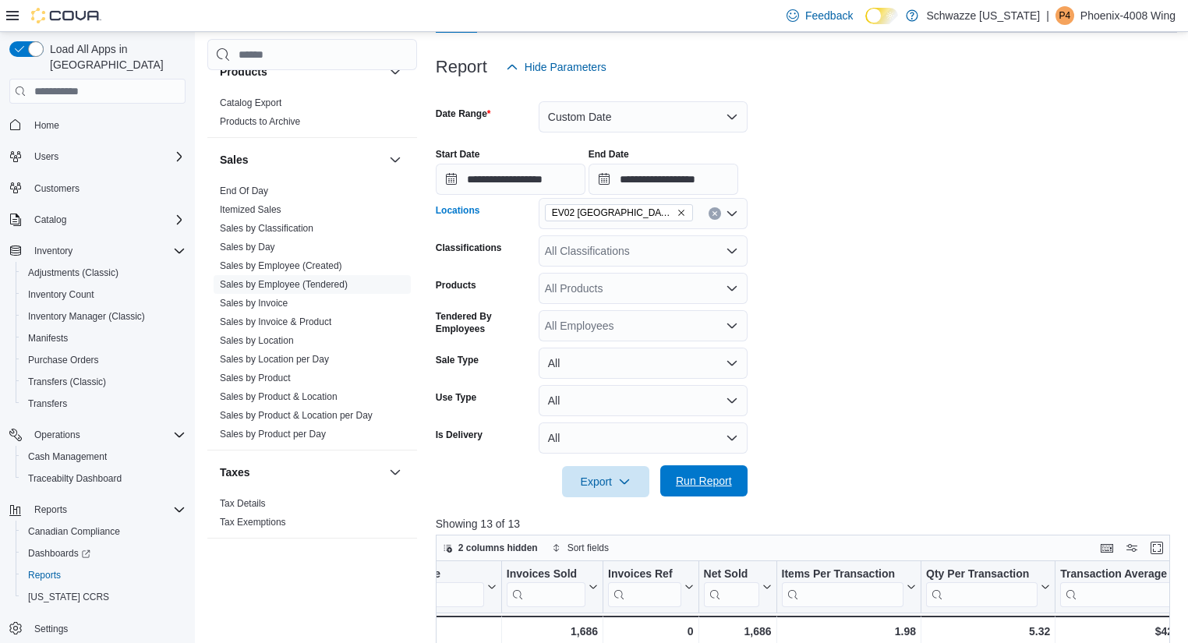
click at [716, 480] on span "Run Report" at bounding box center [704, 481] width 56 height 16
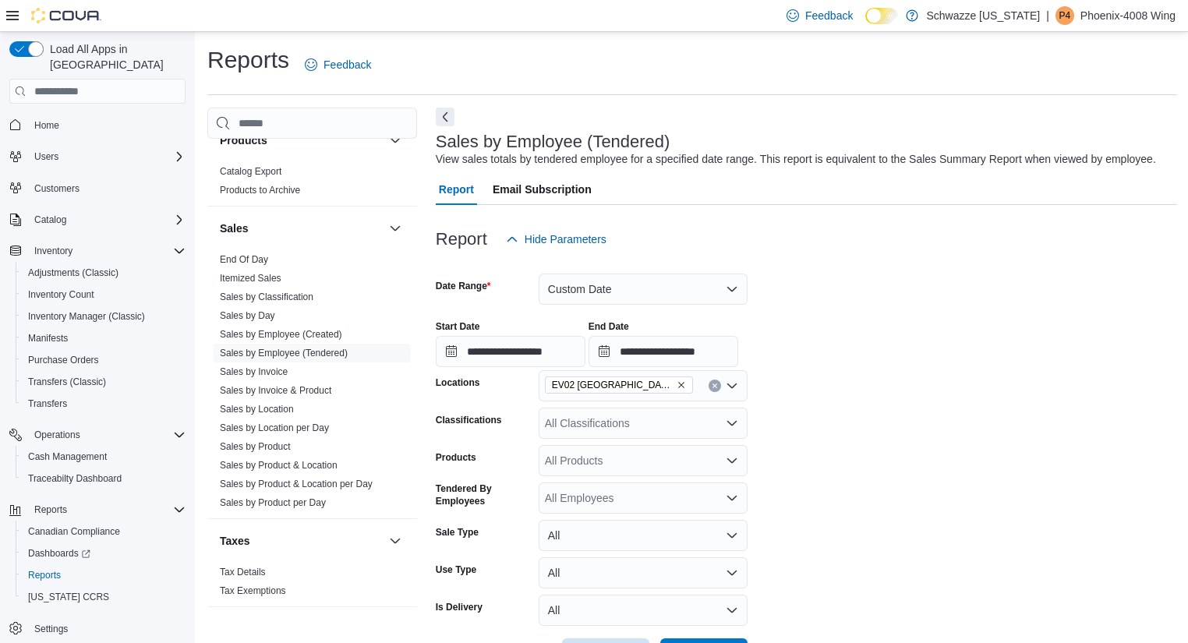
click at [677, 387] on icon "Remove EV02 Far NE Heights from selection in this group" at bounding box center [681, 384] width 9 height 9
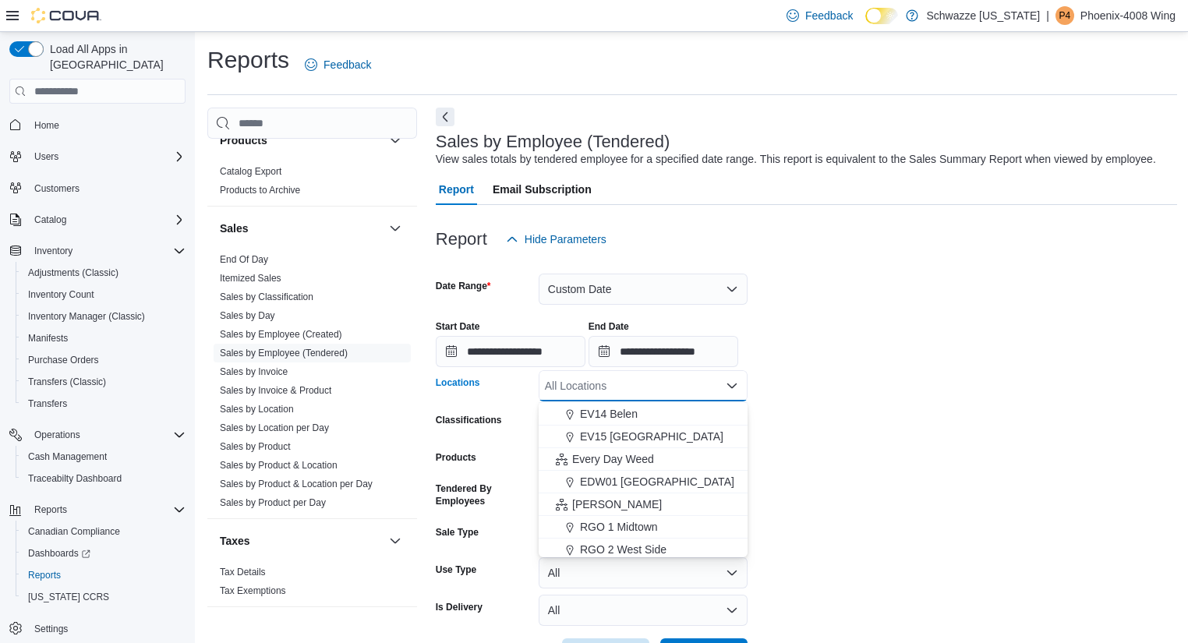
scroll to position [317, 0]
click at [657, 475] on span "EDW01 [GEOGRAPHIC_DATA]" at bounding box center [657, 480] width 154 height 16
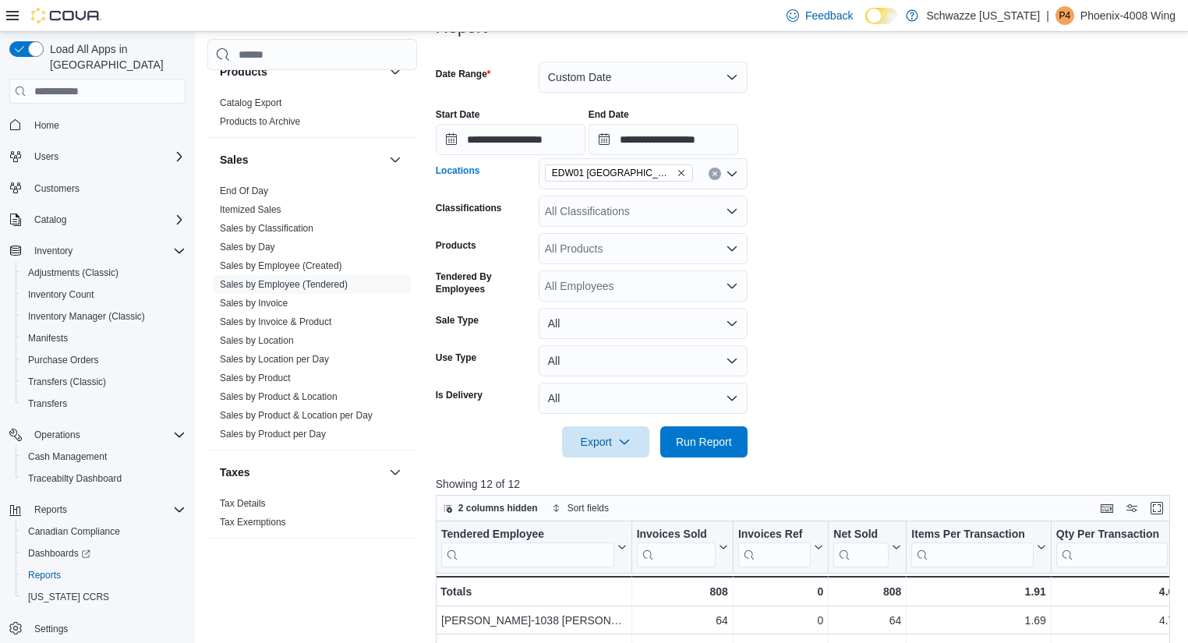
scroll to position [214, 0]
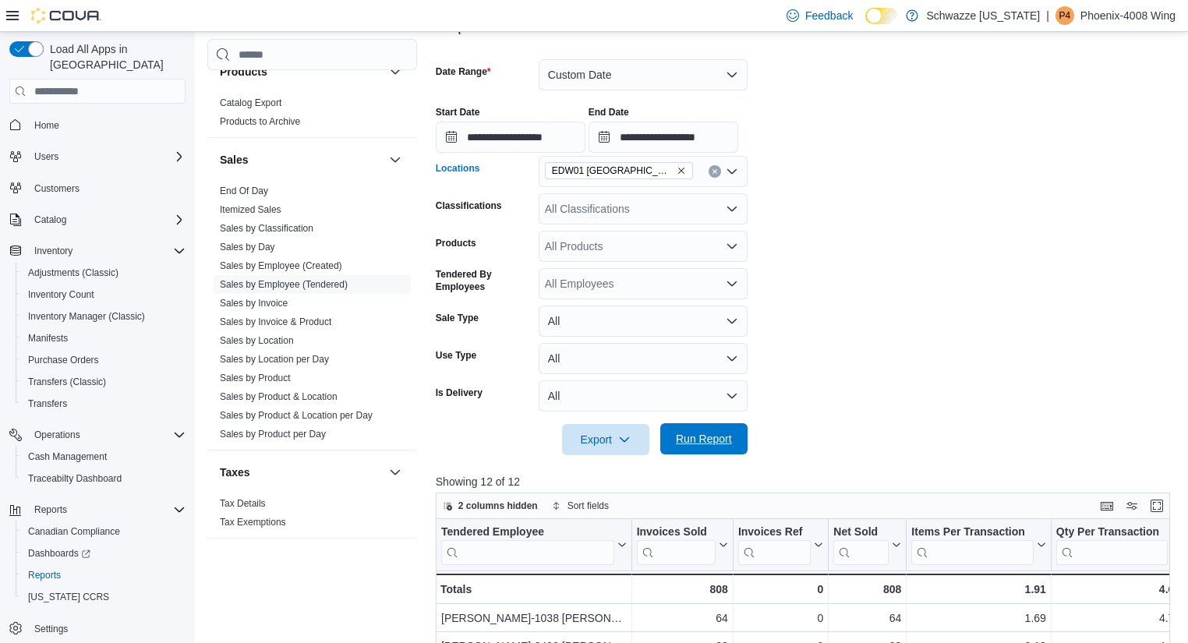
click at [712, 440] on span "Run Report" at bounding box center [704, 439] width 56 height 16
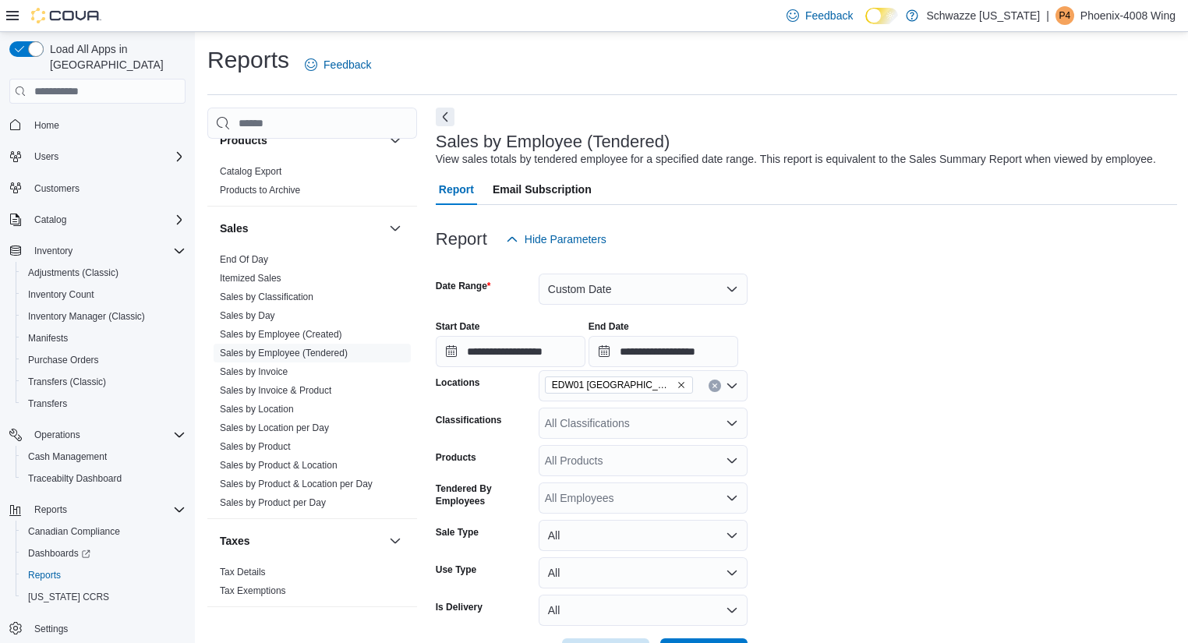
click at [678, 384] on icon "Remove EDW01 Farmington from selection in this group" at bounding box center [681, 385] width 6 height 6
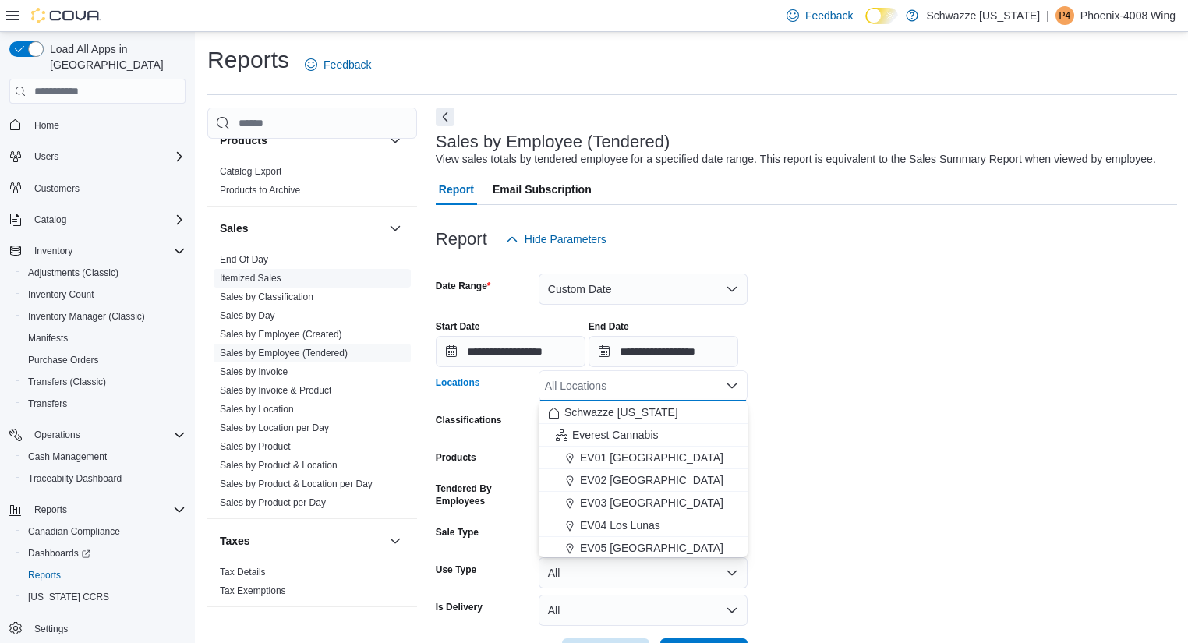
click at [271, 274] on link "Itemized Sales" at bounding box center [251, 278] width 62 height 11
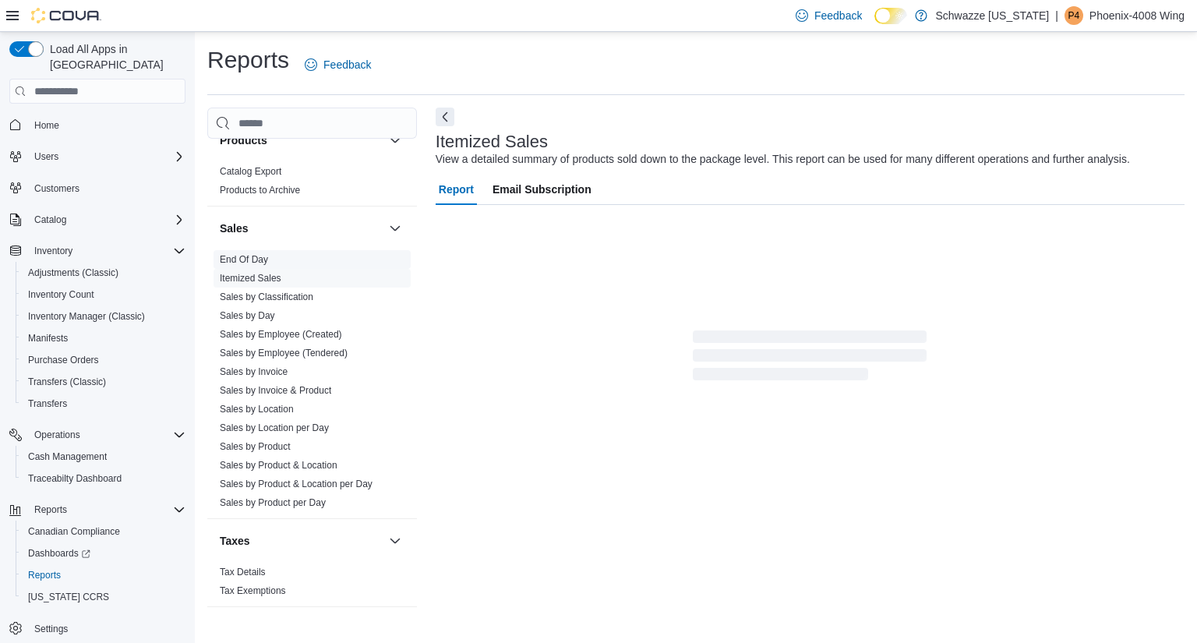
click at [259, 256] on link "End Of Day" at bounding box center [244, 259] width 48 height 11
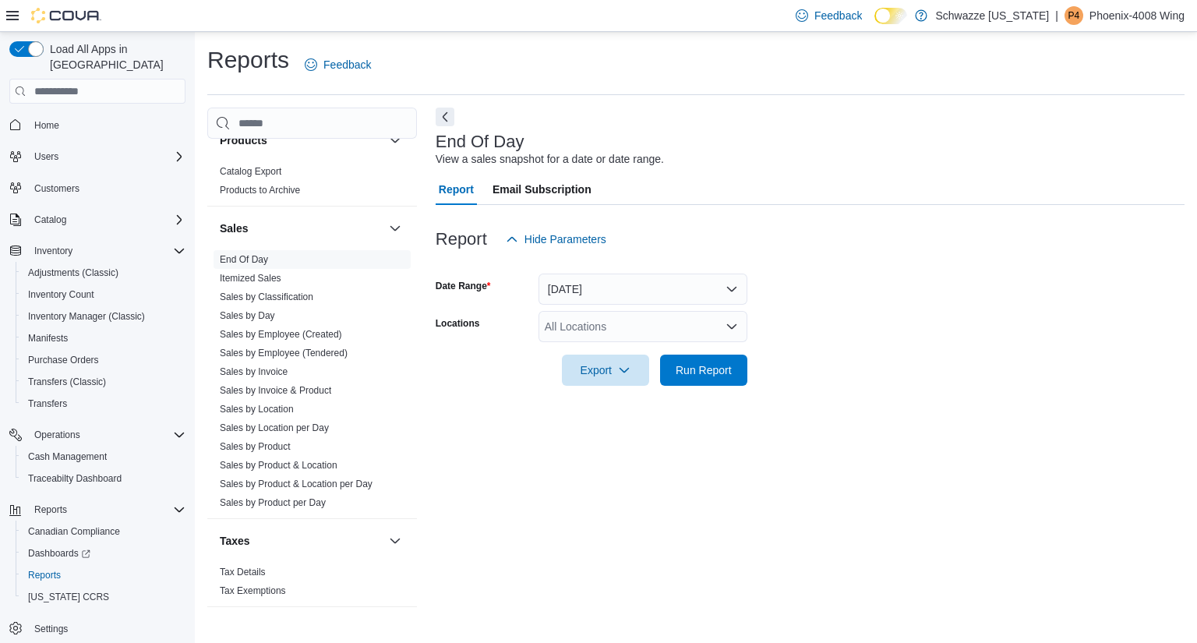
click at [658, 324] on div "All Locations" at bounding box center [643, 326] width 209 height 31
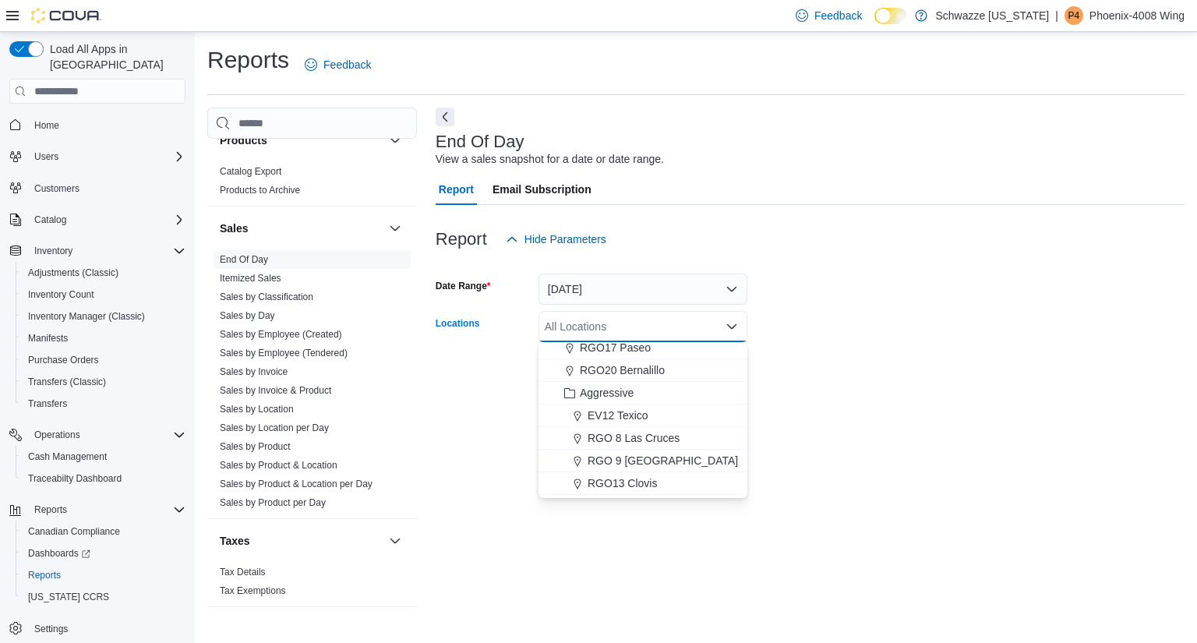
scroll to position [707, 0]
click at [633, 348] on span "RGO17 Paseo" at bounding box center [615, 347] width 71 height 16
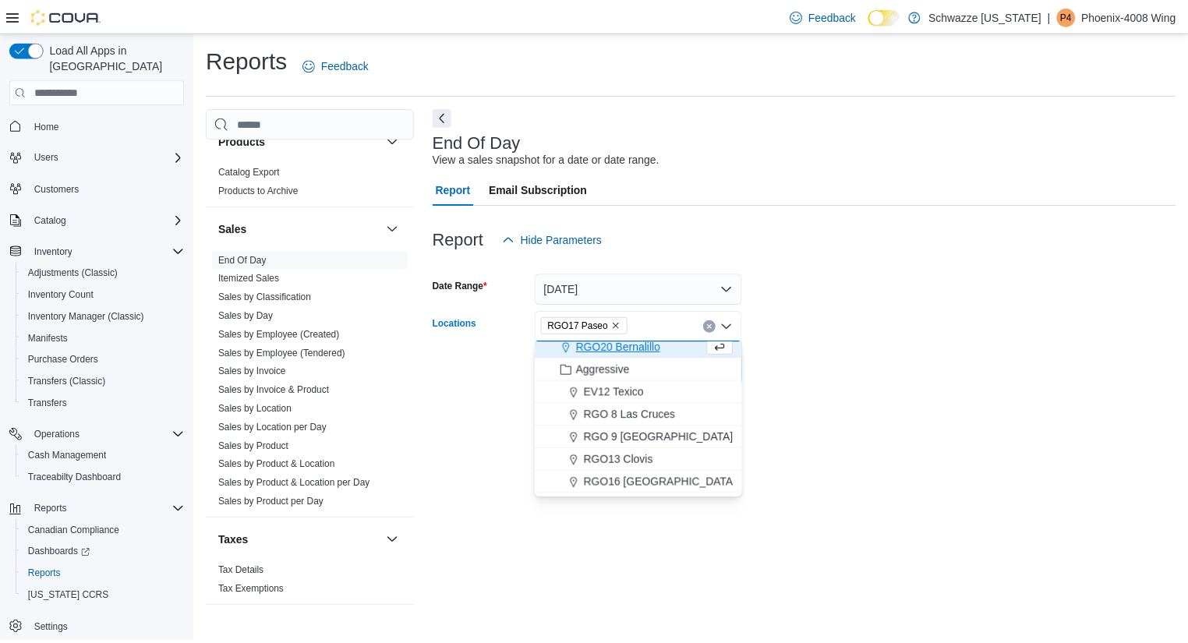
scroll to position [701, 0]
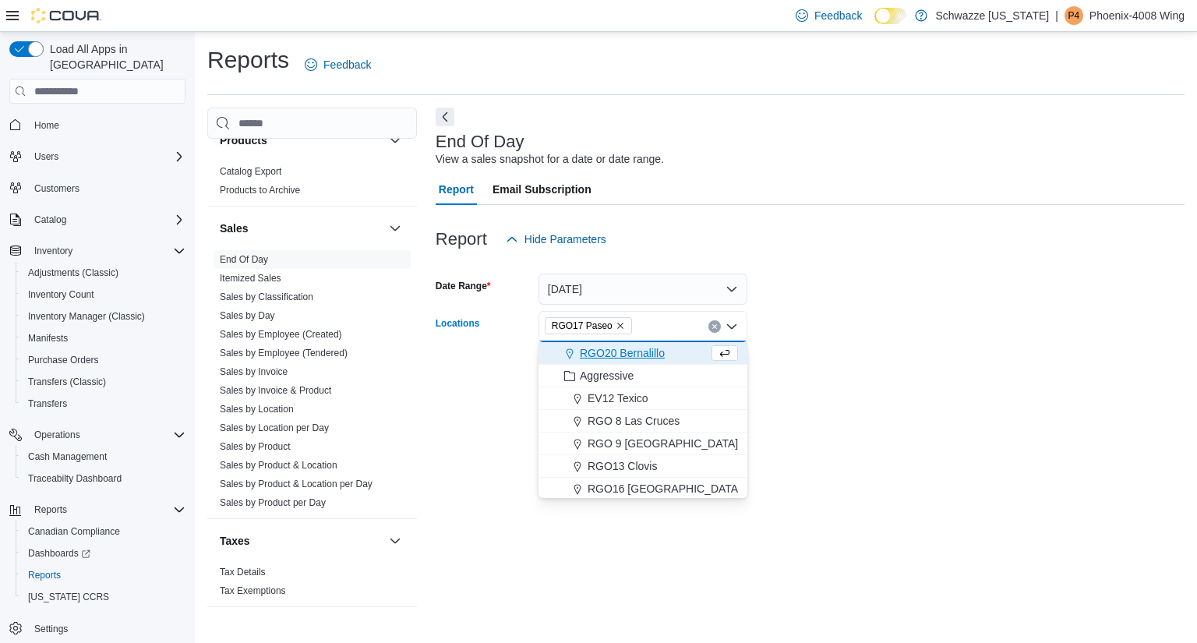
click at [763, 405] on div at bounding box center [810, 395] width 749 height 19
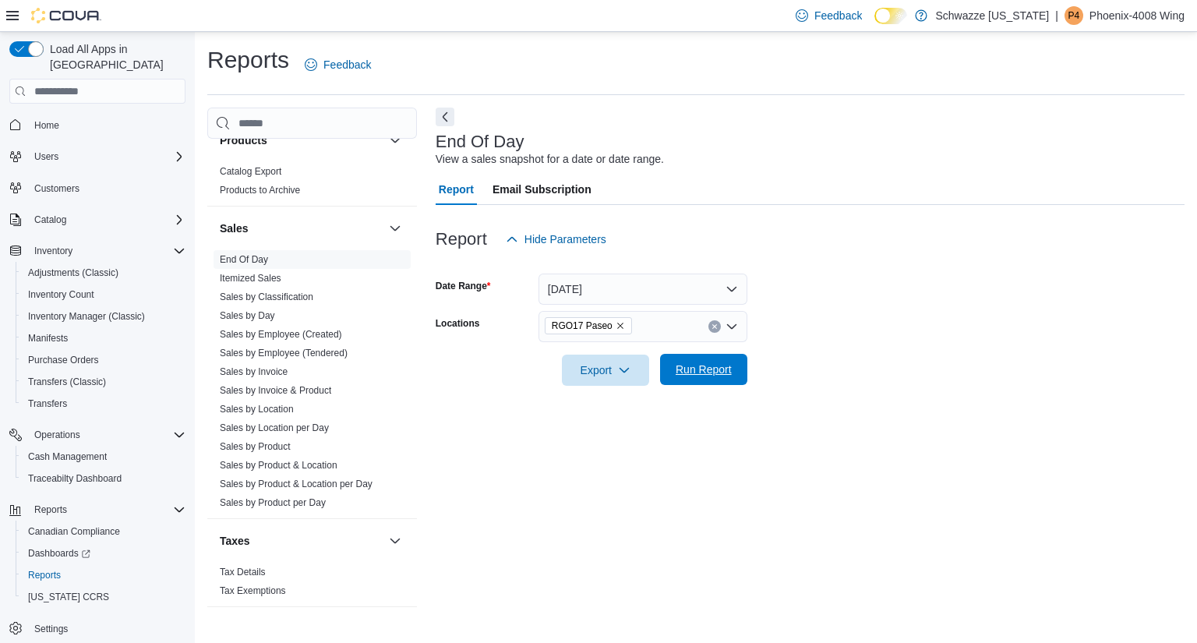
click at [689, 370] on span "Run Report" at bounding box center [704, 370] width 56 height 16
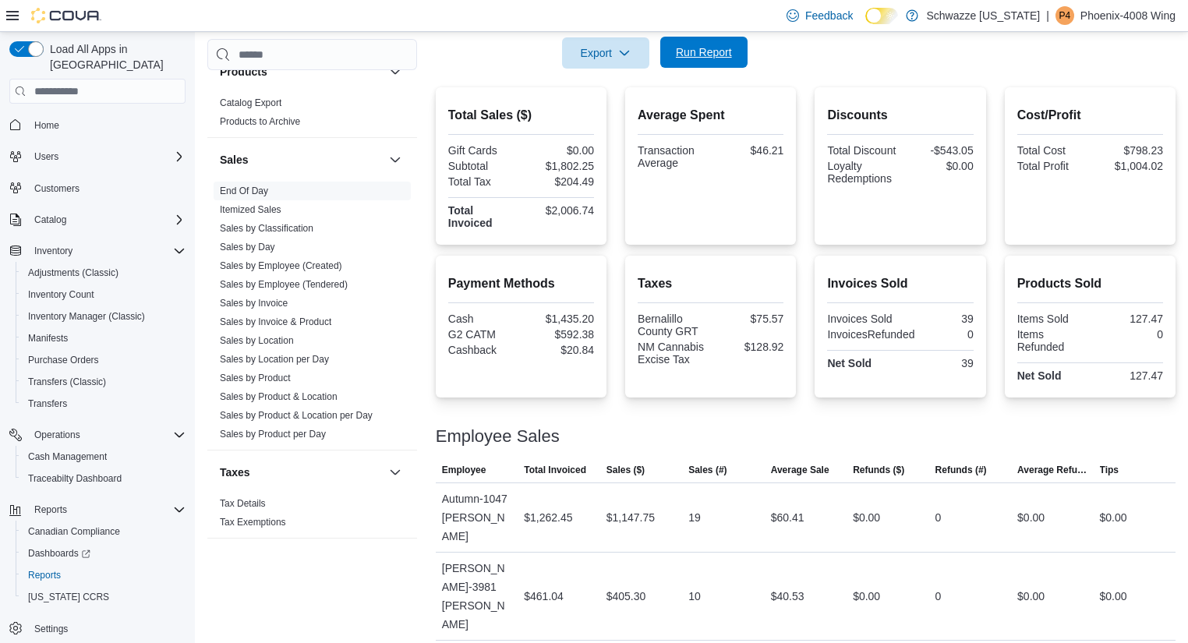
scroll to position [321, 0]
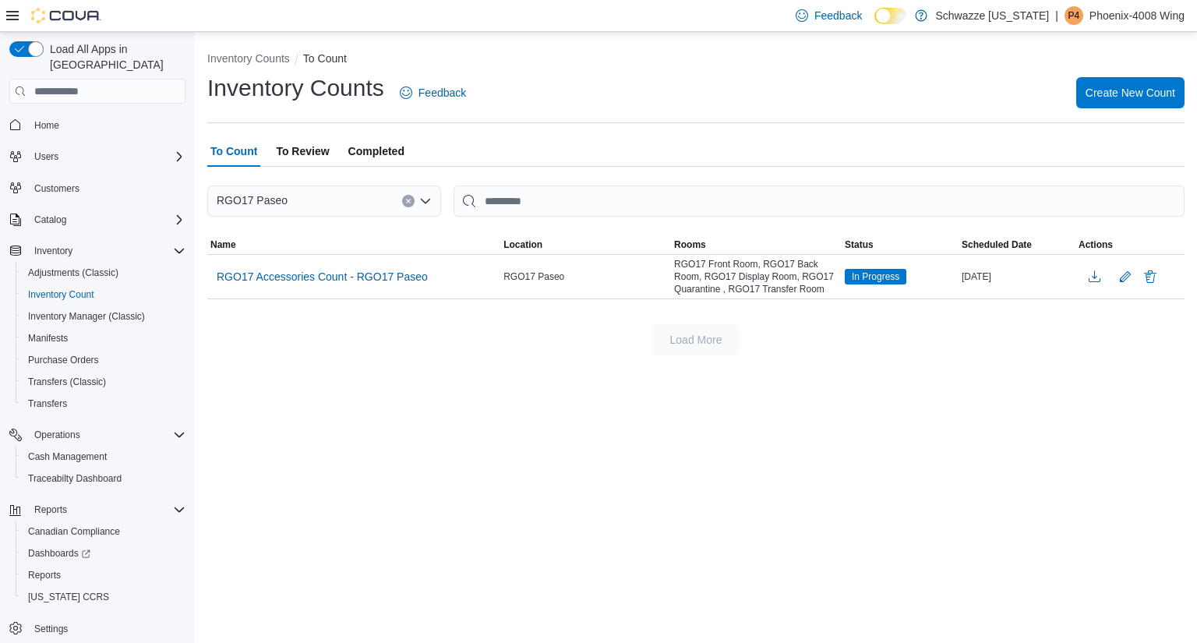
click at [571, 111] on div "Inventory Counts Feedback Create New Count" at bounding box center [695, 92] width 977 height 41
click at [370, 276] on span "RGO17 Accessories Count - RGO17 Paseo" at bounding box center [322, 277] width 211 height 16
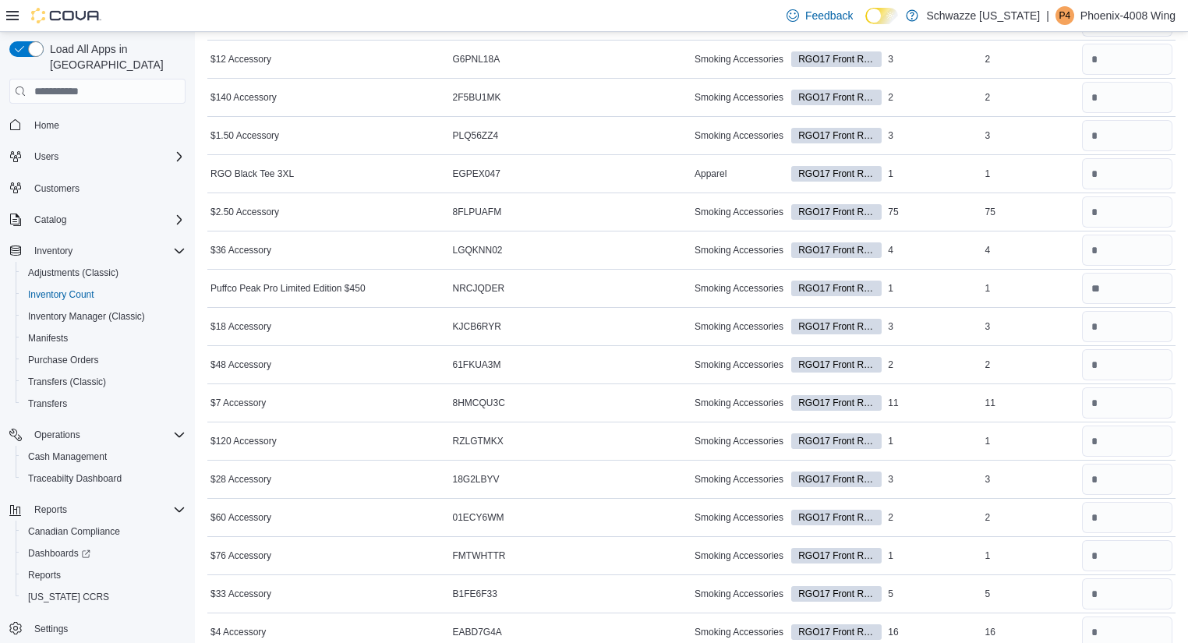
scroll to position [1163, 0]
